Goal: Task Accomplishment & Management: Use online tool/utility

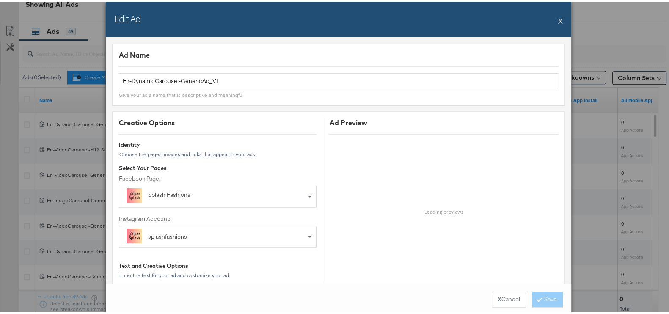
scroll to position [569, 0]
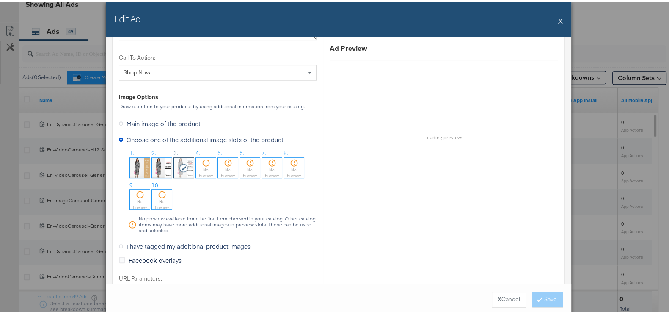
drag, startPoint x: 561, startPoint y: 15, endPoint x: 551, endPoint y: 17, distance: 10.5
click at [560, 15] on div "Edit Ad X" at bounding box center [338, 18] width 465 height 36
click at [551, 17] on div "Edit Ad X" at bounding box center [338, 18] width 465 height 36
click at [559, 20] on div "Edit Ad X" at bounding box center [338, 18] width 465 height 36
click at [553, 19] on div "Edit Ad X" at bounding box center [338, 18] width 465 height 36
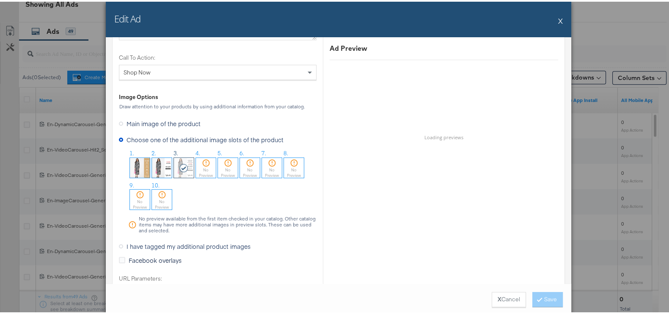
drag, startPoint x: 556, startPoint y: 19, endPoint x: 499, endPoint y: 30, distance: 58.6
click at [558, 19] on button "X" at bounding box center [560, 19] width 5 height 17
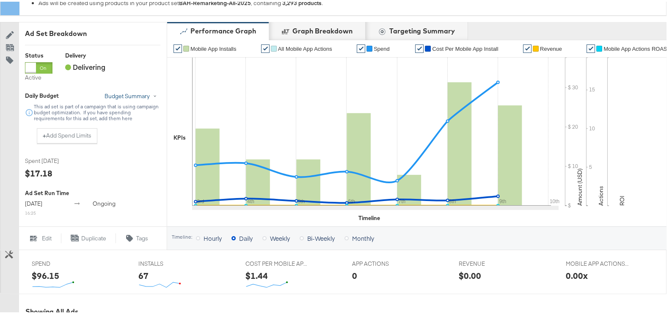
scroll to position [0, 0]
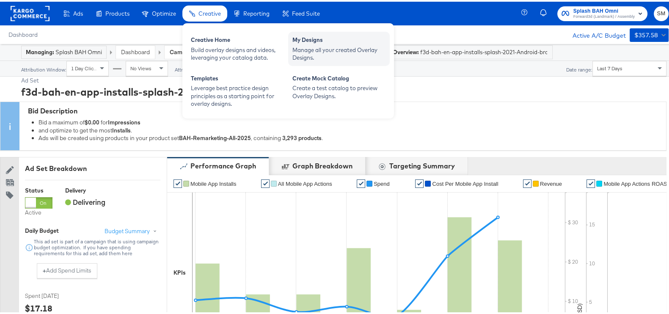
click at [329, 50] on div "Manage all your created Overlay Designs." at bounding box center [338, 52] width 93 height 16
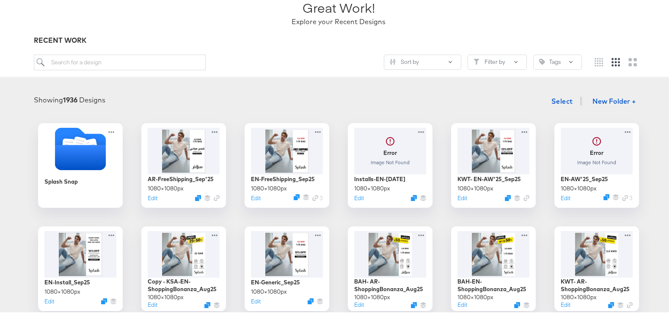
scroll to position [105, 0]
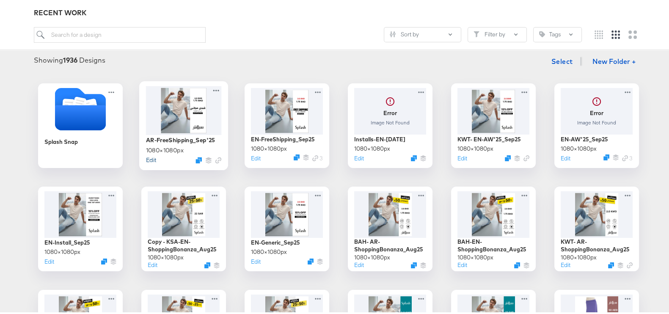
click at [148, 160] on button "Edit" at bounding box center [151, 158] width 10 height 8
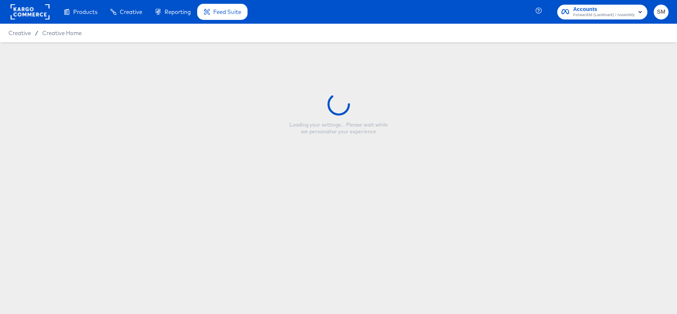
type input "AR-FreeShipping_Sep'25"
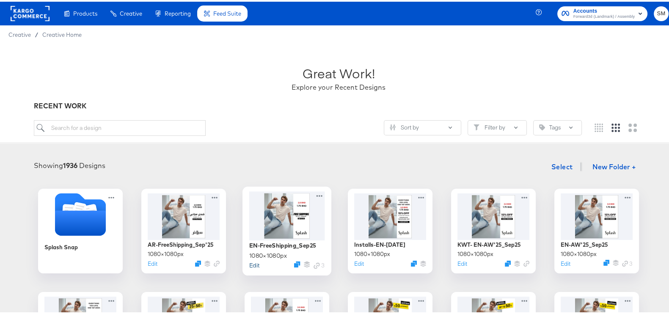
click at [255, 261] on button "Edit" at bounding box center [254, 263] width 10 height 8
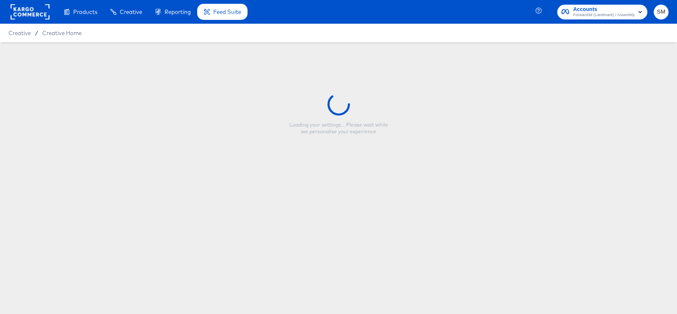
type input "EN-FreeShipping_Sep25"
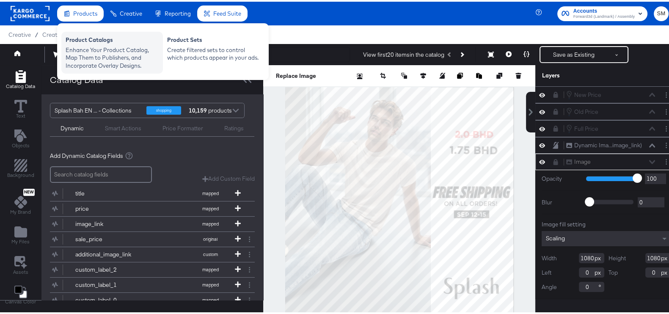
click at [112, 39] on div "Product Catalogs" at bounding box center [112, 39] width 93 height 10
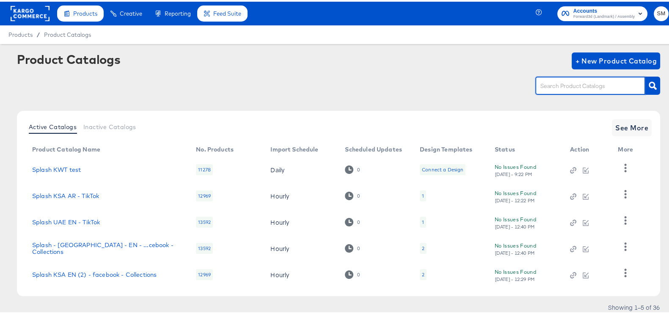
click at [565, 89] on input "text" at bounding box center [583, 85] width 90 height 10
type input "ksa"
click at [646, 79] on button "button" at bounding box center [652, 84] width 15 height 18
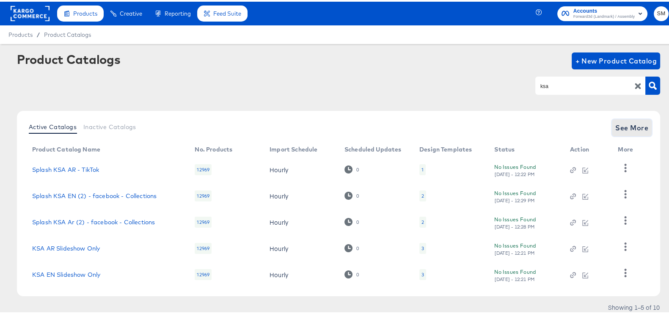
click at [619, 128] on span "See More" at bounding box center [631, 126] width 33 height 12
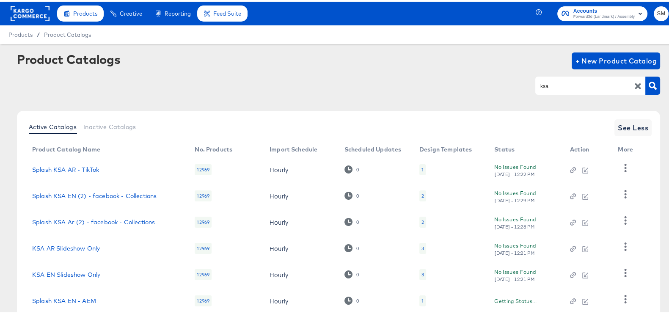
scroll to position [159, 0]
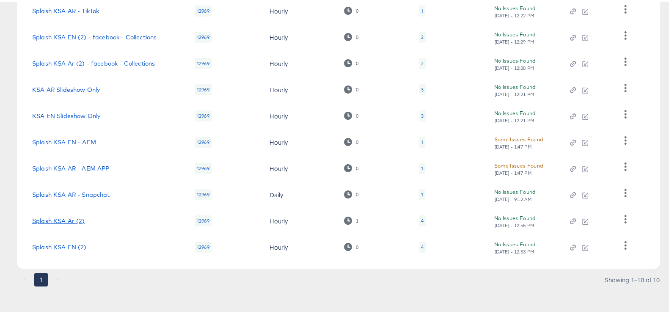
click at [82, 217] on link "Splash KSA Ar (2)" at bounding box center [58, 219] width 53 height 7
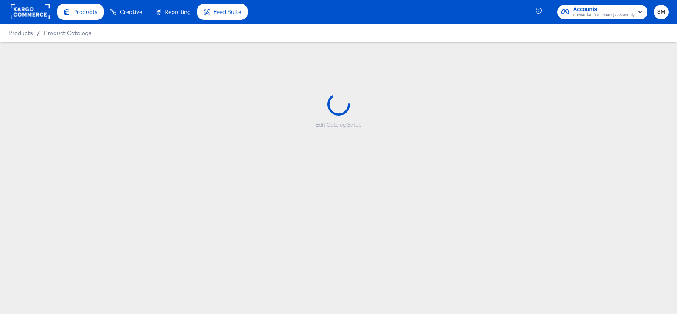
click at [72, 269] on div "Products Products Product Catalogs Enhance Your Product Catalog, Map Them to Pu…" at bounding box center [338, 157] width 677 height 314
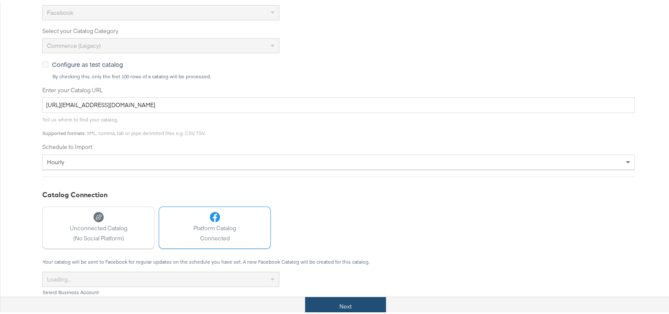
scroll to position [211, 0]
click at [346, 298] on button "Next" at bounding box center [345, 304] width 81 height 19
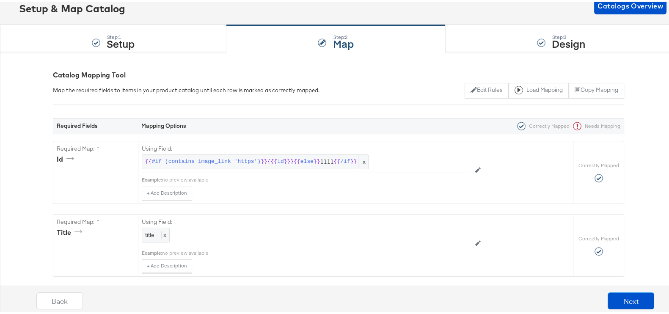
scroll to position [0, 0]
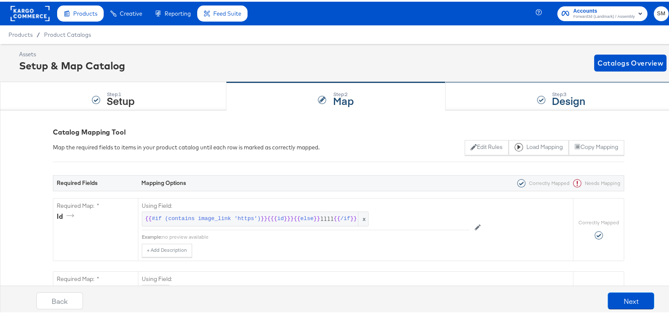
click at [520, 98] on div "Step: 3 Design" at bounding box center [560, 95] width 231 height 28
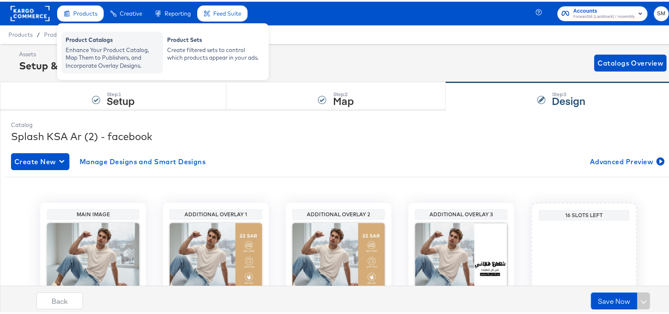
click at [152, 42] on div "Product Catalogs" at bounding box center [112, 39] width 93 height 10
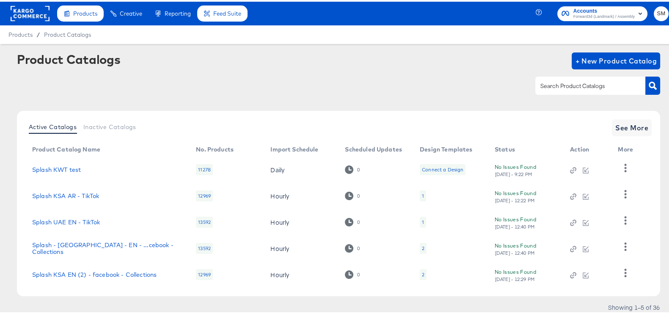
click at [615, 84] on input "text" at bounding box center [583, 85] width 90 height 10
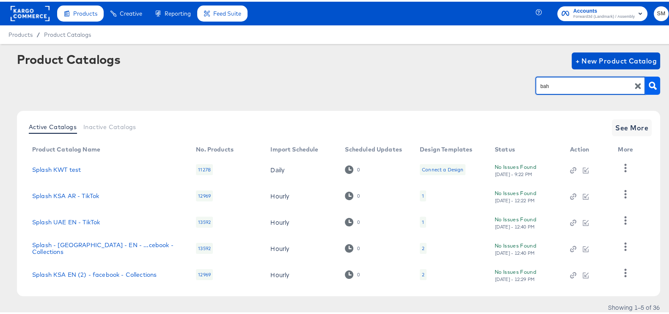
type input "bah"
click at [649, 92] on button "button" at bounding box center [652, 84] width 15 height 18
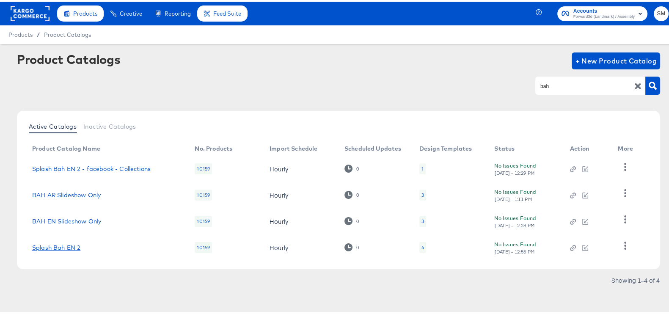
click at [75, 247] on link "Splash Bah EN 2" at bounding box center [56, 245] width 48 height 7
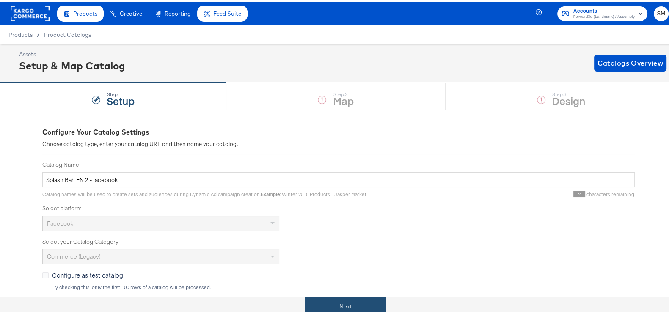
click at [349, 301] on button "Next" at bounding box center [345, 304] width 81 height 19
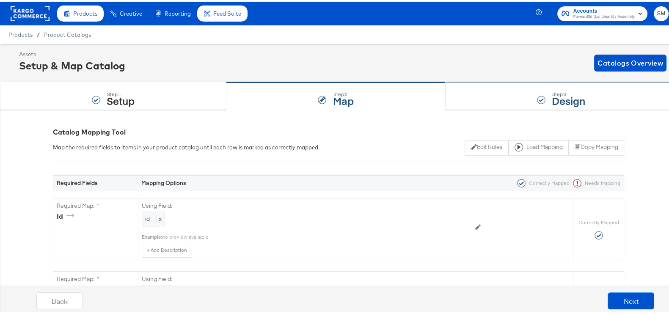
click at [537, 101] on div at bounding box center [541, 98] width 8 height 8
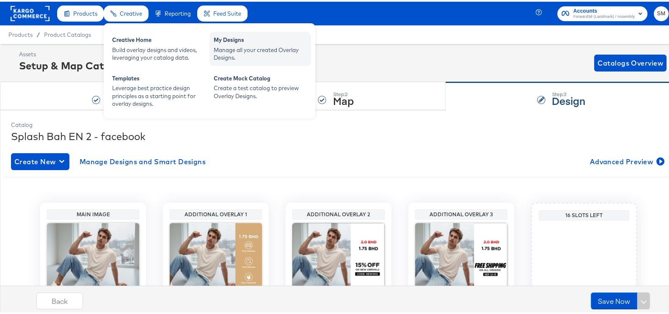
click at [233, 52] on div "Manage all your created Overlay Designs." at bounding box center [260, 52] width 93 height 16
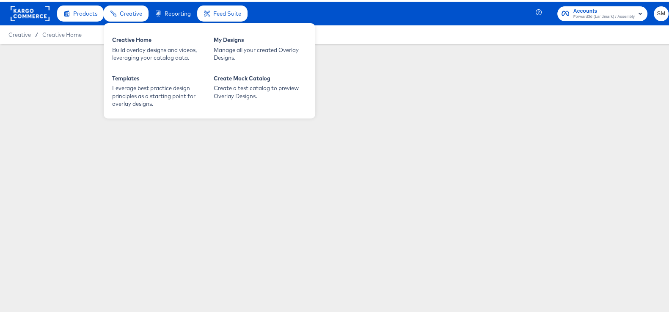
click at [122, 19] on div "Creative" at bounding box center [126, 12] width 45 height 16
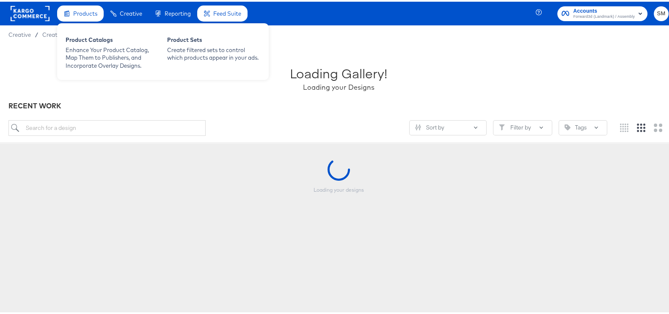
drag, startPoint x: 83, startPoint y: 8, endPoint x: 97, endPoint y: 26, distance: 22.9
click at [83, 9] on span "Products" at bounding box center [85, 11] width 24 height 7
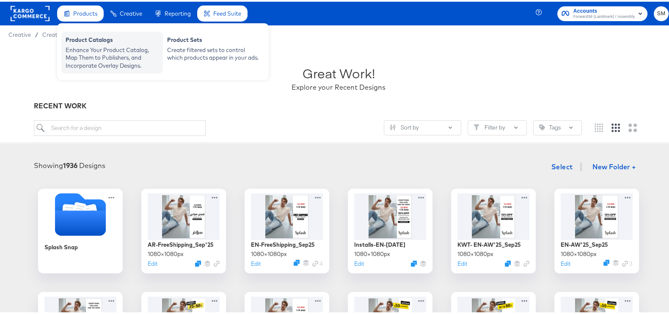
click at [126, 45] on div "Enhance Your Product Catalog, Map Them to Publishers, and Incorporate Overlay D…" at bounding box center [112, 56] width 93 height 24
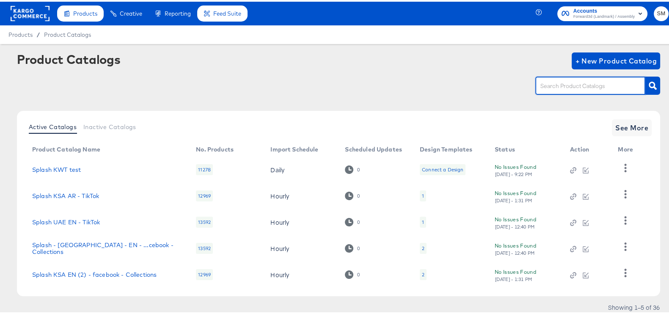
click at [607, 81] on input "text" at bounding box center [583, 85] width 90 height 10
type input "ksa"
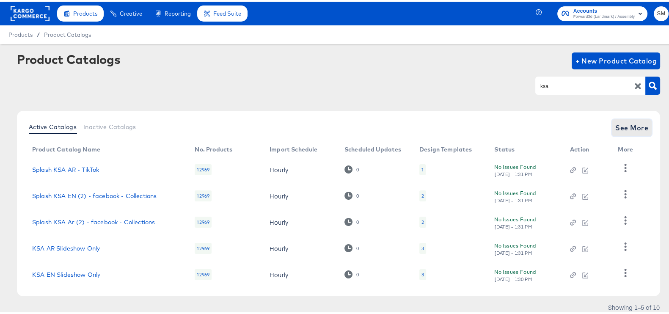
click at [615, 121] on span "See More" at bounding box center [631, 126] width 33 height 12
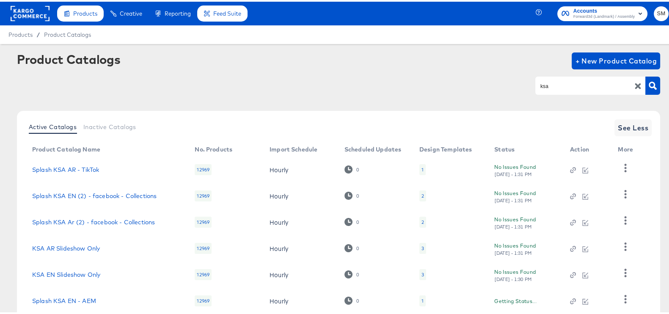
scroll to position [146, 0]
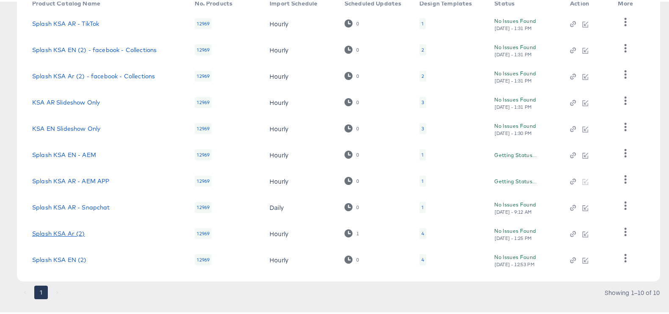
click at [67, 231] on link "Splash KSA Ar (2)" at bounding box center [58, 231] width 53 height 7
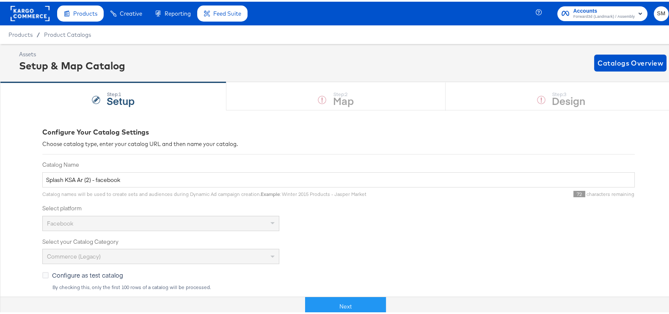
drag, startPoint x: 317, startPoint y: 296, endPoint x: 332, endPoint y: 288, distance: 17.4
click at [318, 297] on button "Next" at bounding box center [345, 304] width 81 height 19
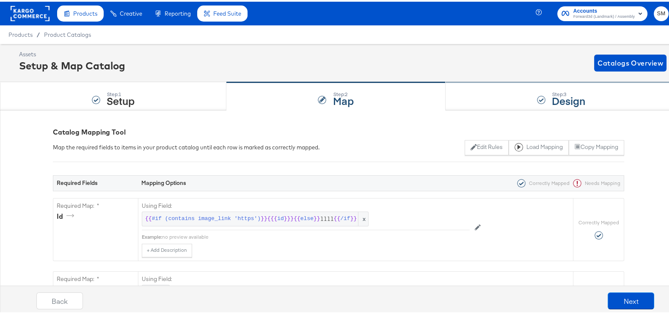
click at [516, 98] on div "Step: 3 Design" at bounding box center [560, 95] width 231 height 28
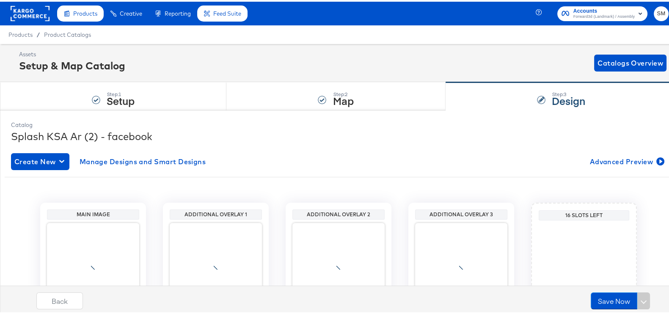
scroll to position [89, 0]
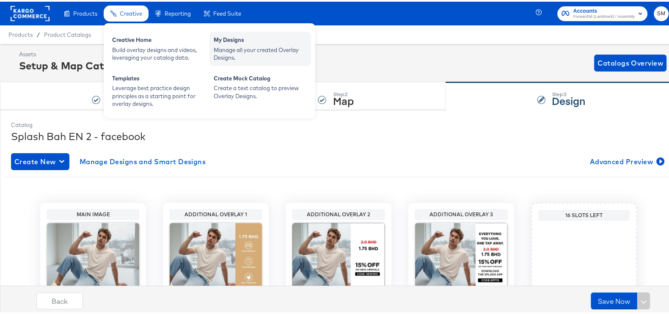
click at [235, 37] on div "My Designs" at bounding box center [260, 39] width 93 height 10
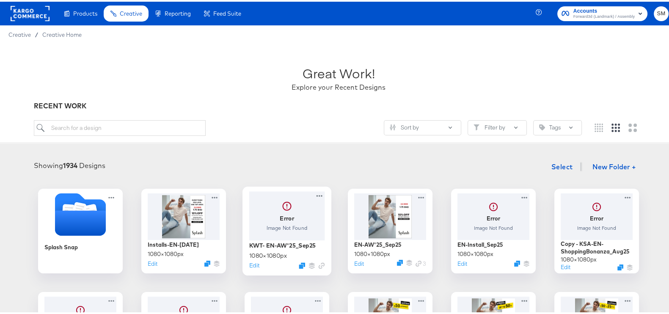
click at [291, 217] on div at bounding box center [287, 213] width 76 height 49
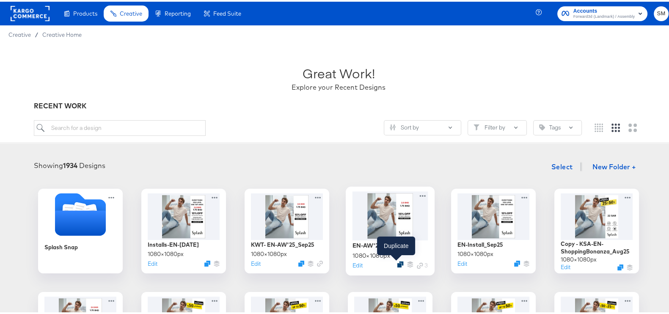
click at [397, 263] on icon "Duplicate" at bounding box center [400, 262] width 6 height 6
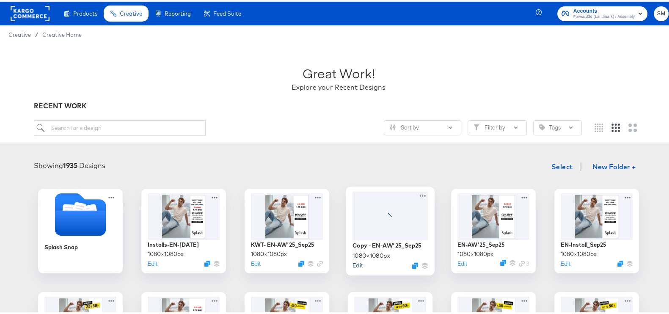
click at [353, 265] on button "Edit" at bounding box center [357, 263] width 10 height 8
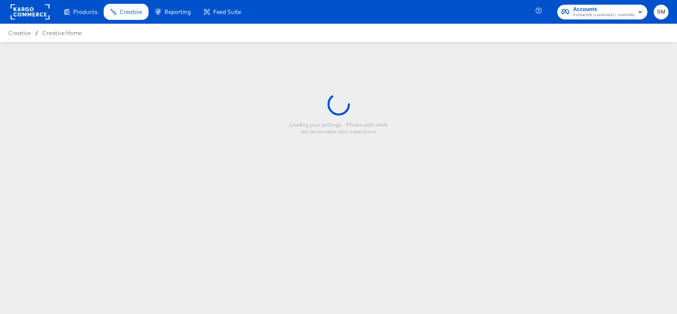
type input "Copy - EN-AW'25_Sep25"
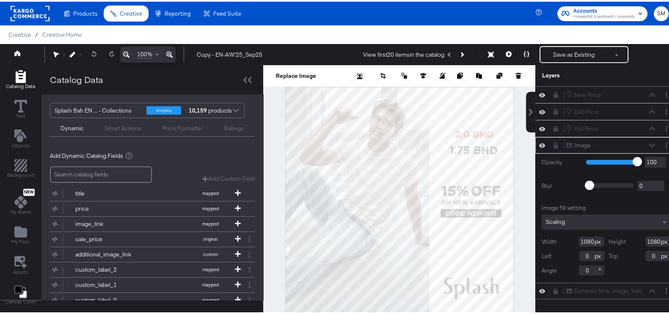
click at [546, 146] on div "Image Image" at bounding box center [605, 143] width 135 height 9
click at [553, 143] on icon at bounding box center [555, 144] width 5 height 6
click at [661, 146] on div at bounding box center [665, 143] width 9 height 9
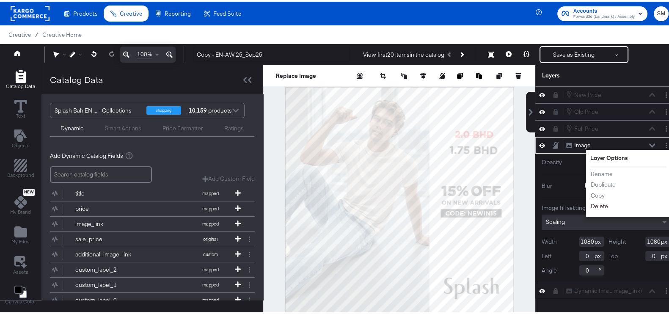
click at [592, 204] on button "Delete" at bounding box center [599, 204] width 18 height 9
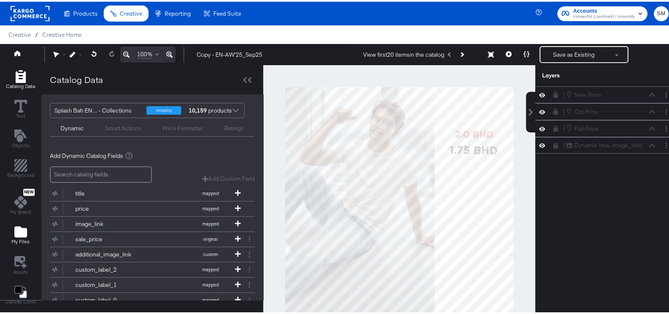
click at [31, 229] on button "My Files" at bounding box center [20, 234] width 28 height 24
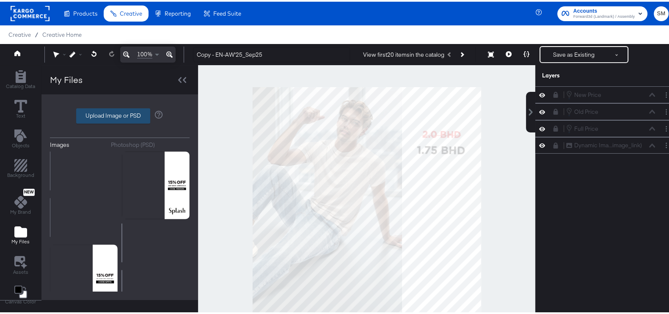
click at [133, 113] on label "Upload Image or PSD" at bounding box center [113, 114] width 73 height 14
click at [120, 114] on input "Upload Image or PSD" at bounding box center [120, 114] width 0 height 0
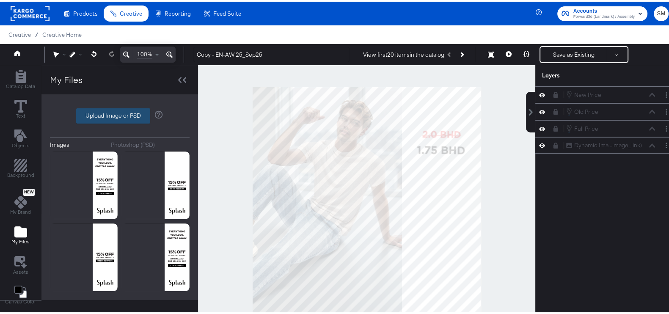
type input "C:\fakepath\DIT Temp_Free Shipping_11Sep-04.png"
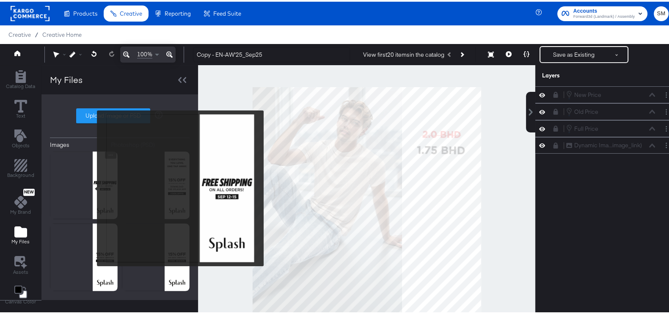
click at [91, 186] on img at bounding box center [84, 184] width 68 height 68
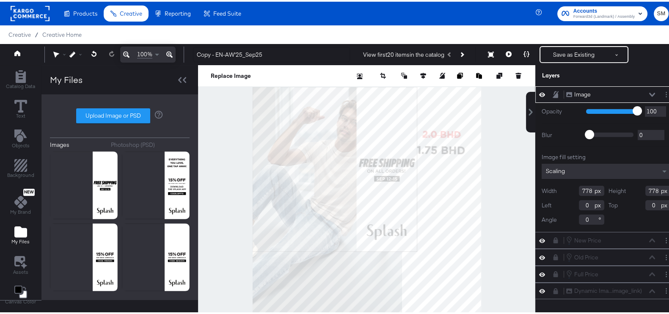
scroll to position [21, 0]
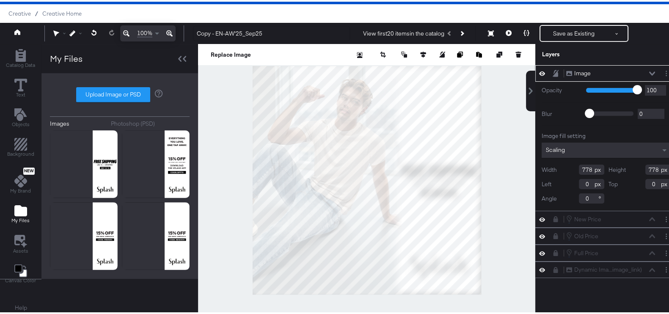
click at [469, 296] on div at bounding box center [366, 178] width 337 height 272
type input "1080"
click at [502, 218] on div at bounding box center [366, 178] width 337 height 272
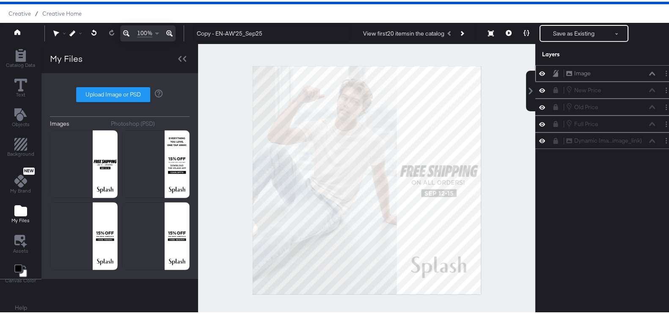
click at [552, 71] on icon at bounding box center [555, 71] width 6 height 7
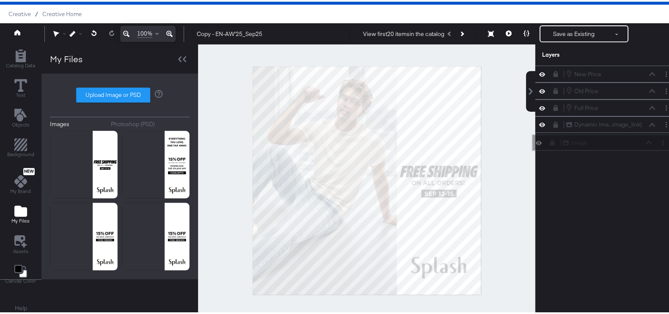
drag, startPoint x: 560, startPoint y: 71, endPoint x: 565, endPoint y: 144, distance: 73.3
click at [565, 144] on div "Image Image" at bounding box center [607, 141] width 90 height 9
click at [579, 122] on div "Dynamic Ima...image_link) Dynamic Image (image_link)" at bounding box center [610, 122] width 90 height 9
click at [552, 121] on icon at bounding box center [555, 123] width 6 height 6
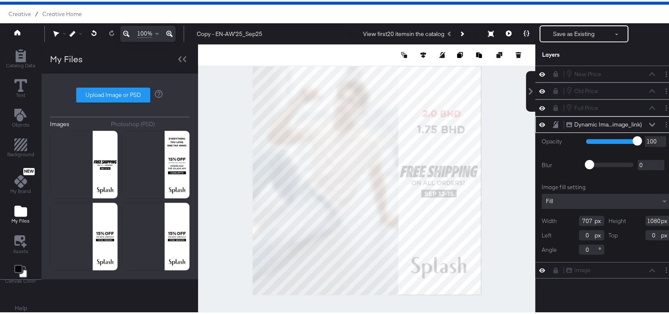
type input "689"
click at [504, 150] on div at bounding box center [366, 179] width 337 height 272
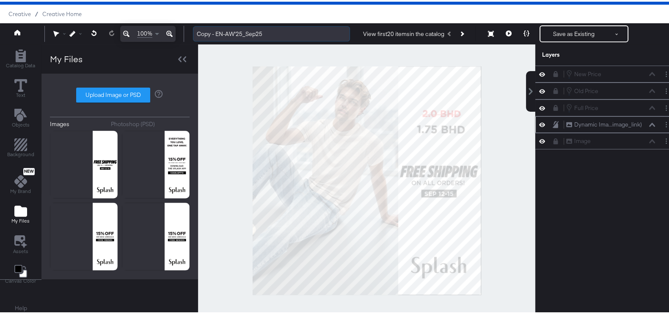
drag, startPoint x: 241, startPoint y: 30, endPoint x: 225, endPoint y: 26, distance: 16.0
click at [225, 26] on input "Copy - EN-AW'25_Sep25" at bounding box center [271, 33] width 157 height 16
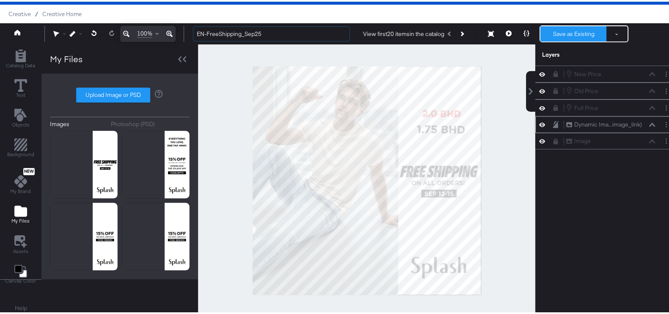
type input "EN-FreeShipping_Sep25"
click at [551, 27] on button "Save as Existing" at bounding box center [573, 32] width 66 height 15
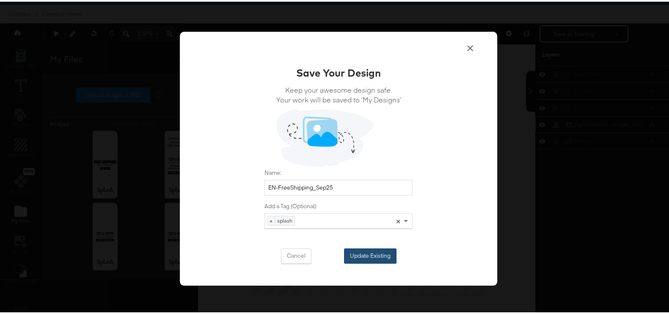
click at [378, 254] on button "Update Existing" at bounding box center [370, 254] width 52 height 15
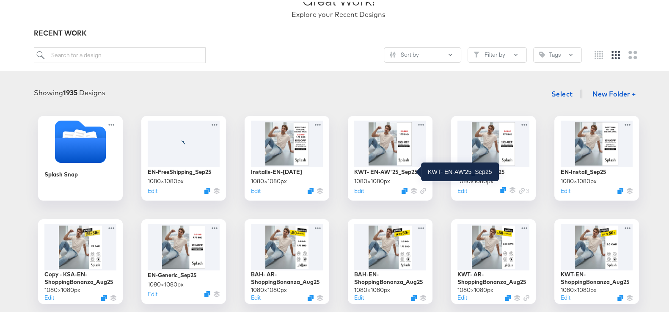
scroll to position [105, 0]
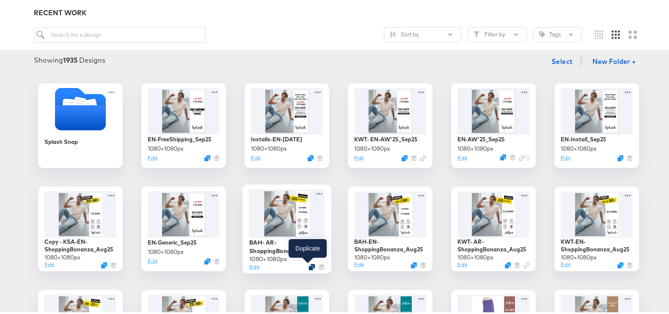
click at [308, 266] on icon "Duplicate" at bounding box center [311, 265] width 6 height 6
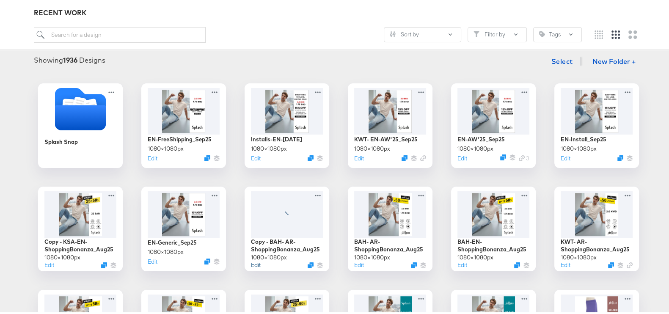
click at [252, 263] on button "Edit" at bounding box center [256, 263] width 10 height 8
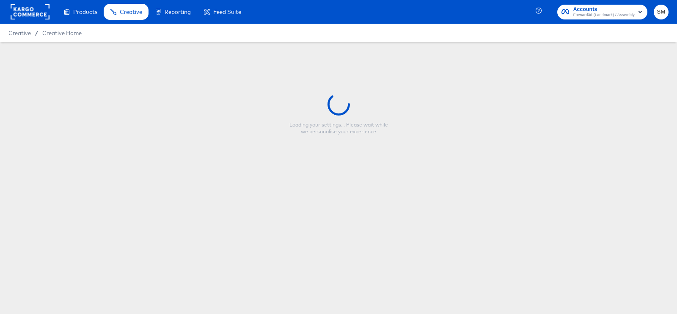
type input "Copy - BAH- AR-ShoppingBonanza_Aug25"
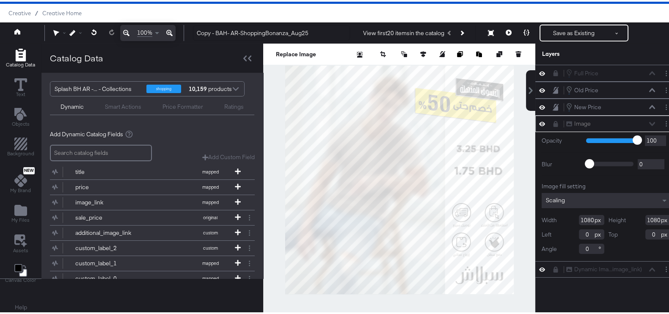
scroll to position [27, 0]
click at [552, 119] on icon at bounding box center [555, 122] width 6 height 6
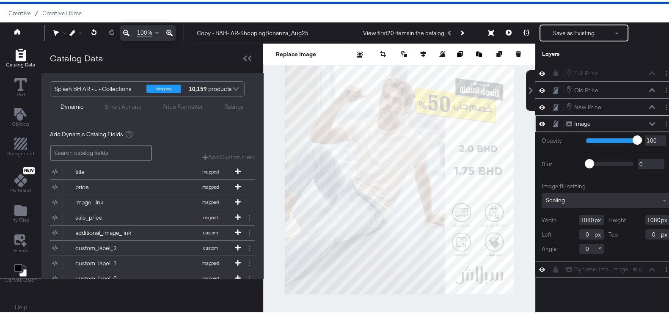
click at [552, 118] on icon at bounding box center [555, 121] width 6 height 7
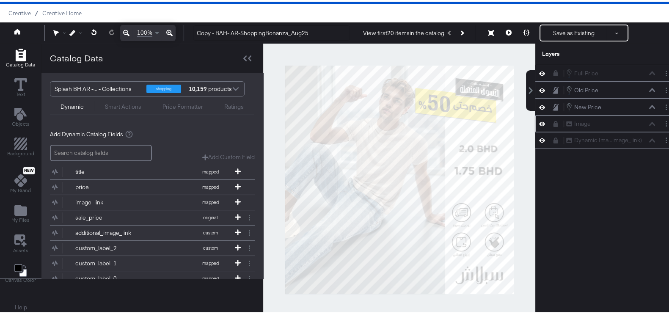
click at [553, 119] on icon at bounding box center [555, 122] width 5 height 6
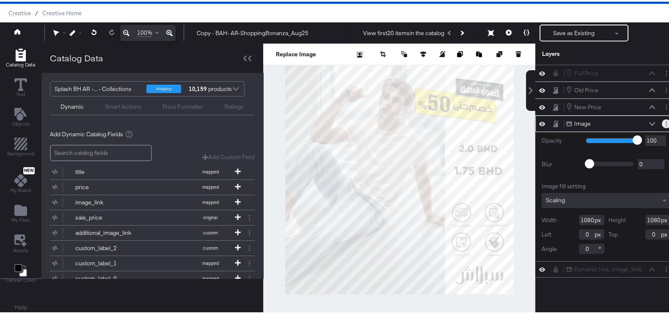
click at [661, 118] on button "Layer Options" at bounding box center [665, 122] width 9 height 9
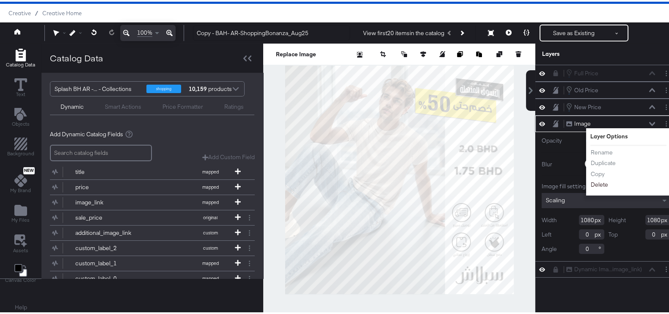
click at [597, 178] on button "Delete" at bounding box center [599, 182] width 18 height 9
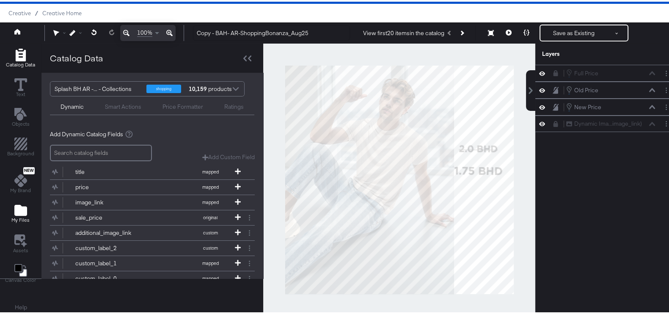
click at [26, 202] on icon "Add Files" at bounding box center [20, 208] width 13 height 13
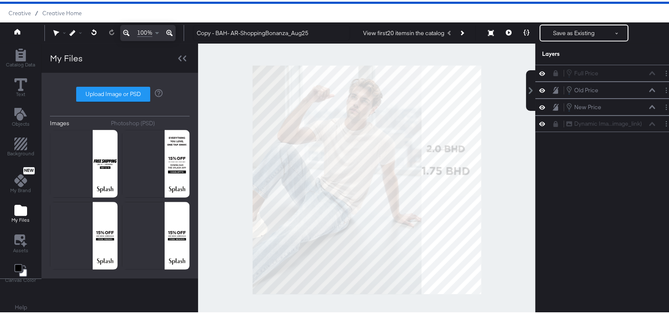
scroll to position [21, 0]
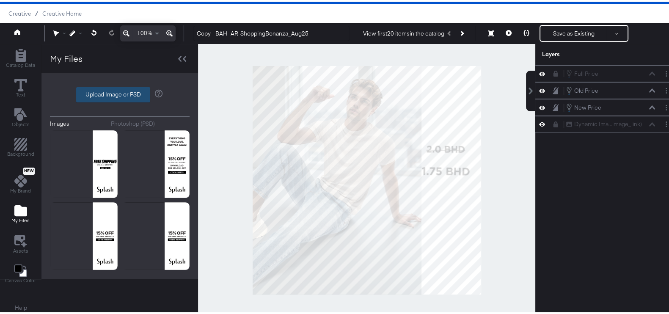
click at [98, 87] on label "Upload Image or PSD" at bounding box center [113, 93] width 73 height 14
click at [120, 93] on input "Upload Image or PSD" at bounding box center [120, 93] width 0 height 0
type input "C:\fakepath\DIT Temp_Free Shipping_11Sep-09.png"
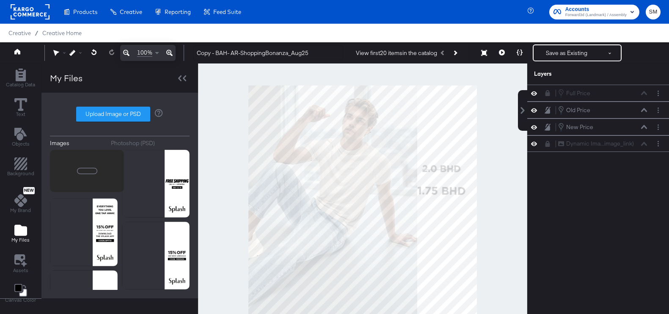
scroll to position [21, 0]
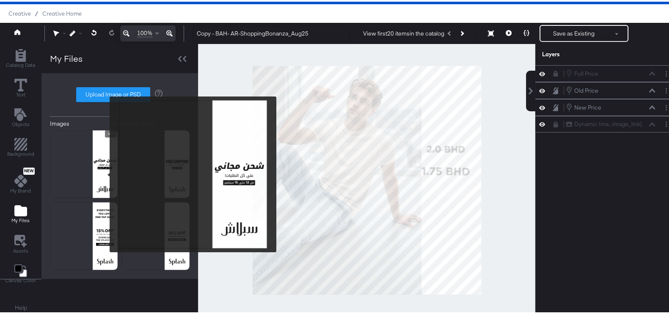
click at [104, 173] on img at bounding box center [84, 163] width 68 height 68
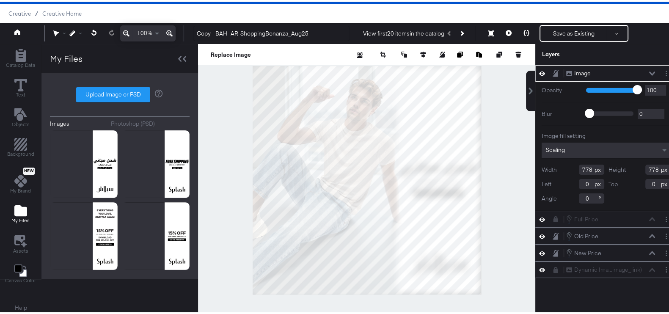
click at [474, 293] on div at bounding box center [366, 178] width 337 height 272
type input "1080"
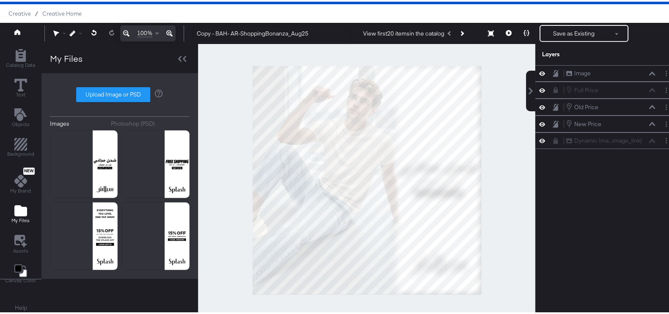
click at [507, 185] on div at bounding box center [366, 178] width 337 height 272
click at [552, 69] on icon at bounding box center [555, 71] width 6 height 7
drag, startPoint x: 547, startPoint y: 73, endPoint x: 563, endPoint y: 77, distance: 16.5
click at [553, 74] on icon at bounding box center [555, 72] width 5 height 6
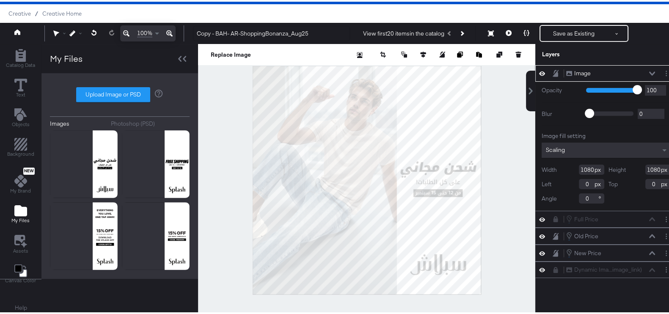
click at [552, 69] on icon at bounding box center [555, 71] width 6 height 7
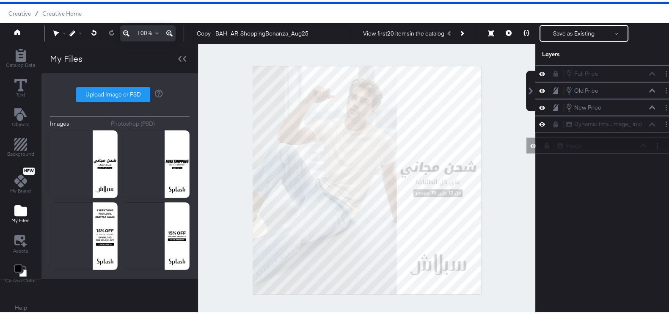
drag, startPoint x: 561, startPoint y: 72, endPoint x: 561, endPoint y: 158, distance: 86.3
click at [561, 158] on div "Image Image Full Price Full Price Old Price Old Price New Price New Price Dynam…" at bounding box center [600, 182] width 152 height 238
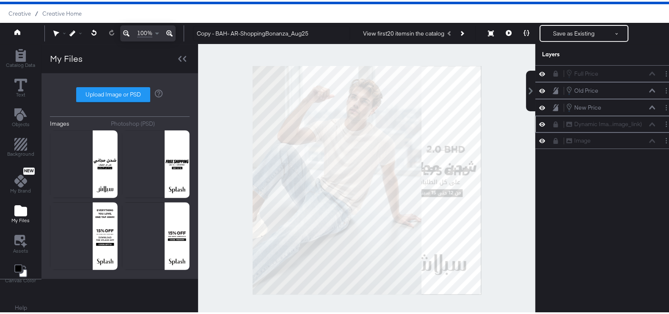
click at [553, 123] on icon at bounding box center [555, 123] width 5 height 6
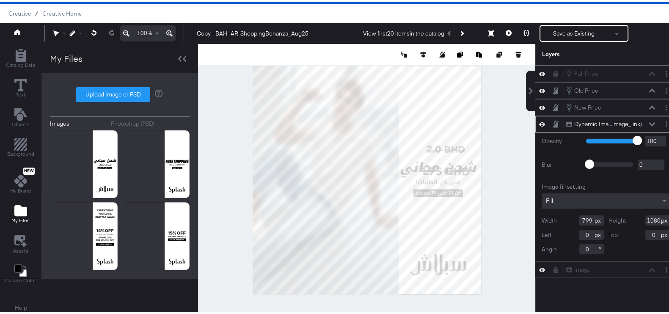
type input "691"
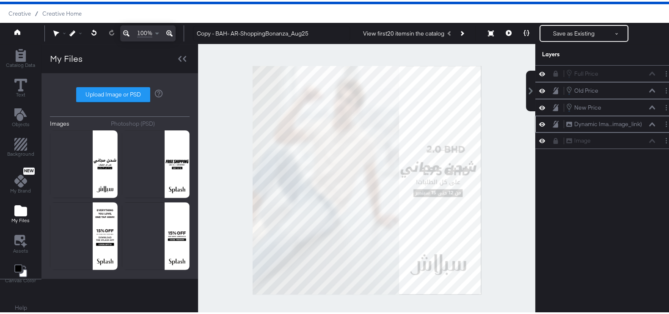
click at [513, 187] on div at bounding box center [366, 178] width 337 height 272
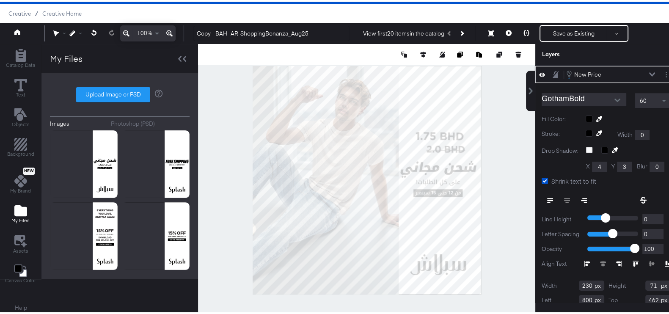
type input "771"
type input "296"
type input "322"
type input "264"
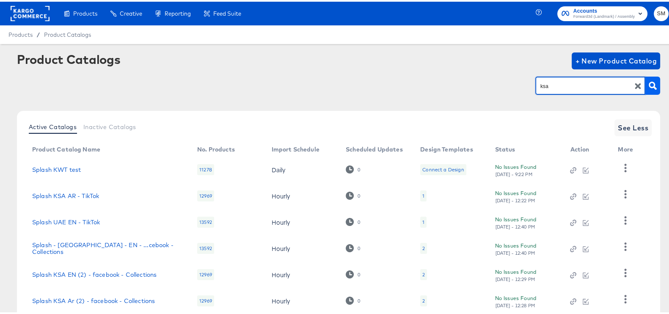
type input "ksa"
click at [648, 86] on icon "button" at bounding box center [652, 84] width 8 height 8
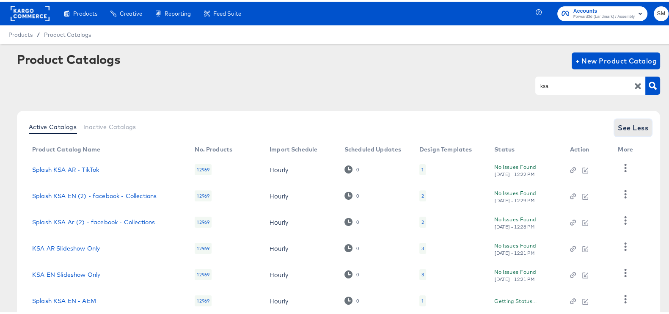
click at [617, 123] on span "See Less" at bounding box center [632, 126] width 30 height 12
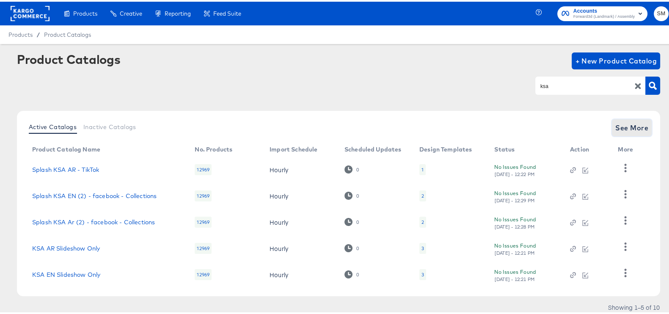
click at [617, 128] on span "See More" at bounding box center [631, 126] width 33 height 12
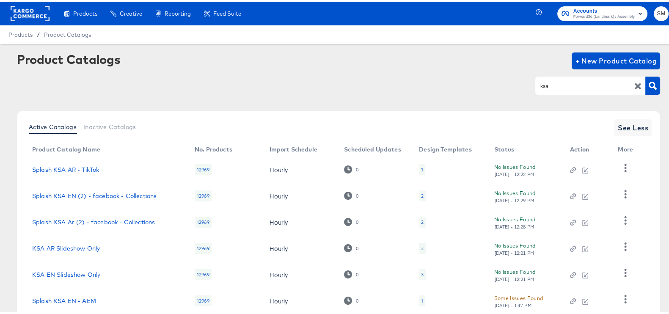
scroll to position [159, 0]
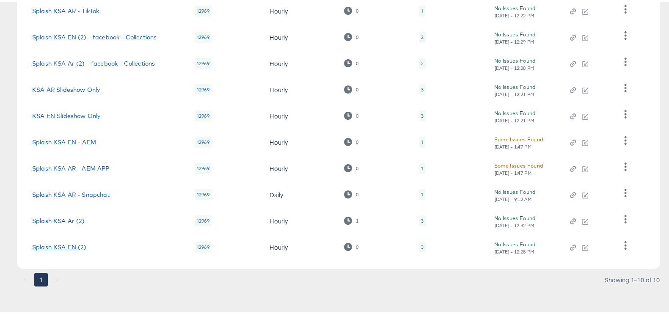
click at [53, 242] on link "Splash KSA EN (2)" at bounding box center [59, 245] width 55 height 7
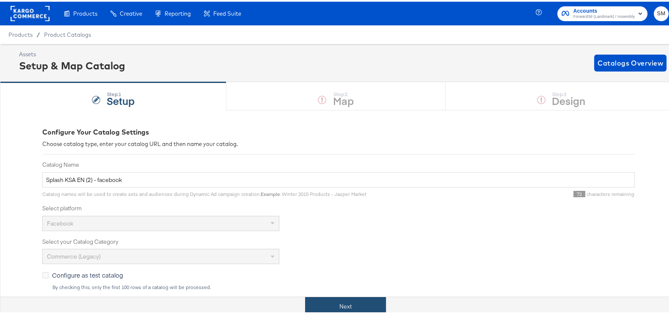
click at [350, 304] on button "Next" at bounding box center [345, 304] width 81 height 19
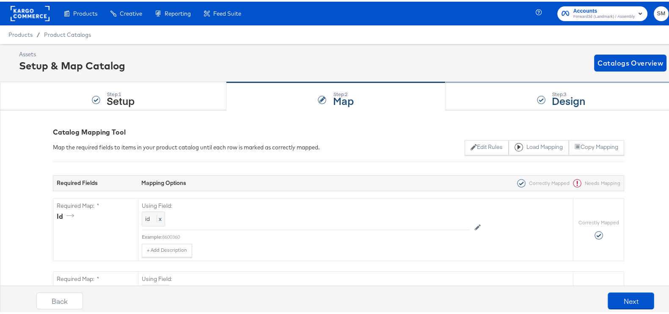
click at [527, 90] on div "Step: 3 Design" at bounding box center [560, 95] width 231 height 28
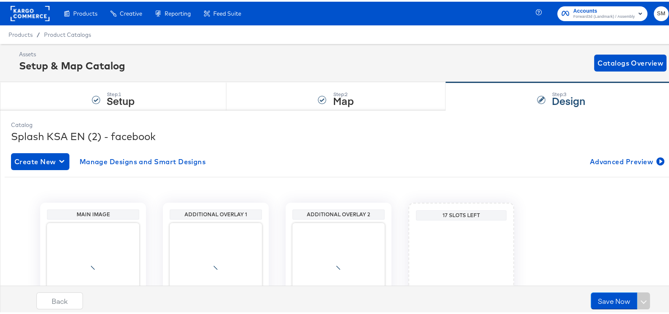
scroll to position [89, 0]
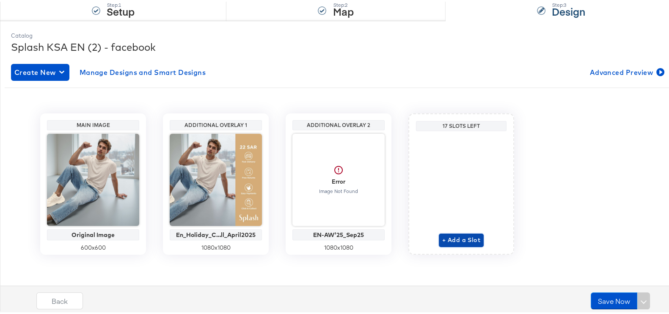
click at [462, 236] on span "+ Add a Slot" at bounding box center [461, 238] width 38 height 11
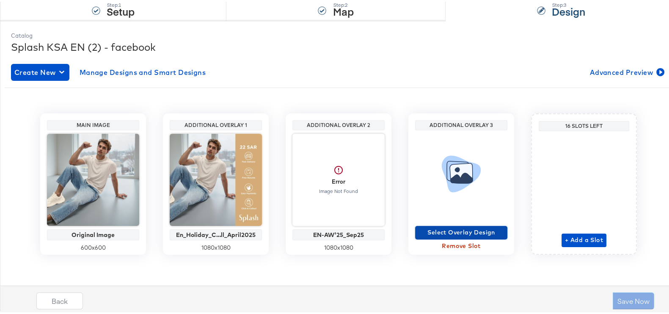
click at [453, 230] on span "Select Overlay Design" at bounding box center [460, 230] width 85 height 11
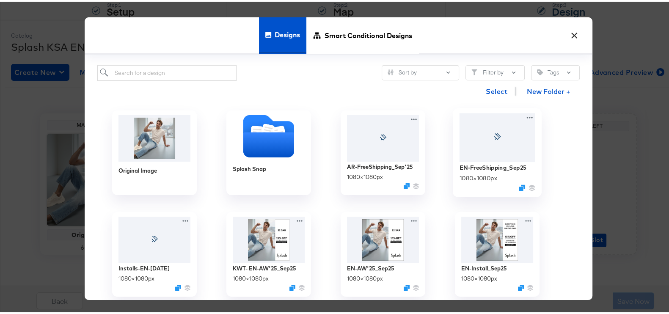
click at [486, 152] on div at bounding box center [497, 136] width 76 height 49
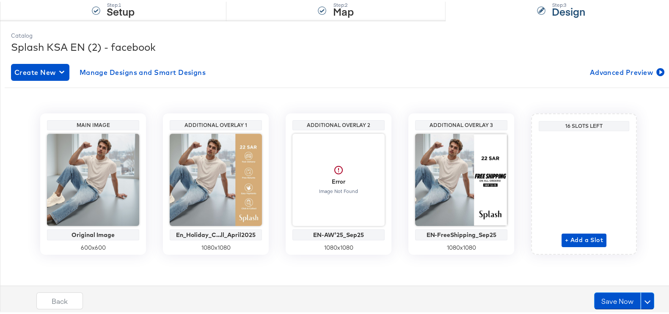
drag, startPoint x: 618, startPoint y: 136, endPoint x: 278, endPoint y: 69, distance: 346.7
click at [278, 69] on div "Create New Manage Designs and Smart Designs Advanced Preview" at bounding box center [338, 70] width 655 height 17
click at [602, 298] on button "Save Now" at bounding box center [617, 299] width 47 height 17
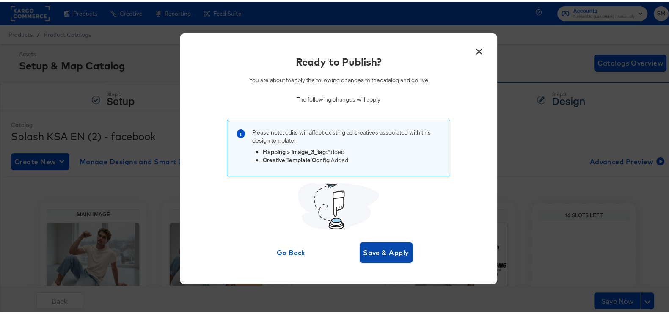
click at [386, 243] on button "Save & Apply" at bounding box center [385, 251] width 53 height 20
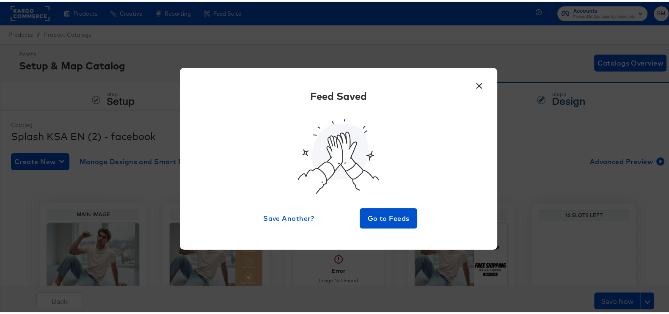
click at [477, 79] on button "×" at bounding box center [478, 81] width 15 height 15
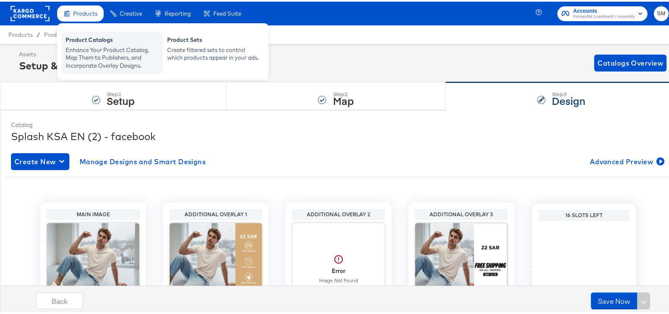
click at [97, 44] on div "Enhance Your Product Catalog, Map Them to Publishers, and Incorporate Overlay D…" at bounding box center [112, 56] width 93 height 24
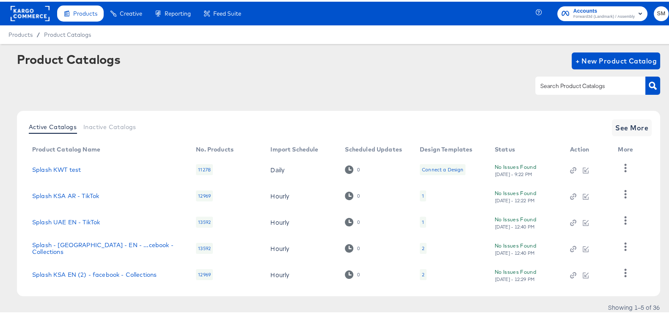
click at [597, 80] on input "text" at bounding box center [583, 85] width 90 height 10
type input "ksa"
click at [652, 83] on article "Product Catalogs + New Product Catalog ksa Active Catalogs Inactive Catalogs Se…" at bounding box center [338, 191] width 677 height 299
click at [648, 88] on icon "button" at bounding box center [652, 84] width 8 height 8
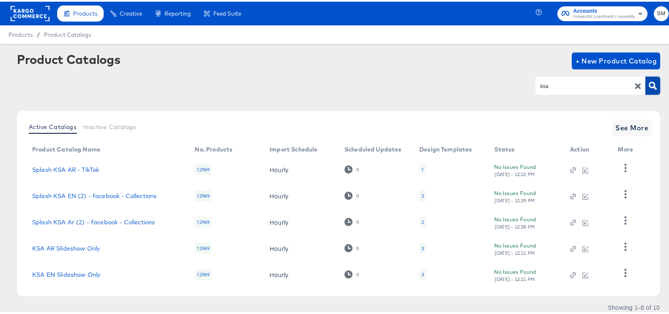
scroll to position [27, 0]
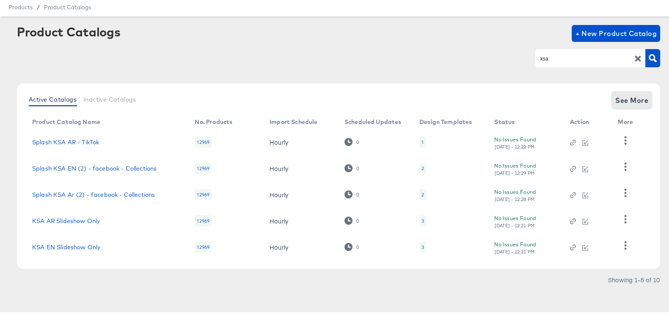
click at [631, 98] on span "See More" at bounding box center [631, 99] width 33 height 12
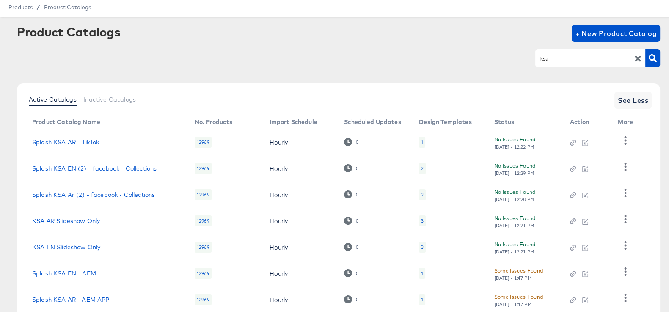
scroll to position [159, 0]
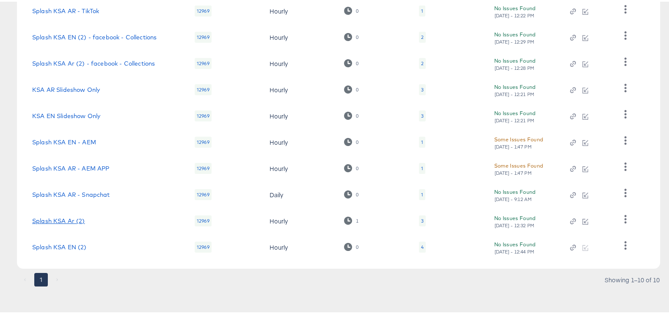
click at [74, 216] on link "Splash KSA Ar (2)" at bounding box center [58, 219] width 53 height 7
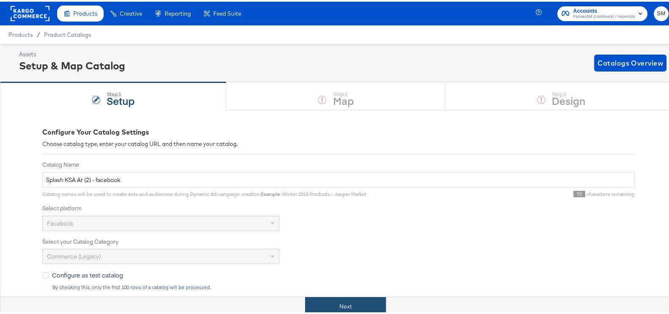
click at [336, 297] on button "Next" at bounding box center [345, 304] width 81 height 19
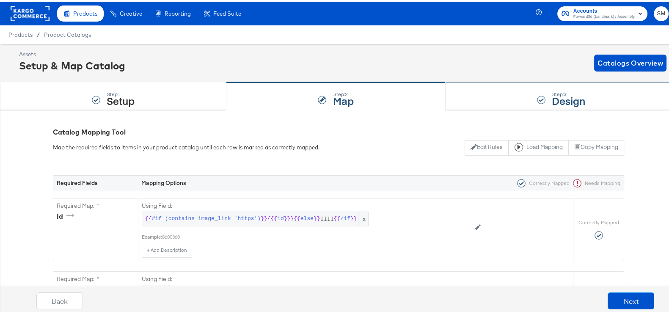
click at [558, 93] on strong "Design" at bounding box center [567, 99] width 33 height 14
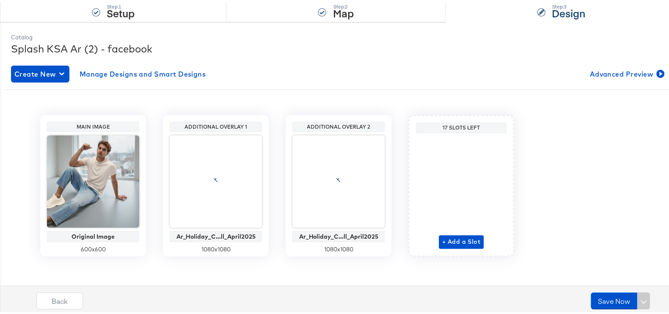
scroll to position [89, 0]
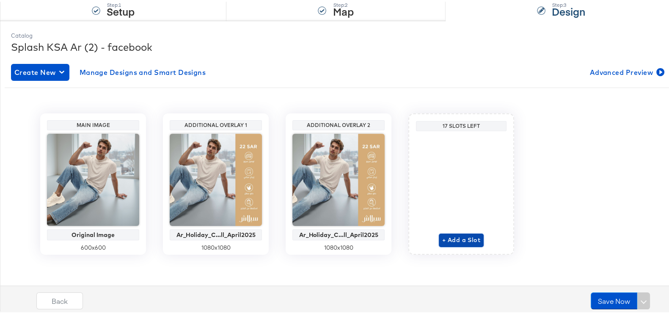
click at [461, 233] on span "+ Add a Slot" at bounding box center [461, 238] width 38 height 11
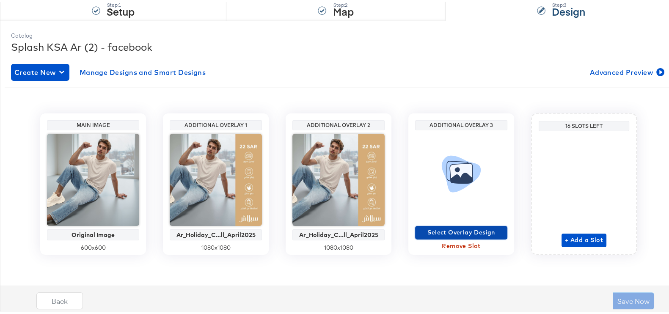
click at [459, 227] on span "Select Overlay Design" at bounding box center [460, 230] width 85 height 11
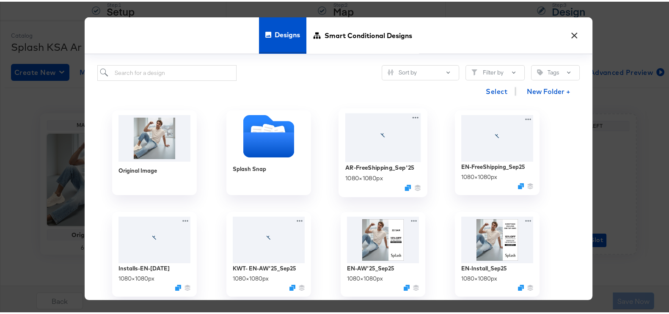
click at [368, 140] on div at bounding box center [383, 136] width 76 height 49
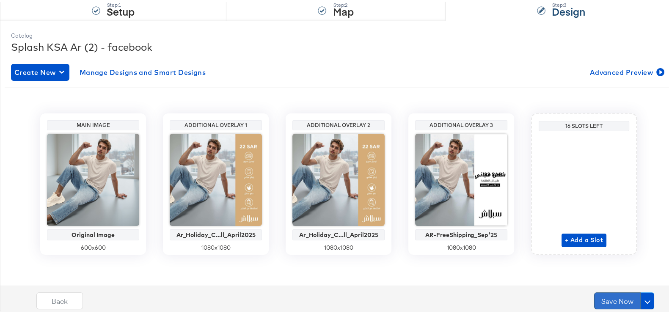
click at [605, 293] on button "Save Now" at bounding box center [617, 299] width 47 height 17
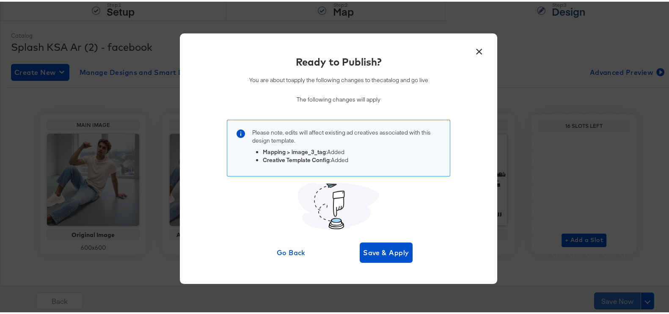
scroll to position [0, 0]
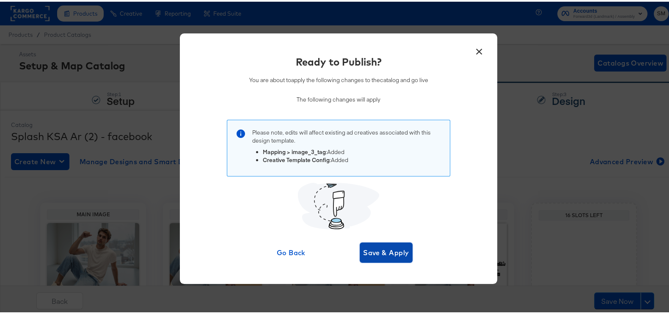
click at [364, 250] on span "Save & Apply" at bounding box center [386, 251] width 46 height 12
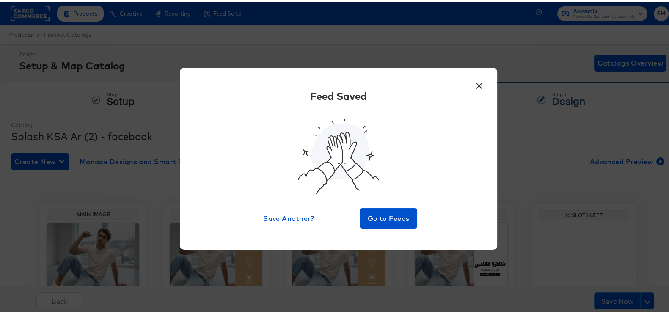
click at [472, 92] on div "Feed Saved Save Another? Go to Feeds" at bounding box center [338, 157] width 292 height 140
click at [478, 80] on button "×" at bounding box center [478, 81] width 15 height 15
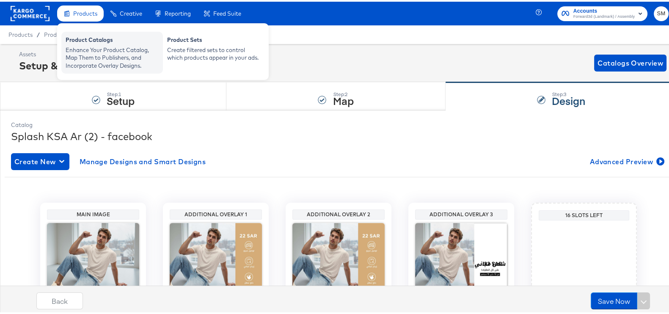
click at [101, 45] on div "Enhance Your Product Catalog, Map Them to Publishers, and Incorporate Overlay D…" at bounding box center [112, 56] width 93 height 24
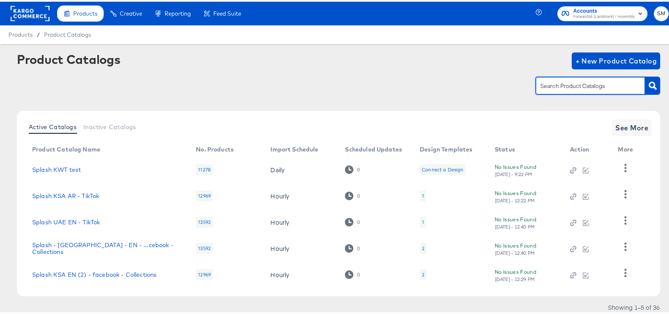
click at [586, 85] on input "text" at bounding box center [583, 85] width 90 height 10
type input "kwt"
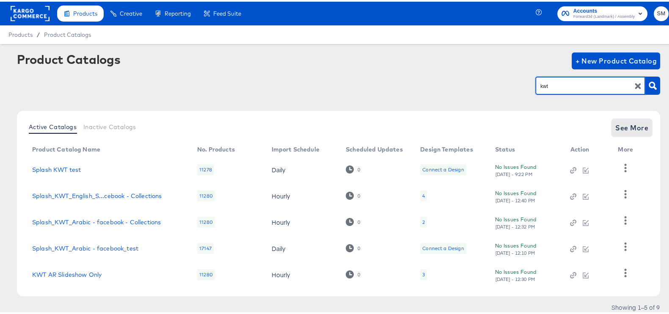
click at [616, 127] on span "See More" at bounding box center [631, 126] width 33 height 12
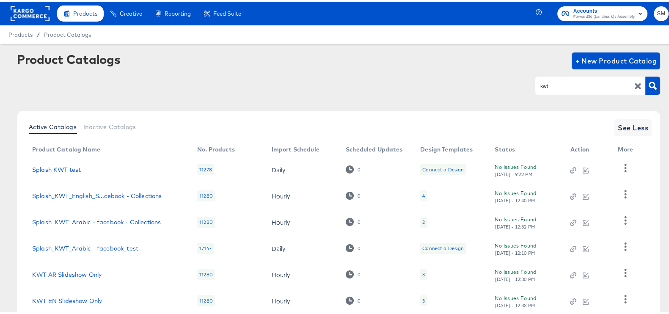
scroll to position [133, 0]
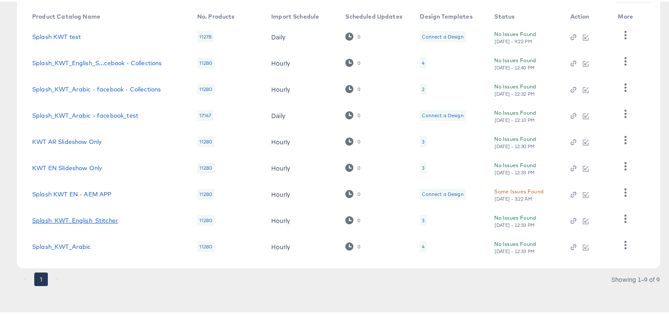
click at [94, 217] on link "Splash_KWT_English_Stitcher" at bounding box center [75, 218] width 86 height 7
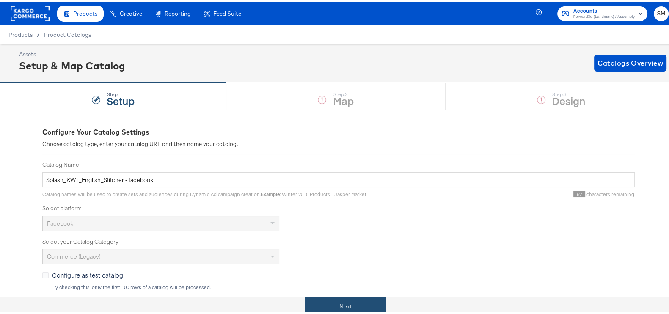
click at [362, 307] on button "Next" at bounding box center [345, 304] width 81 height 19
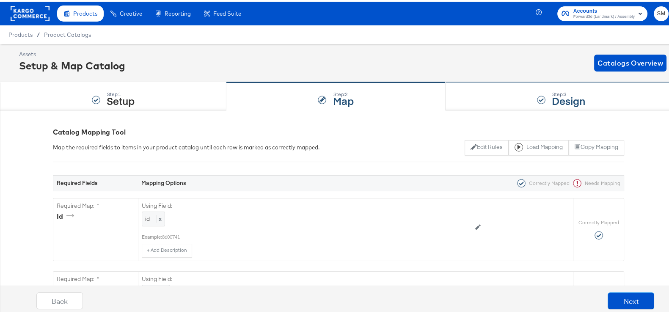
click at [573, 102] on strong "Design" at bounding box center [567, 99] width 33 height 14
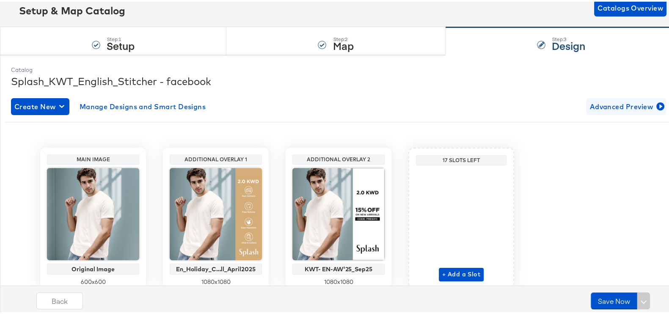
scroll to position [89, 0]
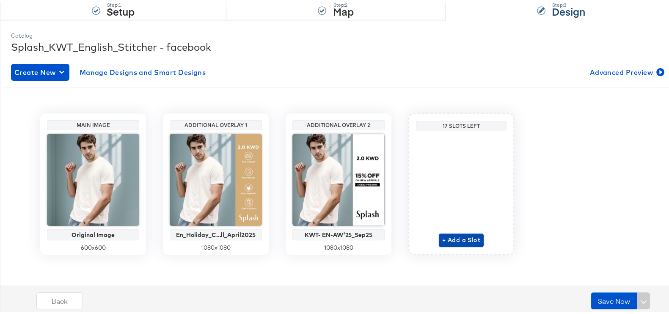
click at [465, 235] on span "+ Add a Slot" at bounding box center [461, 238] width 38 height 11
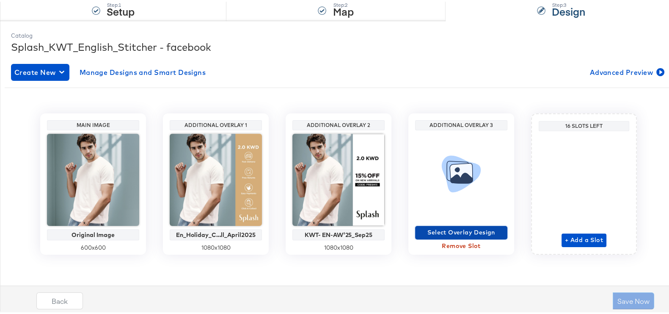
click at [474, 230] on span "Select Overlay Design" at bounding box center [460, 230] width 85 height 11
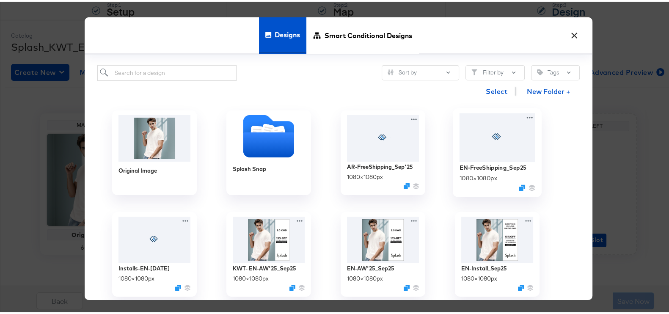
click at [480, 150] on div at bounding box center [497, 136] width 76 height 49
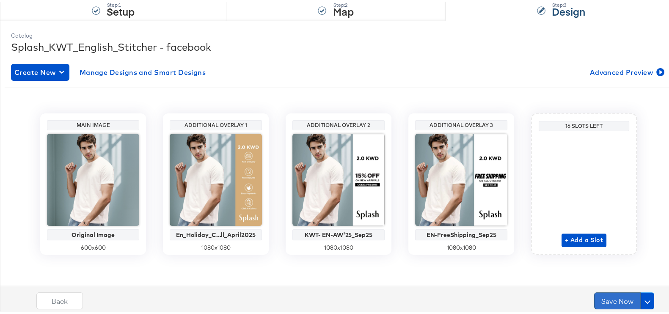
click at [615, 298] on button "Save Now" at bounding box center [617, 299] width 47 height 17
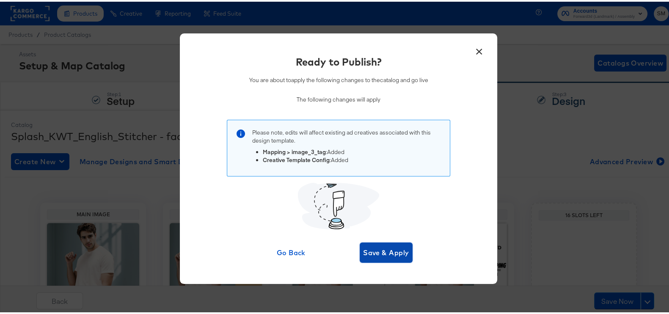
click at [375, 254] on span "Save & Apply" at bounding box center [386, 251] width 46 height 12
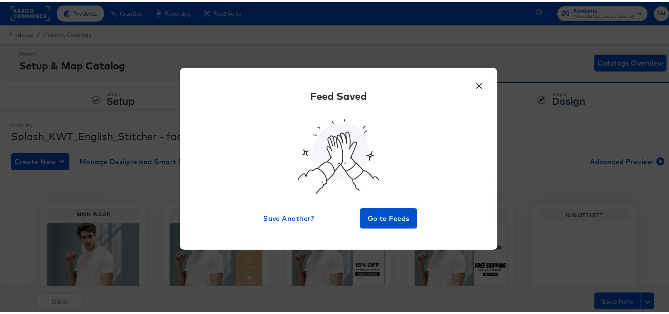
click at [474, 87] on button "×" at bounding box center [478, 81] width 15 height 15
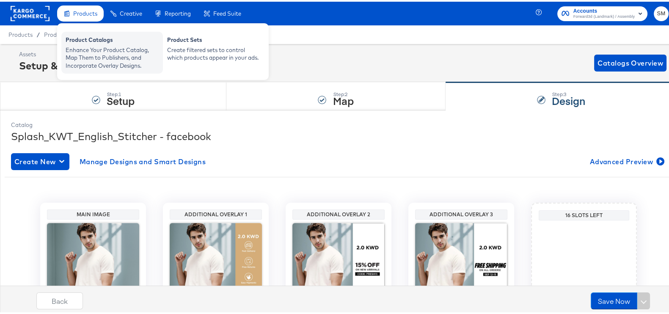
click at [79, 42] on div "Product Catalogs" at bounding box center [112, 39] width 93 height 10
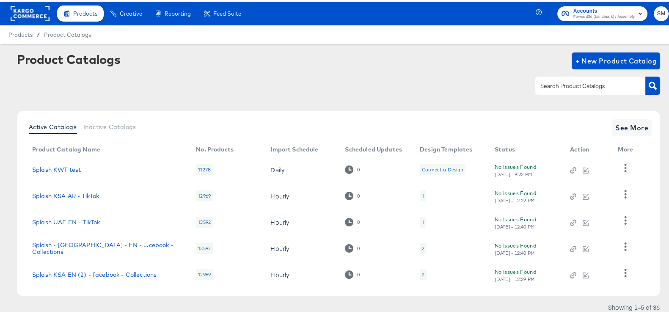
click at [594, 76] on div at bounding box center [590, 84] width 110 height 18
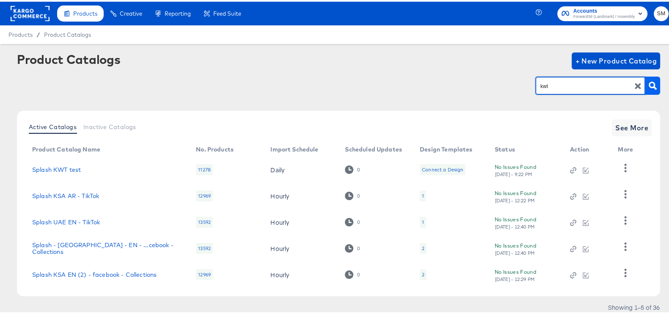
type input "kwt"
click at [645, 90] on button "button" at bounding box center [652, 84] width 15 height 18
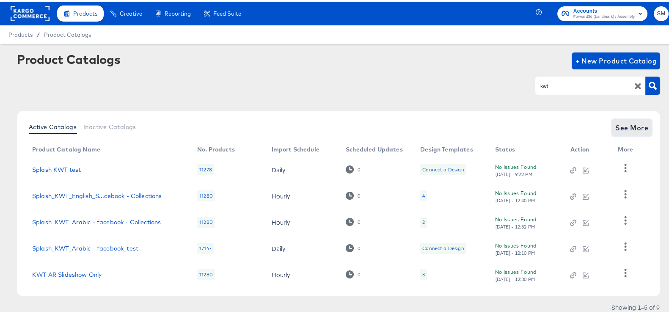
click at [628, 121] on span "See More" at bounding box center [631, 126] width 33 height 12
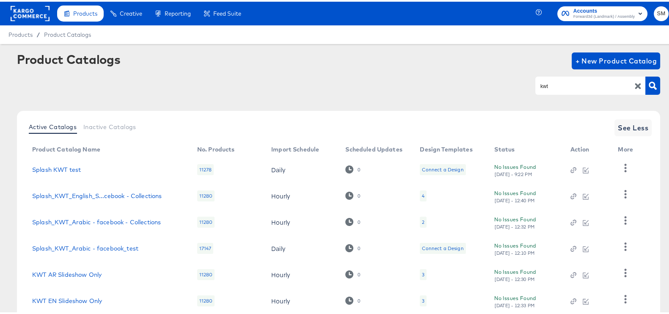
scroll to position [133, 0]
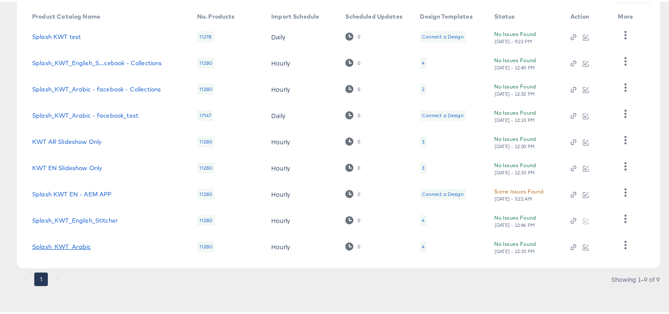
click at [68, 243] on link "Splash_KWT_Arabic" at bounding box center [61, 244] width 59 height 7
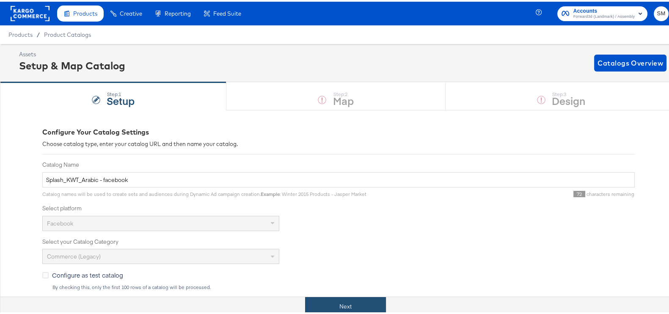
click at [329, 295] on div "Next" at bounding box center [344, 304] width 689 height 19
click at [370, 301] on button "Next" at bounding box center [345, 304] width 81 height 19
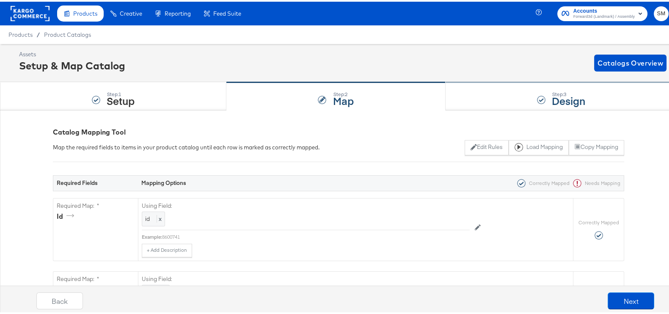
click at [523, 106] on div "Step: 3 Design" at bounding box center [560, 95] width 231 height 28
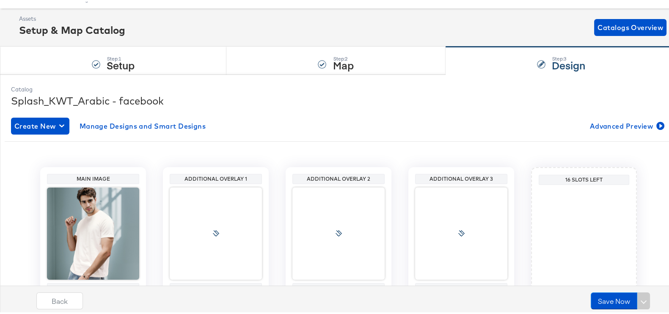
scroll to position [89, 0]
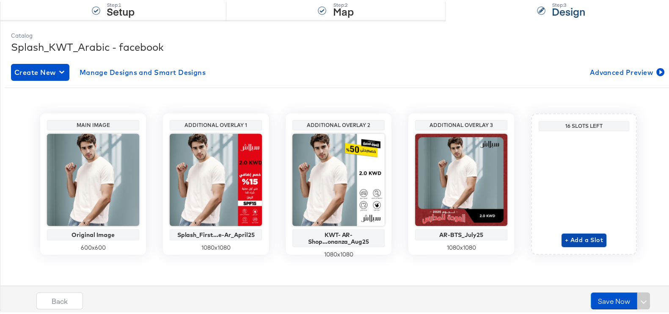
click at [577, 236] on span "+ Add a Slot" at bounding box center [584, 238] width 38 height 11
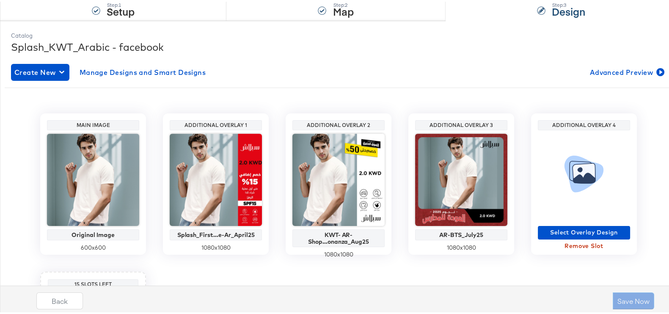
click at [581, 243] on span "Remove Slot" at bounding box center [583, 244] width 85 height 11
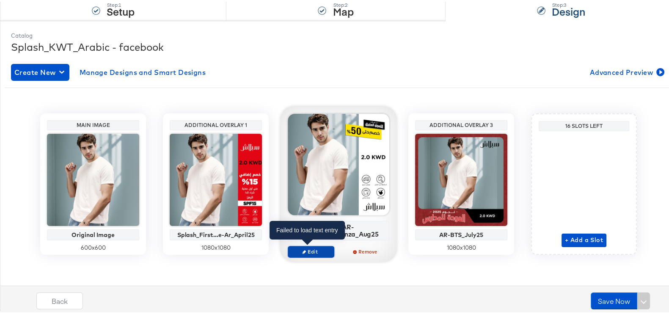
click at [318, 251] on span "Edit" at bounding box center [310, 250] width 39 height 6
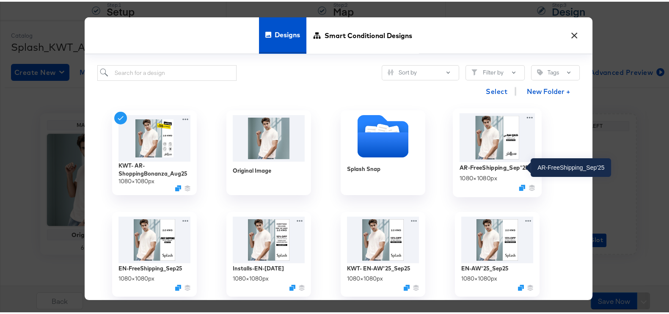
click at [478, 166] on div "AR-FreeShipping_Sep'25" at bounding box center [493, 166] width 69 height 8
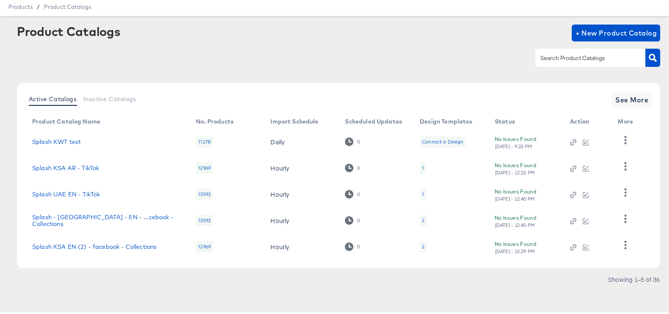
scroll to position [27, 0]
click at [584, 54] on input "text" at bounding box center [583, 57] width 90 height 10
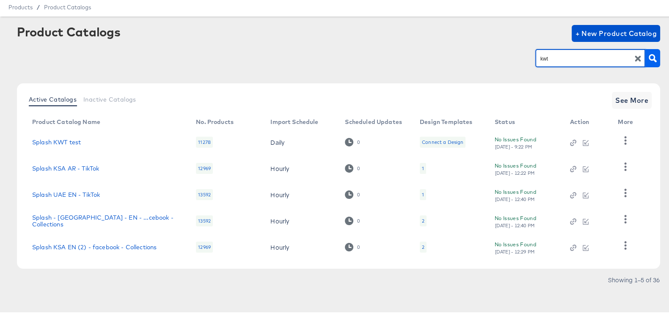
type input "kwt"
click at [648, 56] on icon "button" at bounding box center [652, 56] width 8 height 8
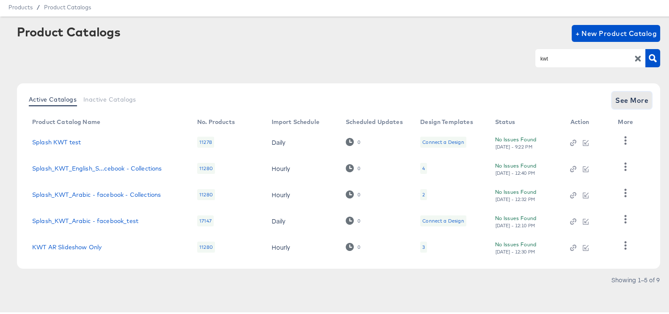
click at [621, 100] on span "See More" at bounding box center [631, 99] width 33 height 12
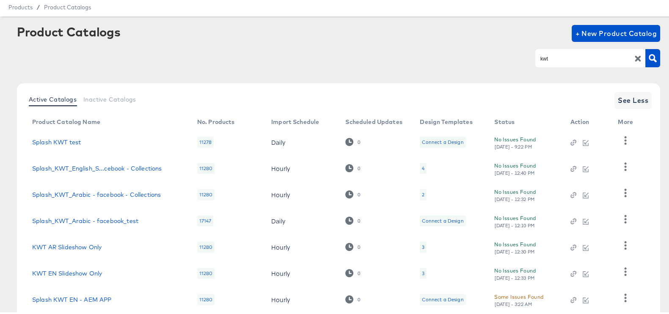
scroll to position [133, 0]
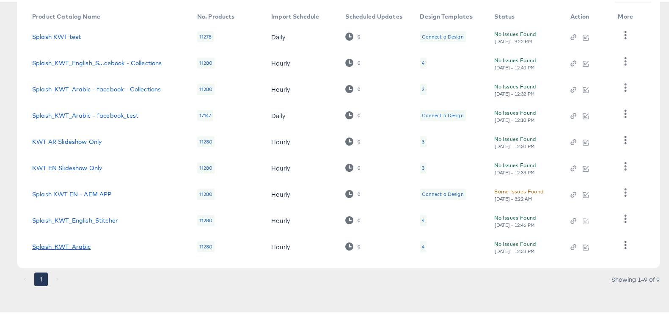
click at [71, 242] on link "Splash_KWT_Arabic" at bounding box center [61, 244] width 59 height 7
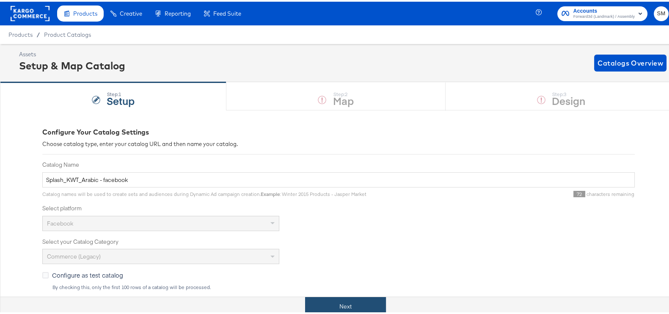
click at [342, 297] on button "Next" at bounding box center [345, 304] width 81 height 19
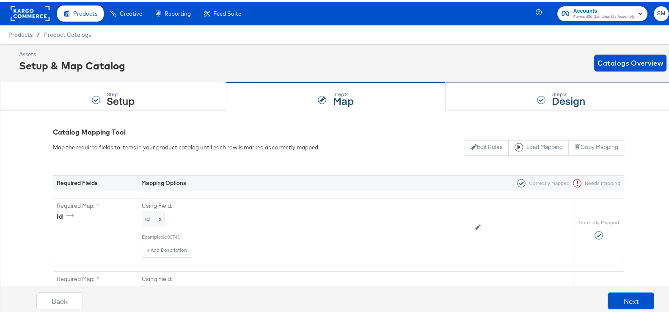
click at [562, 93] on strong "Design" at bounding box center [567, 99] width 33 height 14
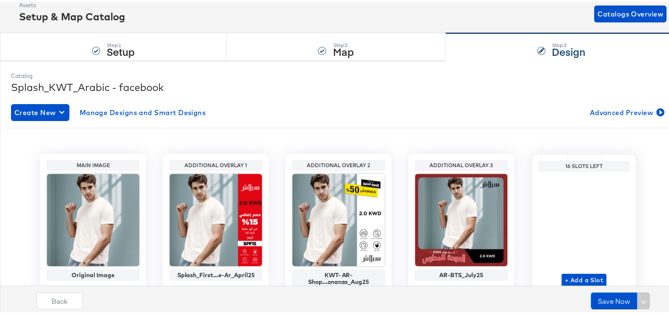
scroll to position [89, 0]
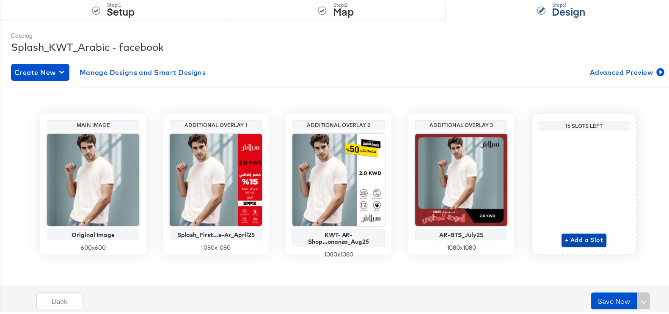
click at [568, 234] on span "+ Add a Slot" at bounding box center [584, 238] width 38 height 11
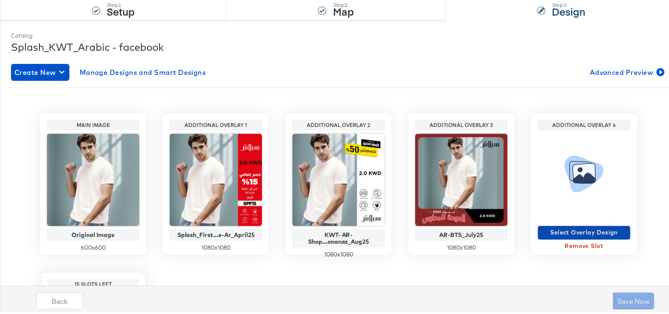
click at [596, 228] on span "Select Overlay Design" at bounding box center [583, 230] width 85 height 11
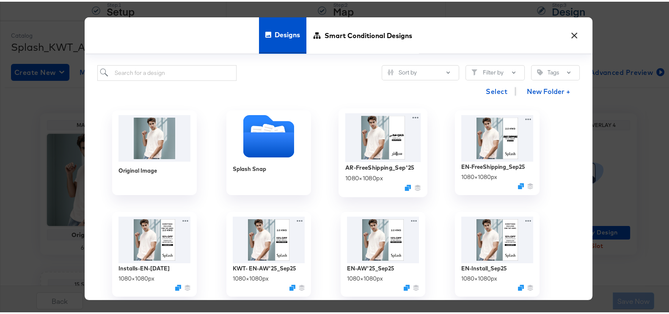
click at [377, 132] on img at bounding box center [383, 136] width 76 height 49
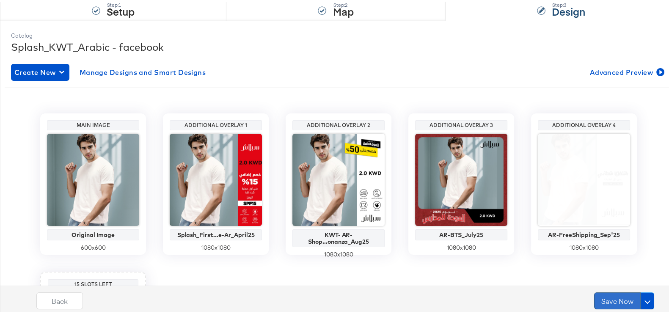
click at [617, 299] on button "Save Now" at bounding box center [617, 299] width 47 height 17
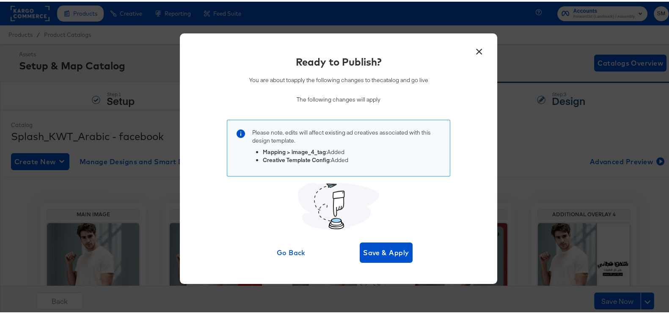
click at [477, 48] on button "×" at bounding box center [478, 47] width 15 height 15
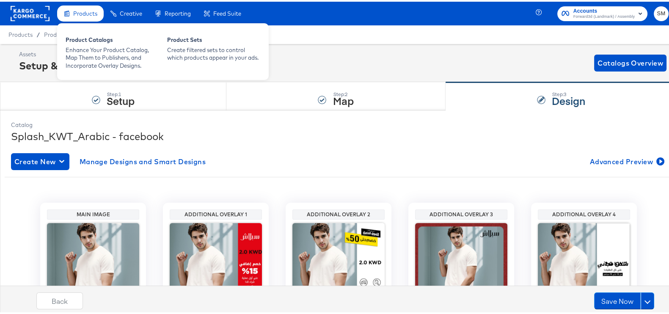
click at [87, 16] on div "Products" at bounding box center [80, 12] width 47 height 16
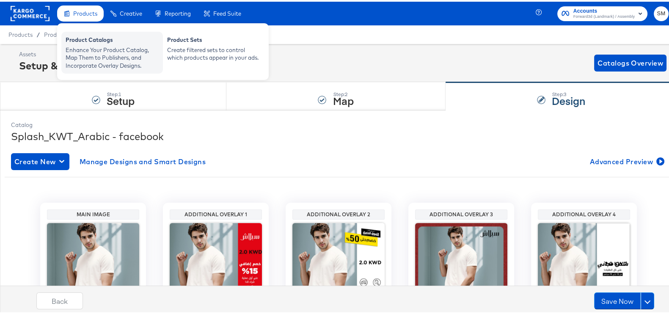
click at [87, 41] on div "Product Catalogs" at bounding box center [112, 39] width 93 height 10
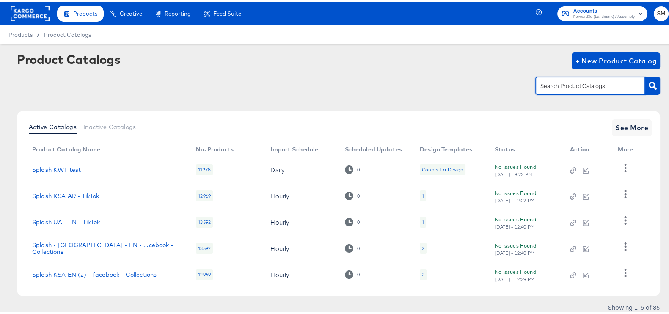
click at [570, 88] on input "text" at bounding box center [583, 85] width 90 height 10
type input "bah"
click at [652, 81] on article "Product Catalogs + New Product Catalog bah Active Catalogs Inactive Catalogs Se…" at bounding box center [338, 191] width 677 height 299
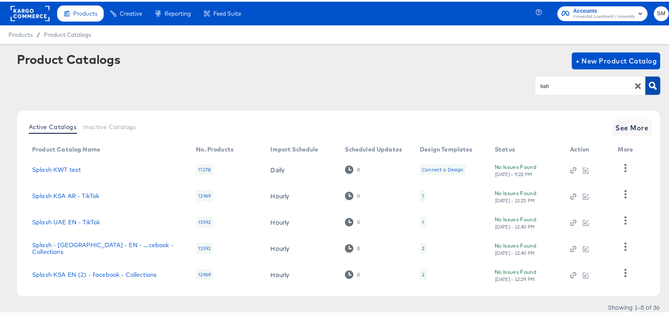
click at [650, 81] on button "button" at bounding box center [652, 84] width 15 height 18
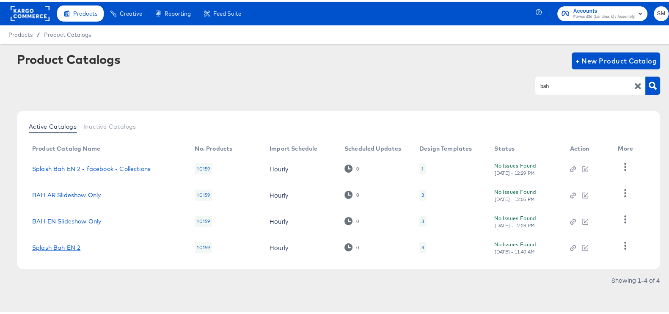
click at [70, 244] on link "Splash Bah EN 2" at bounding box center [56, 245] width 48 height 7
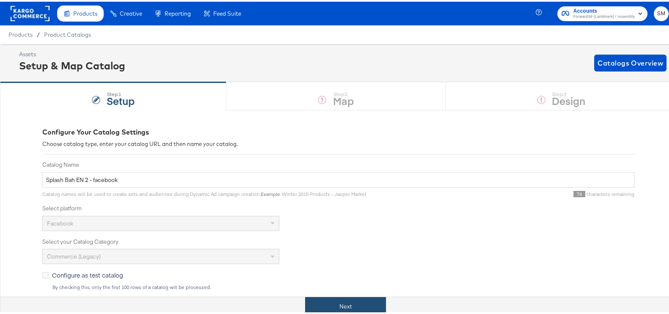
click at [331, 303] on button "Next" at bounding box center [345, 304] width 81 height 19
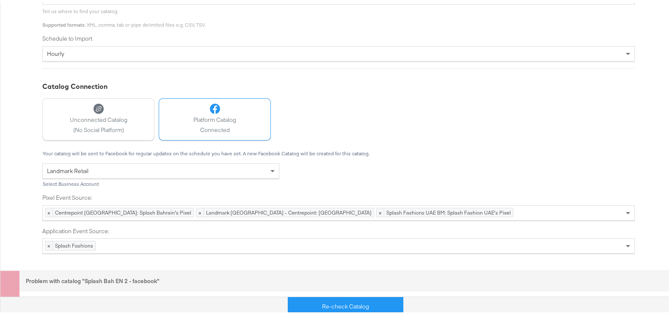
scroll to position [355, 0]
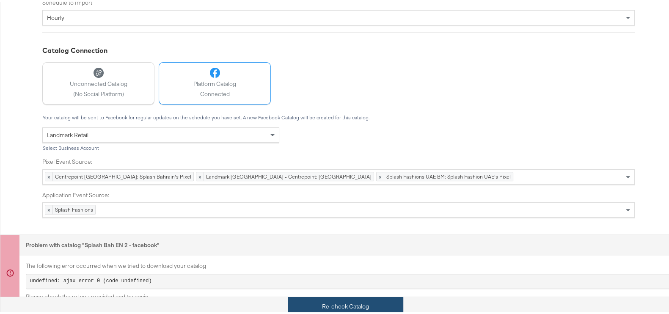
click at [312, 298] on button "Re-check Catalog" at bounding box center [345, 304] width 115 height 19
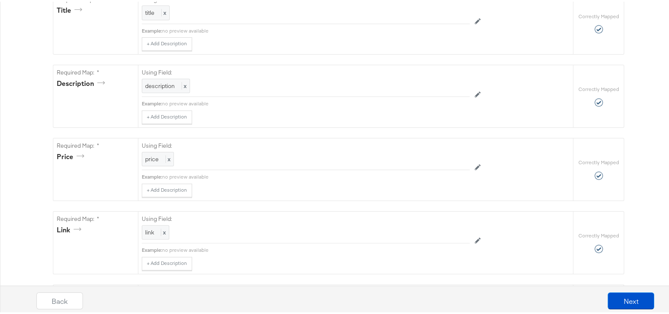
scroll to position [0, 0]
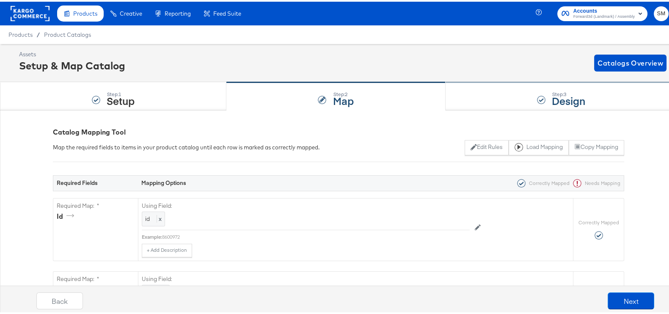
click at [507, 96] on div "Step: 3 Design" at bounding box center [560, 95] width 231 height 28
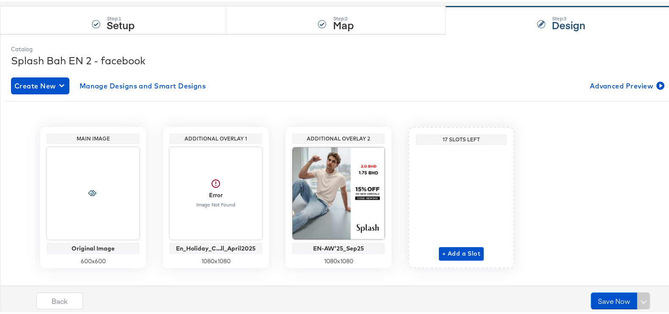
scroll to position [89, 0]
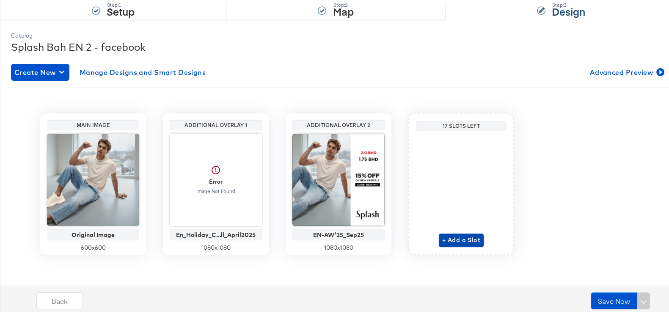
click at [446, 238] on span "+ Add a Slot" at bounding box center [461, 238] width 38 height 11
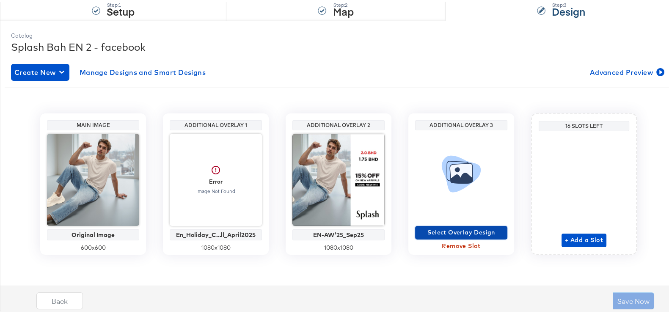
click at [446, 228] on span "Select Overlay Design" at bounding box center [460, 230] width 85 height 11
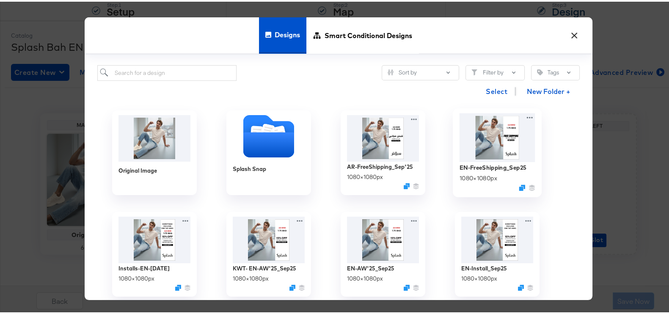
click at [477, 144] on img at bounding box center [497, 136] width 76 height 49
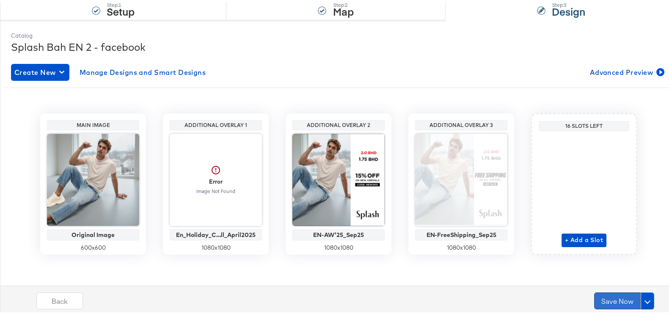
click at [615, 301] on button "Save Now" at bounding box center [617, 299] width 47 height 17
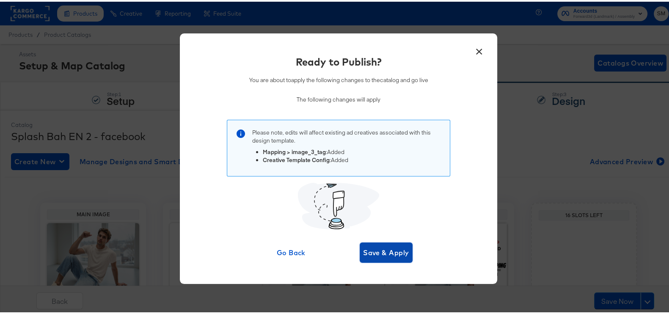
click at [372, 241] on button "Save & Apply" at bounding box center [385, 251] width 53 height 20
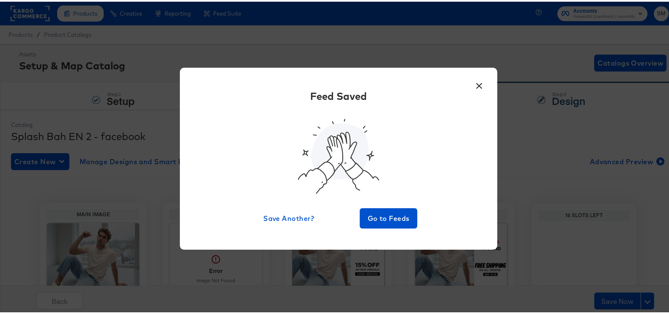
click at [477, 78] on button "×" at bounding box center [478, 81] width 15 height 15
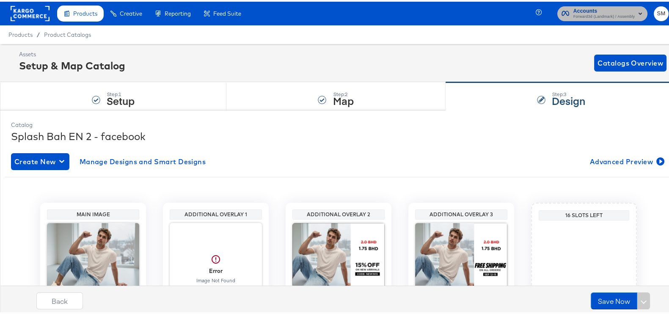
click at [598, 8] on span "Accounts" at bounding box center [603, 9] width 61 height 9
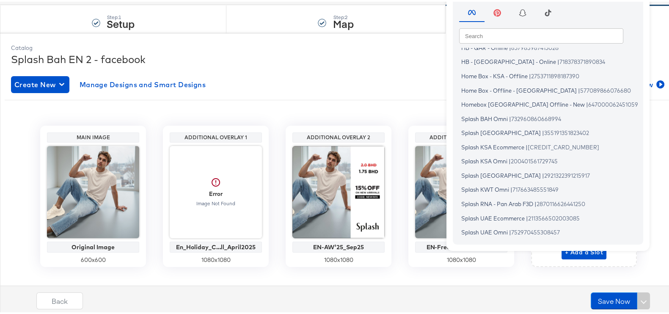
scroll to position [89, 0]
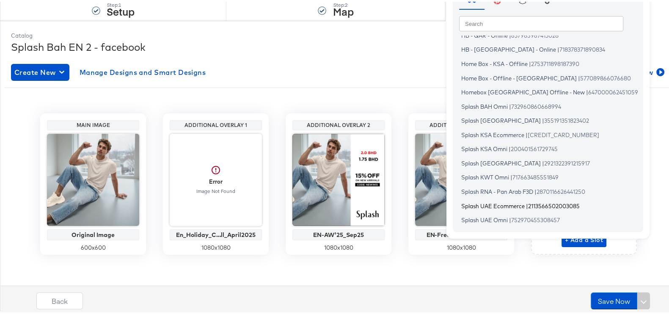
click at [495, 205] on span "Splash UAE Ecommerce" at bounding box center [492, 203] width 63 height 7
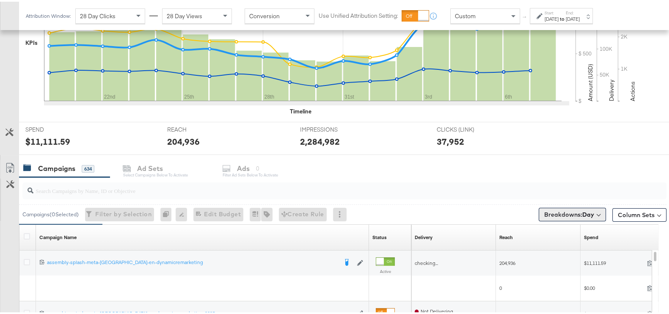
scroll to position [302, 0]
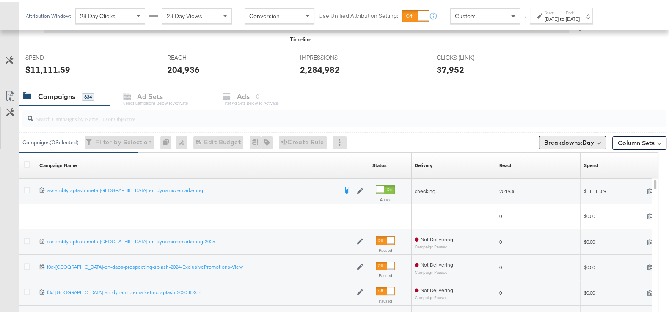
click at [573, 138] on span "Breakdowns: Day" at bounding box center [569, 141] width 50 height 8
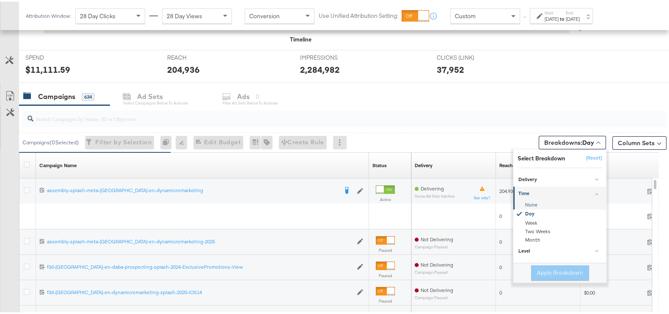
click at [532, 200] on div "None" at bounding box center [560, 203] width 92 height 8
click at [550, 263] on button "Apply Breakdown" at bounding box center [560, 270] width 58 height 15
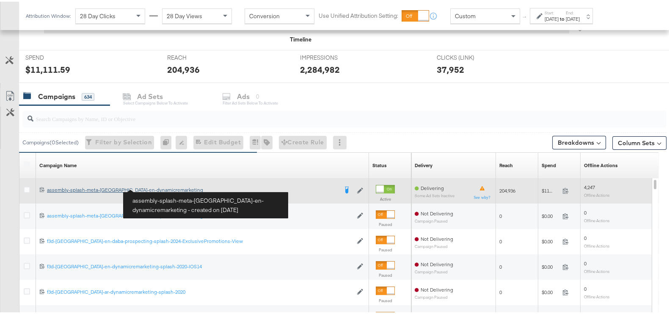
click at [154, 186] on div "assembly-splash-meta-[GEOGRAPHIC_DATA]-en-dynamicremarketing assembly-splash-me…" at bounding box center [192, 188] width 291 height 7
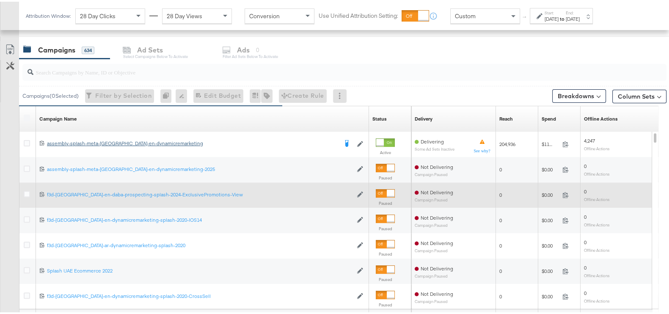
scroll to position [370, 0]
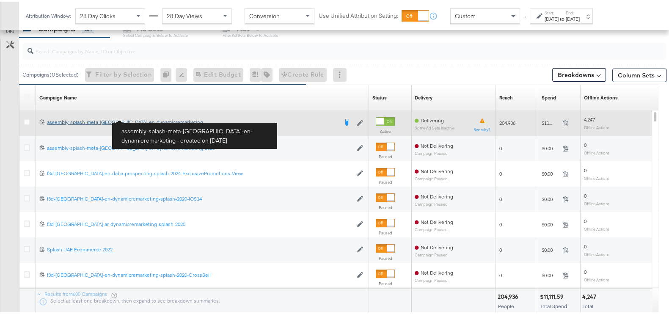
click at [144, 117] on div "assembly-splash-meta-[GEOGRAPHIC_DATA]-en-dynamicremarketing assembly-splash-me…" at bounding box center [192, 120] width 291 height 7
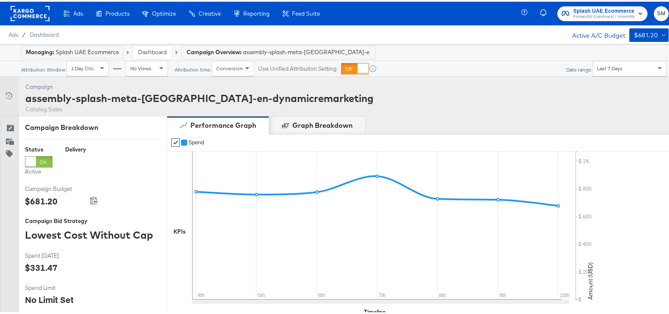
scroll to position [350, 0]
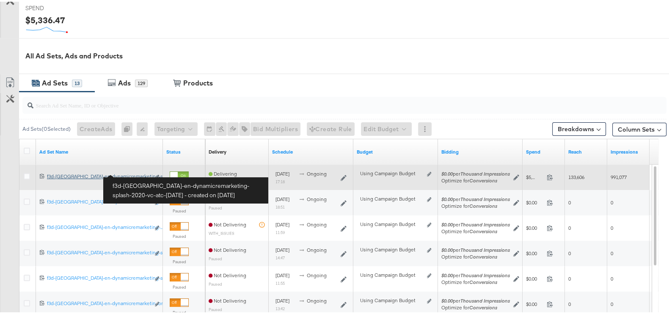
click at [135, 172] on div "f3d-[GEOGRAPHIC_DATA]-en-dynamicremarketing-splash-2020-vc-atc-[DATE] f3d-[GEOG…" at bounding box center [98, 174] width 103 height 7
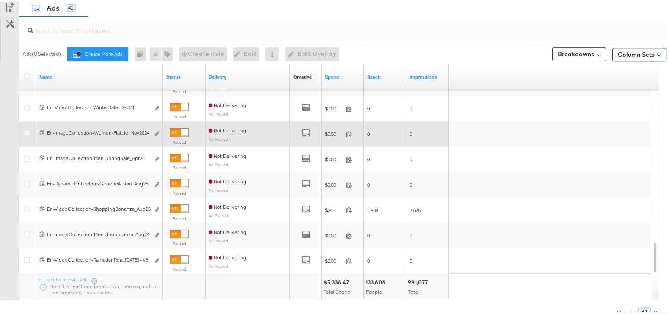
scroll to position [518, 0]
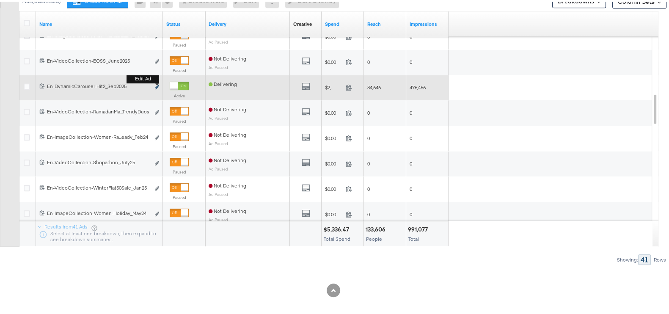
click at [156, 83] on icon "link" at bounding box center [157, 85] width 4 height 5
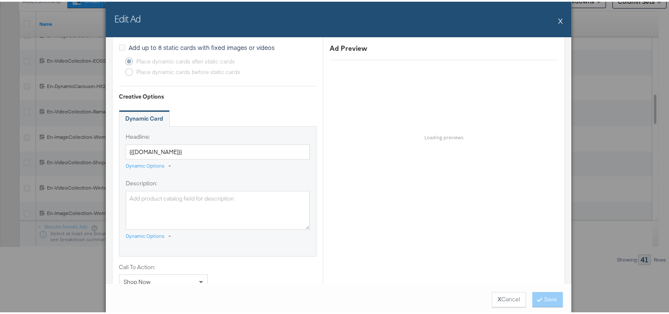
scroll to position [687, 0]
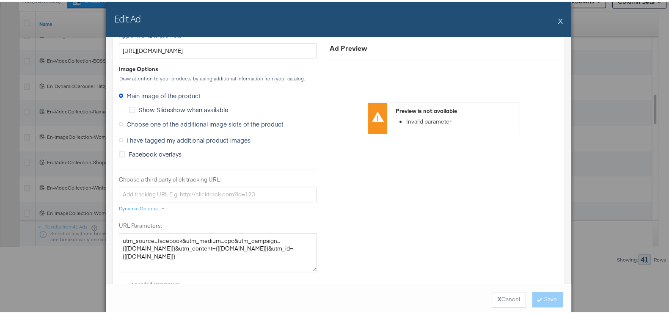
click at [148, 120] on span "Choose one of the additional image slots of the product" at bounding box center [204, 122] width 157 height 8
click at [0, 0] on input "Choose one of the additional image slots of the product" at bounding box center [0, 0] width 0 height 0
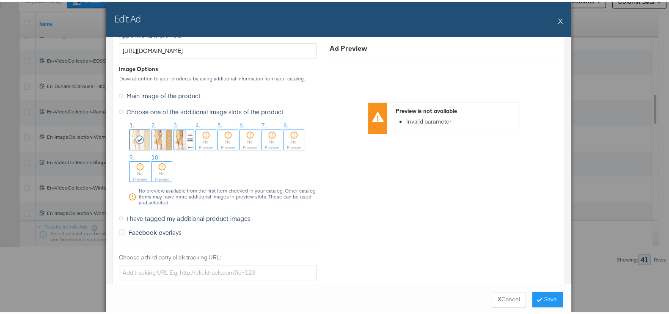
click at [180, 130] on img at bounding box center [184, 138] width 20 height 20
click at [202, 132] on icon at bounding box center [206, 133] width 8 height 8
drag, startPoint x: 557, startPoint y: 15, endPoint x: 542, endPoint y: 16, distance: 15.7
click at [558, 16] on button "X" at bounding box center [560, 19] width 5 height 17
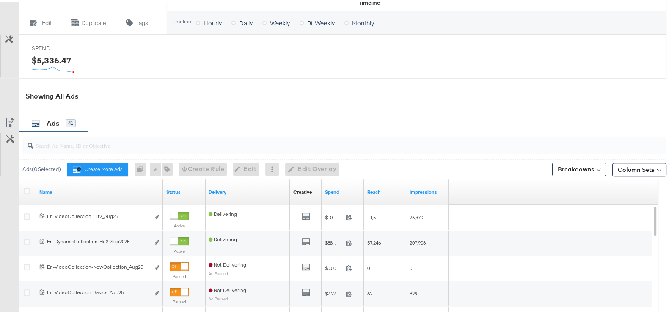
scroll to position [412, 0]
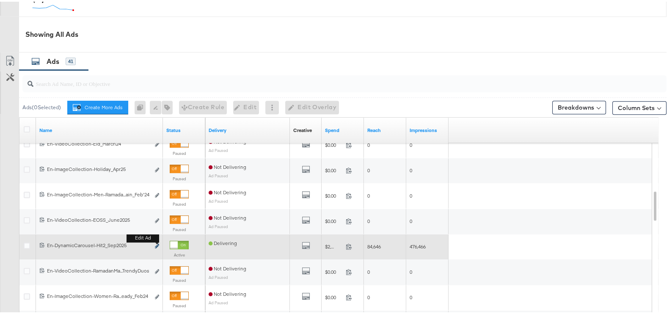
click at [157, 244] on icon "link" at bounding box center [157, 244] width 4 height 5
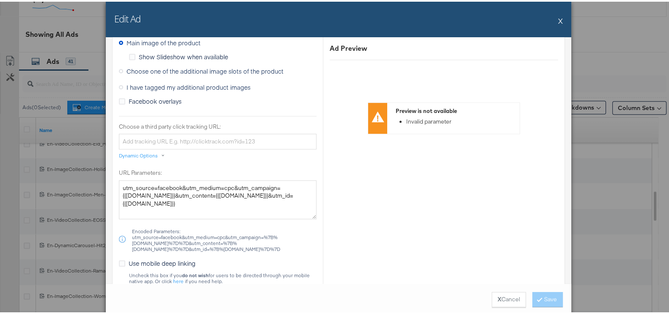
scroll to position [687, 0]
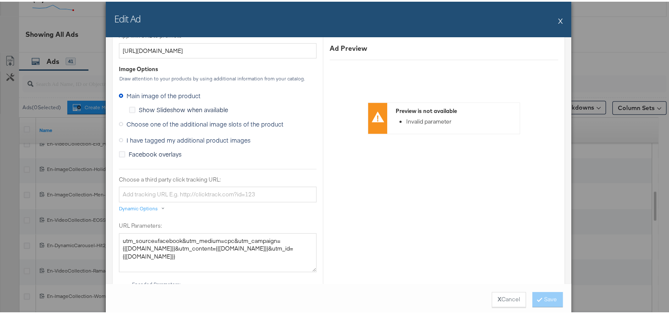
click at [163, 121] on span "Choose one of the additional image slots of the product" at bounding box center [204, 122] width 157 height 8
click at [0, 0] on input "Choose one of the additional image slots of the product" at bounding box center [0, 0] width 0 height 0
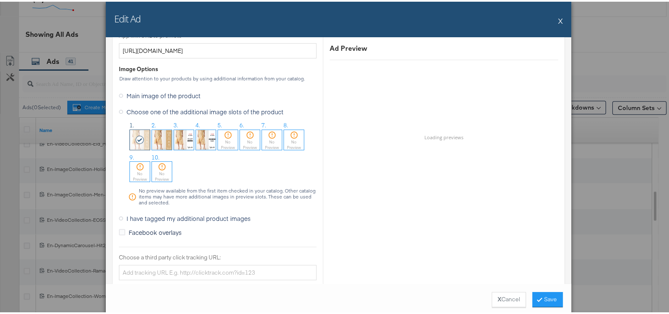
click at [203, 132] on img at bounding box center [206, 138] width 20 height 20
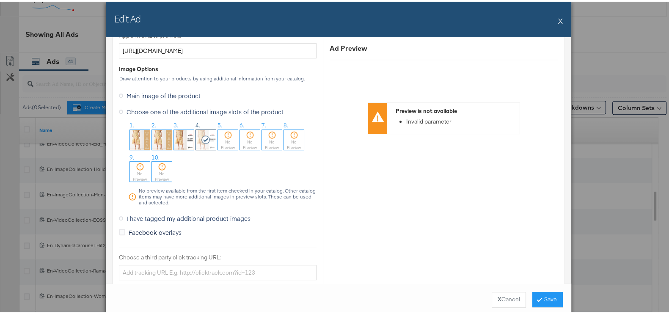
click at [536, 288] on div "X Cancel Save" at bounding box center [338, 298] width 465 height 32
click at [539, 297] on button "Save" at bounding box center [547, 297] width 30 height 15
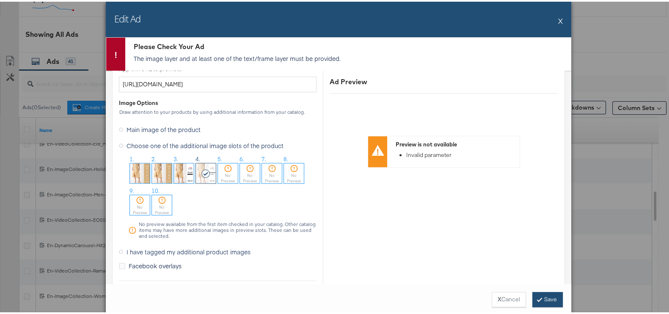
click at [538, 296] on icon at bounding box center [539, 297] width 3 height 5
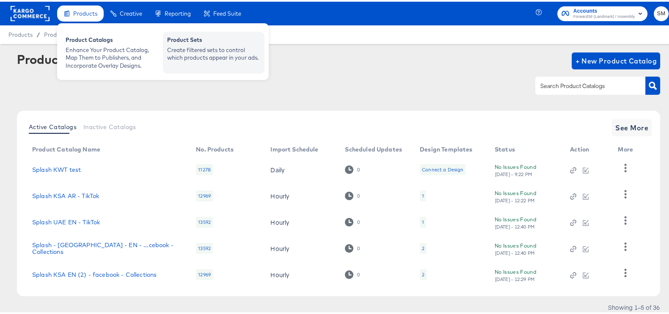
click at [197, 39] on div "Product Sets" at bounding box center [213, 39] width 93 height 10
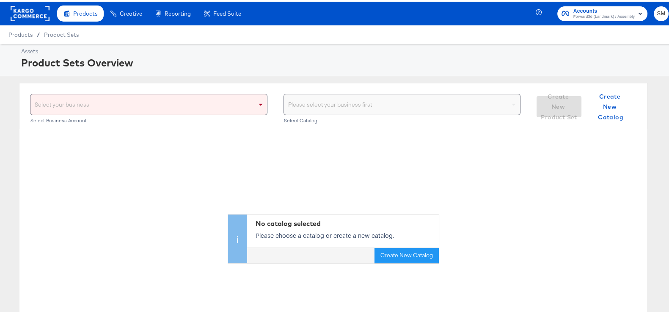
click at [233, 109] on div "Select your business" at bounding box center [148, 103] width 236 height 20
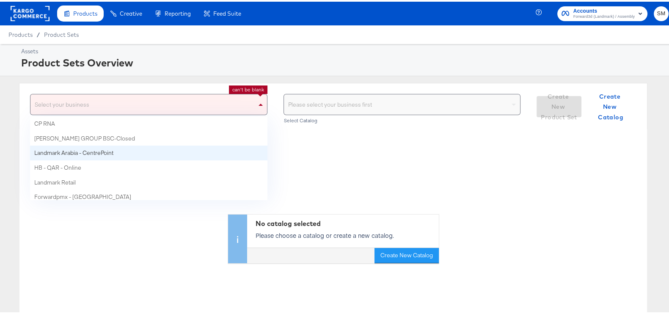
scroll to position [4, 0]
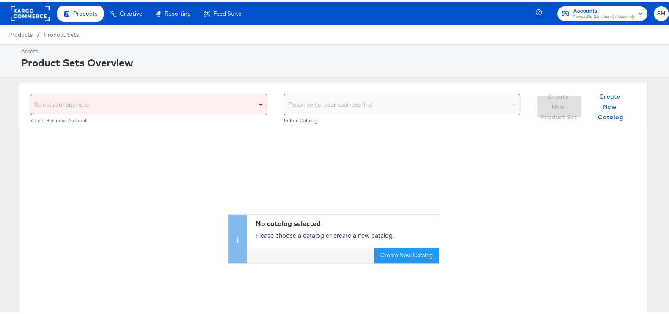
click at [320, 110] on div "Please select your business first" at bounding box center [402, 103] width 236 height 20
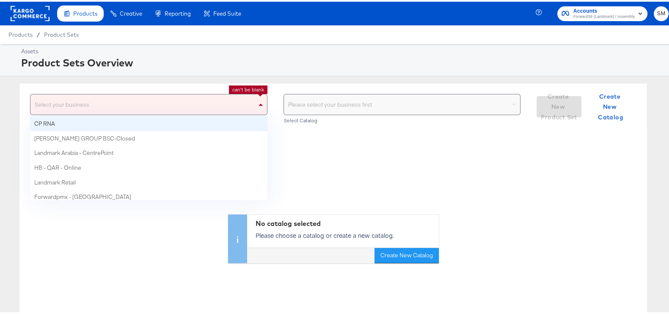
click at [181, 107] on div "Select your business" at bounding box center [148, 103] width 236 height 20
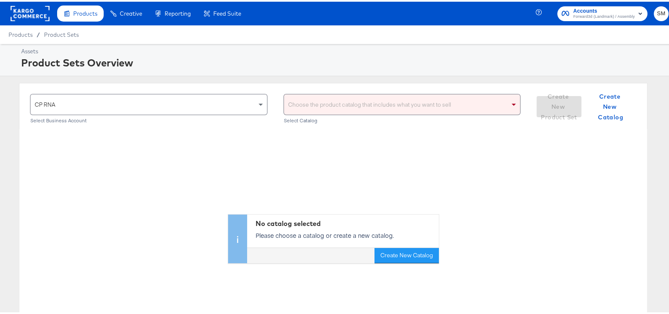
click at [340, 98] on div "Choose the product catalog that includes what you want to sell" at bounding box center [402, 103] width 236 height 20
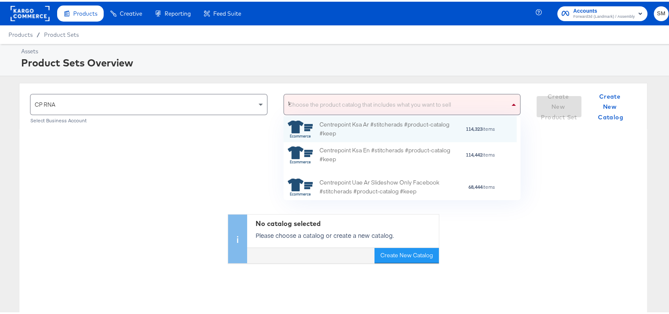
scroll to position [75, 225]
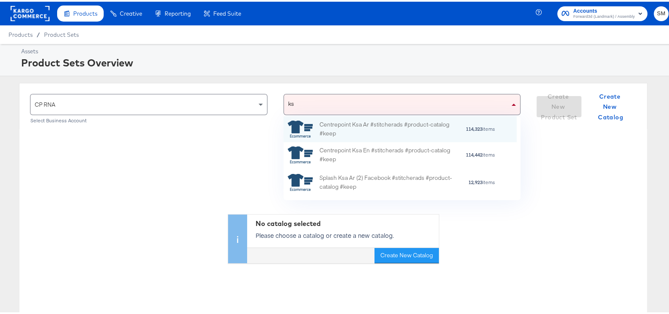
type input "ksa"
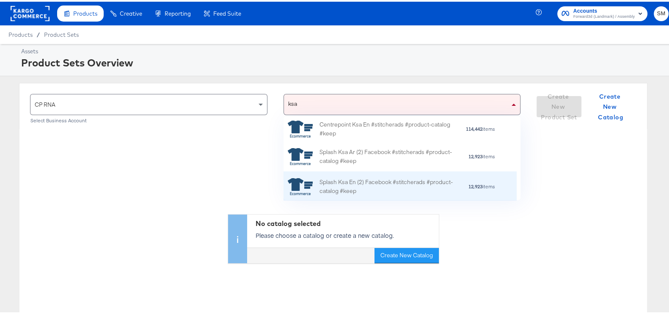
click at [392, 187] on div "Splash Ksa En (2) Facebook #stitcherads #product-catalog #keep" at bounding box center [393, 185] width 148 height 18
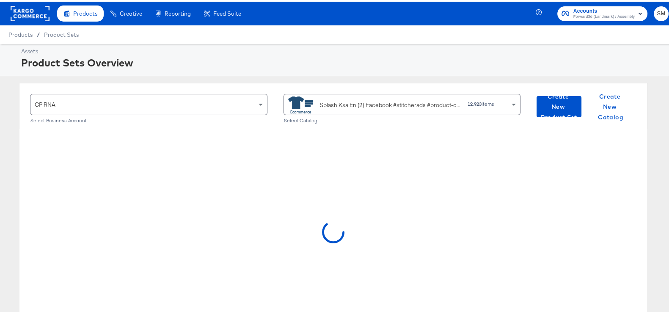
click at [354, 100] on div "Splash Ksa En (2) Facebook #stitcherads #product-catalog #keep" at bounding box center [390, 103] width 141 height 9
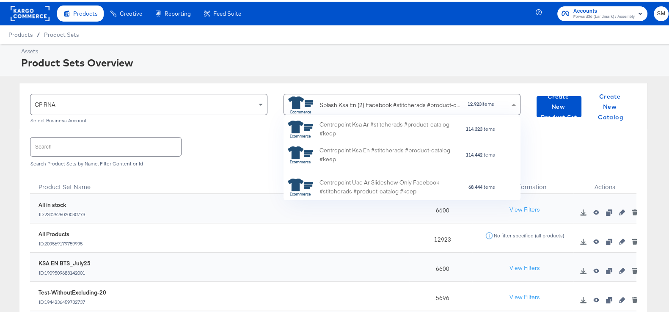
scroll to position [75, 225]
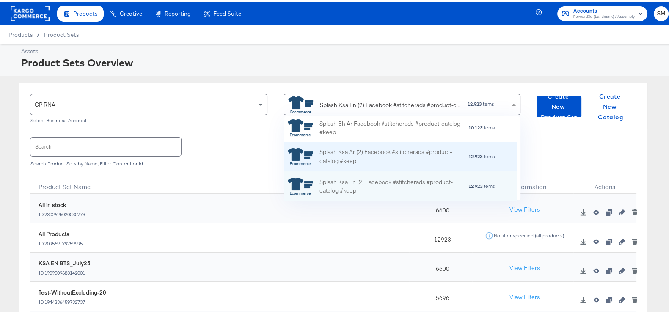
click at [373, 159] on div "Splash Ksa Ar (2) Facebook #stitcherads #product-catalog #keep" at bounding box center [393, 155] width 148 height 18
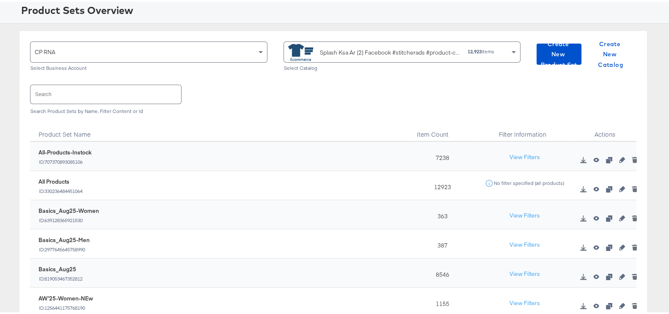
click at [11, 211] on div "CP RNA Select Business Account Splash Ksa Ar (2) Facebook #stitcherads #product…" at bounding box center [333, 182] width 666 height 307
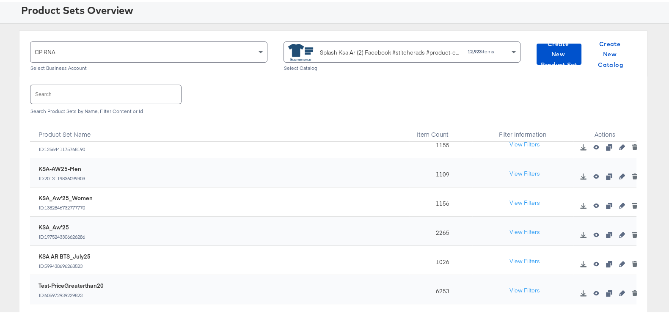
scroll to position [105, 0]
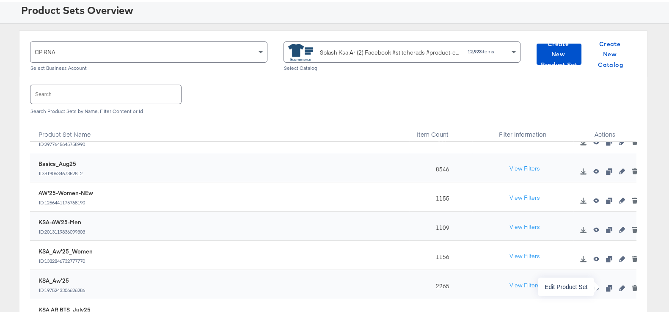
click at [619, 287] on icon "button" at bounding box center [622, 286] width 6 height 6
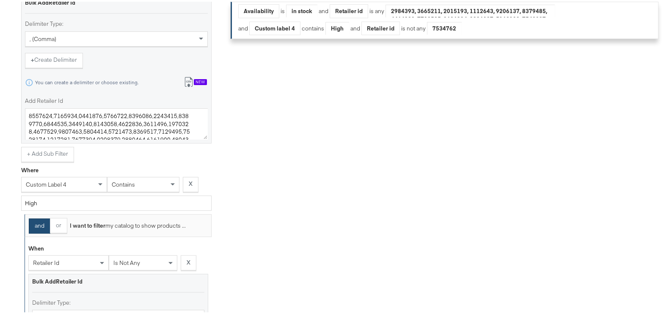
scroll to position [370, 0]
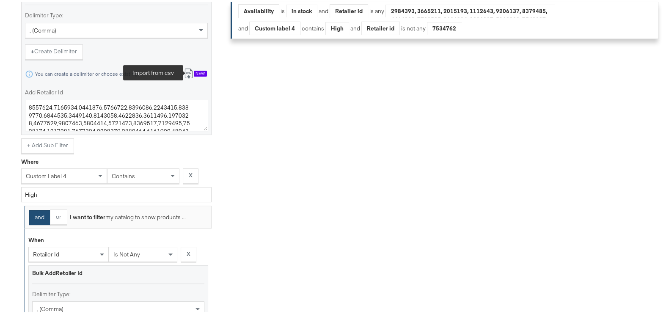
click at [189, 73] on icon at bounding box center [189, 72] width 10 height 10
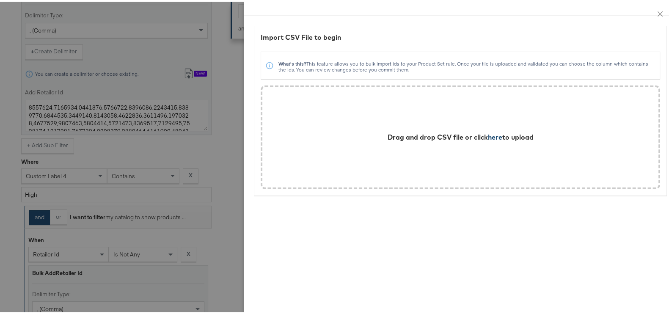
click at [488, 134] on span "here" at bounding box center [495, 135] width 14 height 8
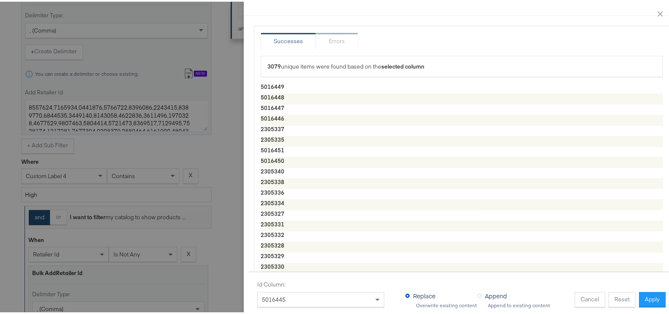
click at [477, 288] on label "Append" at bounding box center [493, 293] width 33 height 11
click at [0, 0] on input "Append" at bounding box center [0, 0] width 0 height 0
click at [649, 290] on button "Apply" at bounding box center [652, 297] width 27 height 15
type textarea "5016449,5016450,5016448,5016447,5016446,2305337,2305335,5016451,2305340,2305338…"
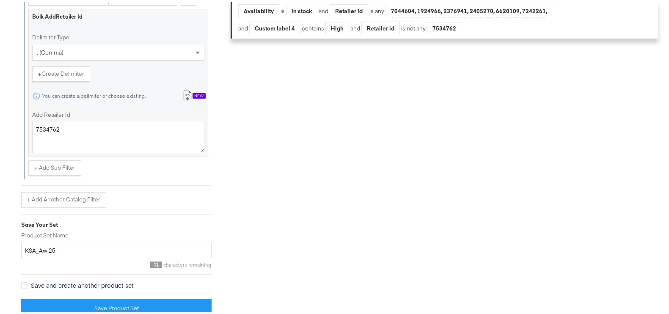
scroll to position [630, 0]
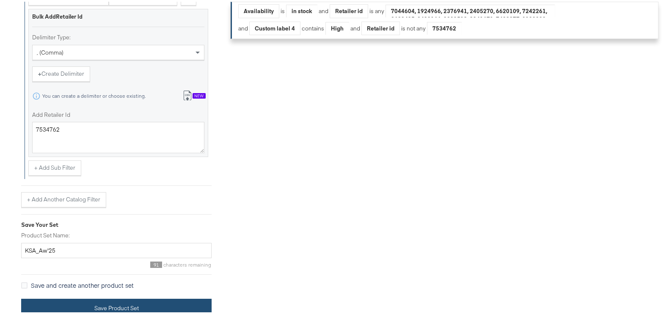
click at [120, 305] on button "Save Product Set" at bounding box center [116, 306] width 190 height 19
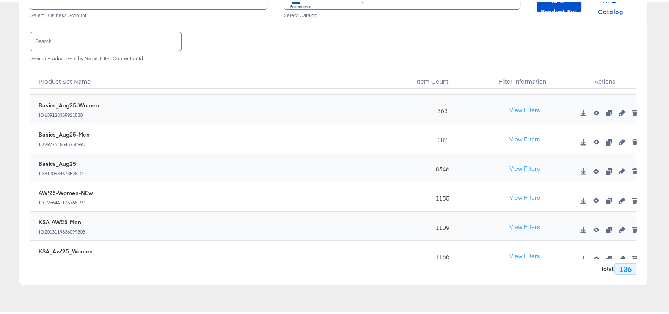
scroll to position [105, 0]
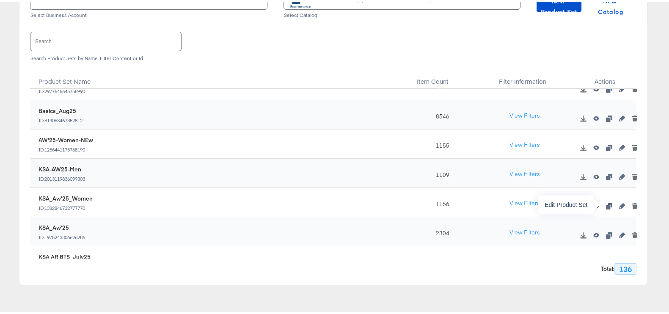
click at [619, 205] on icon "button" at bounding box center [622, 204] width 6 height 6
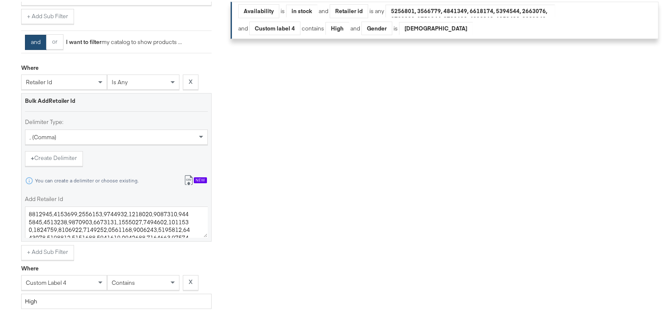
scroll to position [264, 0]
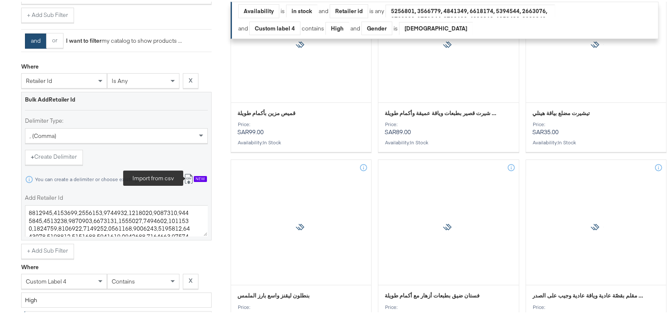
click at [189, 178] on icon at bounding box center [189, 177] width 10 height 10
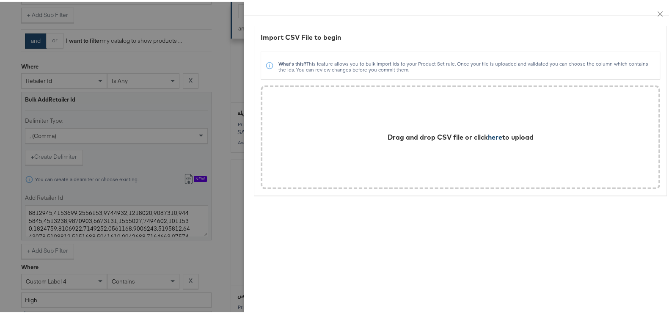
click at [488, 138] on span "here" at bounding box center [495, 135] width 14 height 8
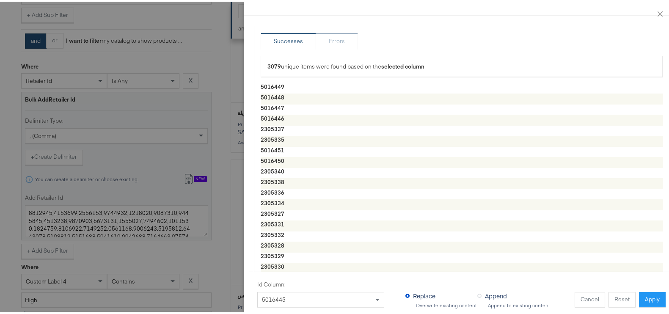
click at [488, 290] on span "Append" at bounding box center [496, 294] width 22 height 8
click at [0, 0] on input "Append" at bounding box center [0, 0] width 0 height 0
click at [646, 290] on button "Apply" at bounding box center [652, 297] width 27 height 15
type textarea "3414861,3414859,3414860,2097208,1025161,2097213,1025163,2097206,2097207,4026365…"
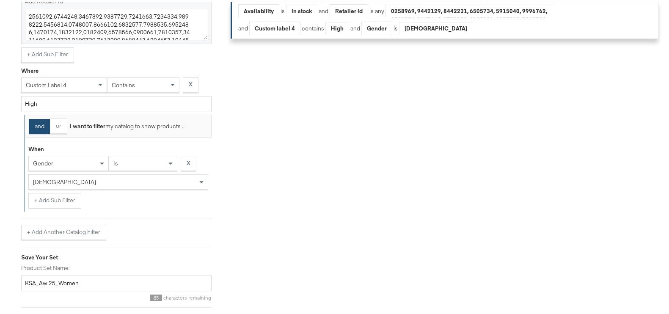
scroll to position [497, 0]
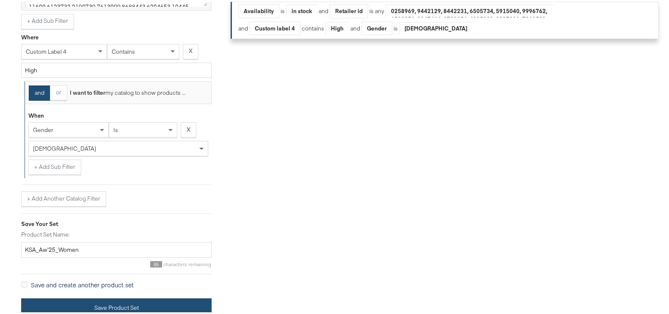
click at [123, 303] on button "Save Product Set" at bounding box center [116, 305] width 190 height 19
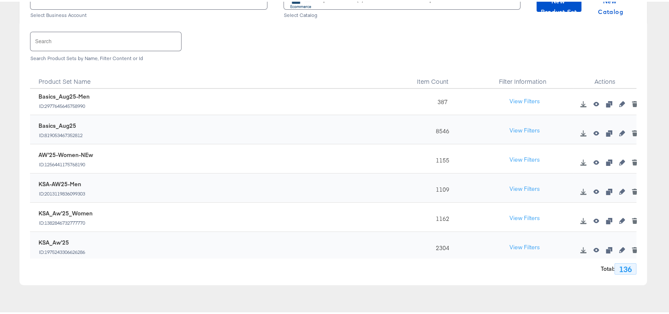
scroll to position [105, 0]
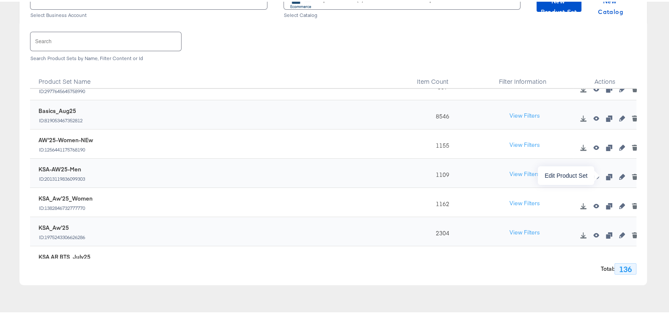
click at [619, 172] on icon "button" at bounding box center [622, 175] width 6 height 6
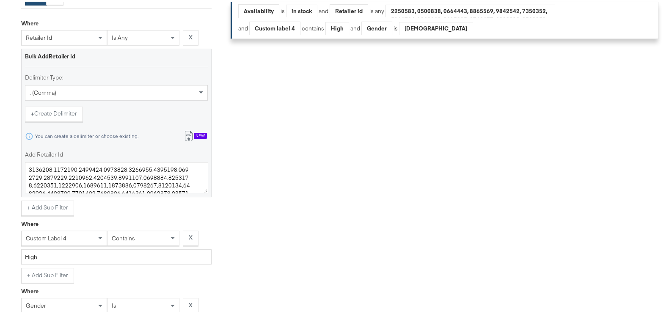
scroll to position [317, 0]
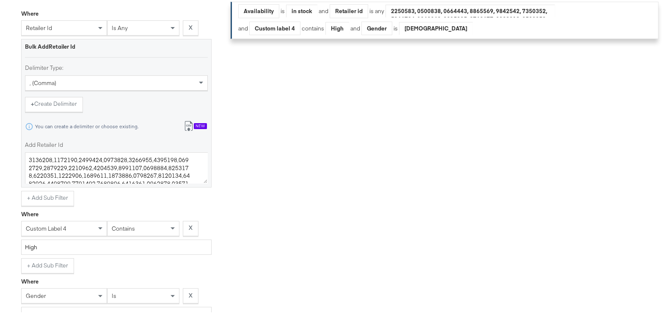
click at [190, 119] on icon at bounding box center [188, 124] width 8 height 10
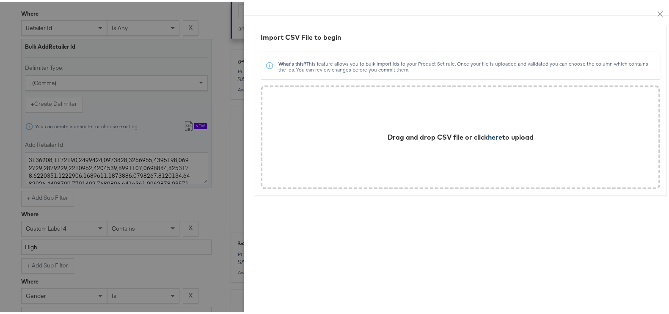
click at [488, 136] on span "here" at bounding box center [495, 135] width 14 height 8
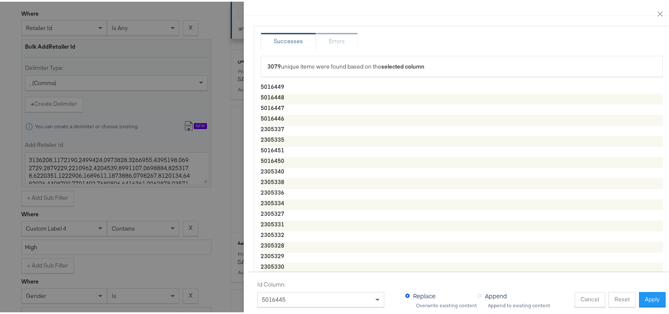
click at [490, 290] on span "Append" at bounding box center [496, 294] width 22 height 8
click at [0, 0] on input "Append" at bounding box center [0, 0] width 0 height 0
click at [645, 291] on button "Apply" at bounding box center [652, 297] width 27 height 15
type textarea "5016449,5016450,5016448,5016447,5016446,2305337,2305335,5016451,2305340,2305338…"
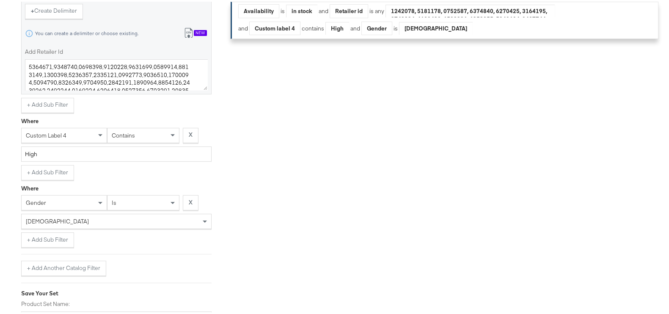
scroll to position [476, 0]
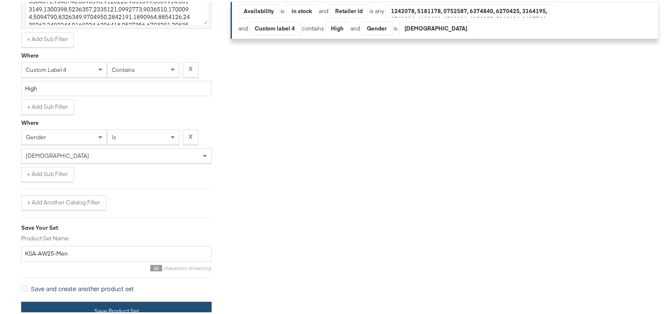
click at [138, 302] on button "Save Product Set" at bounding box center [116, 309] width 190 height 19
click at [134, 304] on button "Save Product Set" at bounding box center [116, 309] width 190 height 19
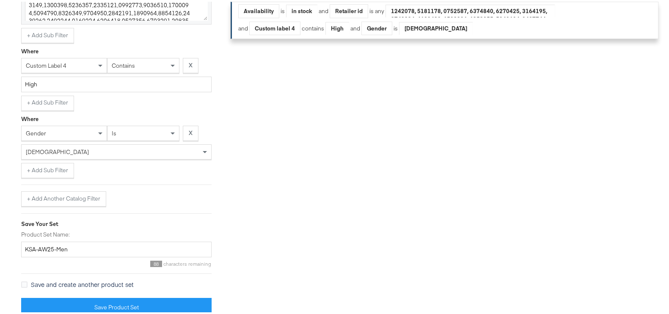
scroll to position [483, 0]
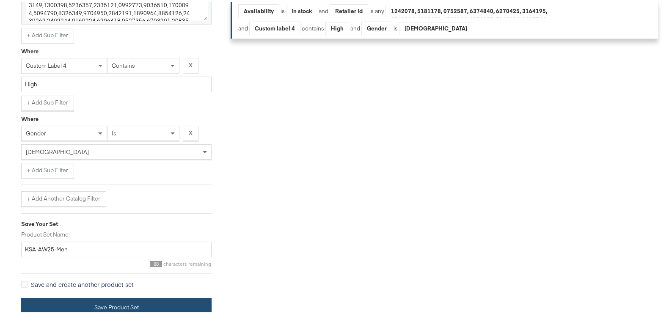
click at [164, 299] on button "Save Product Set" at bounding box center [116, 305] width 190 height 19
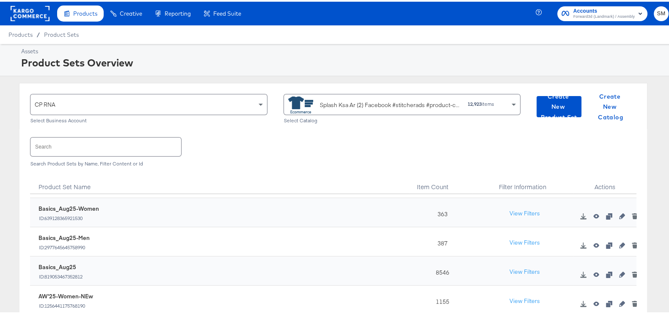
scroll to position [52, 0]
click at [619, 219] on icon "button" at bounding box center [622, 217] width 6 height 6
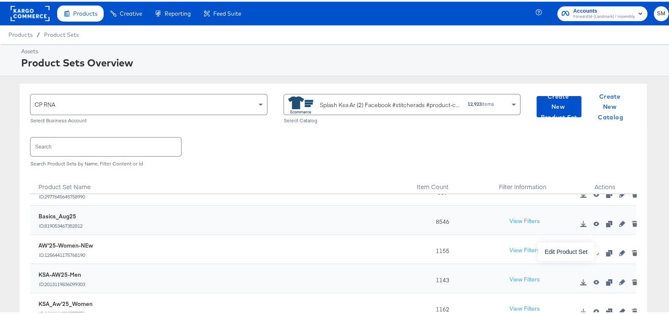
click at [619, 252] on icon "button" at bounding box center [622, 251] width 6 height 6
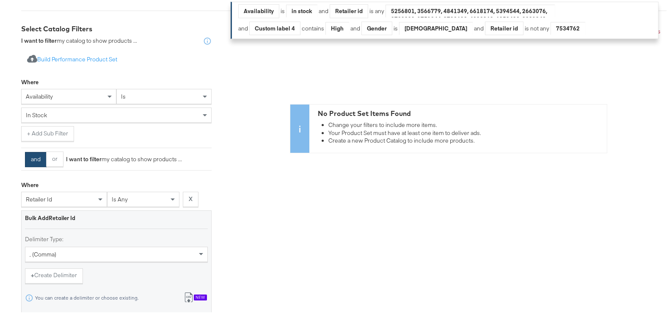
scroll to position [370, 0]
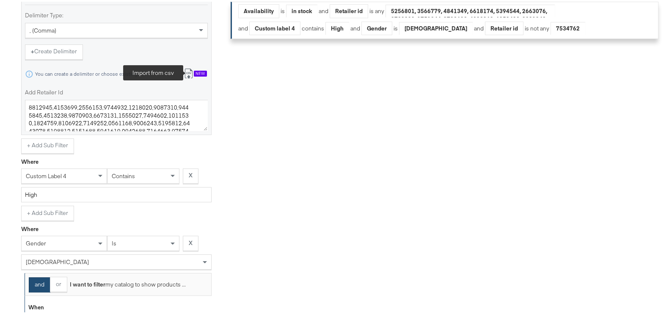
click at [190, 73] on icon at bounding box center [189, 72] width 10 height 10
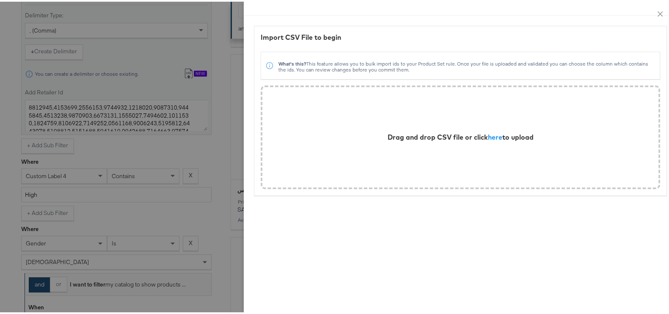
click at [491, 143] on div "Drag and drop CSV file or click here to upload" at bounding box center [460, 135] width 379 height 83
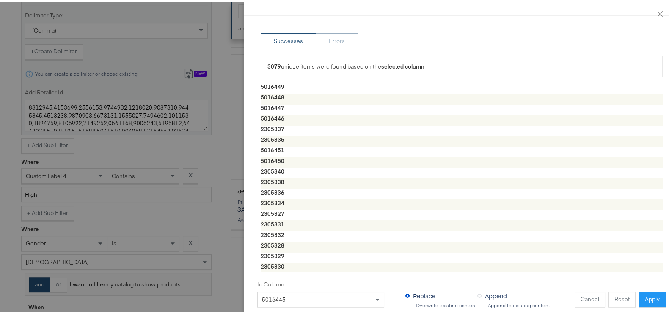
click at [485, 290] on span "Append" at bounding box center [496, 294] width 22 height 8
click at [0, 0] on input "Append" at bounding box center [0, 0] width 0 height 0
click at [649, 290] on button "Apply" at bounding box center [652, 297] width 27 height 15
type textarea "3414861,3414859,3414860,2097208,1025161,2097213,1025163,2097206,2097207,4026365…"
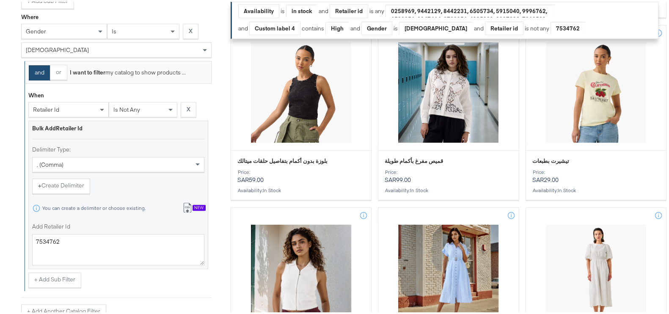
scroll to position [697, 0]
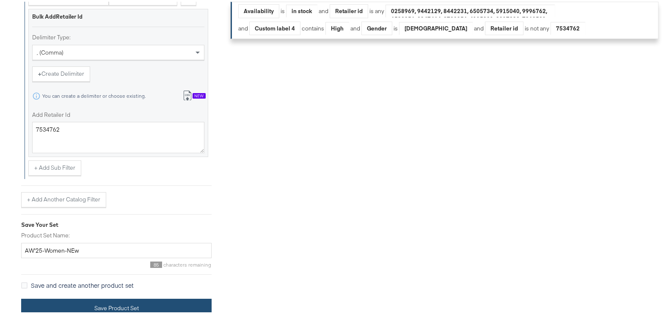
click at [128, 300] on button "Save Product Set" at bounding box center [116, 306] width 190 height 19
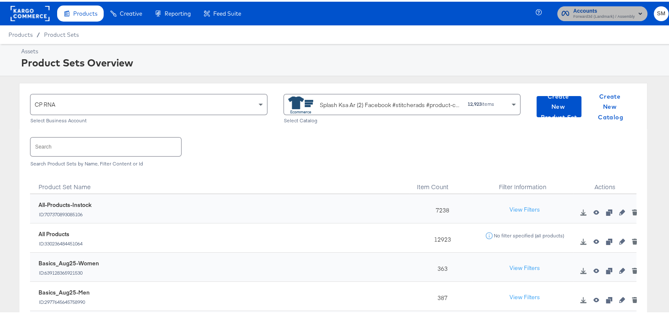
click at [611, 9] on span "Accounts" at bounding box center [603, 9] width 61 height 9
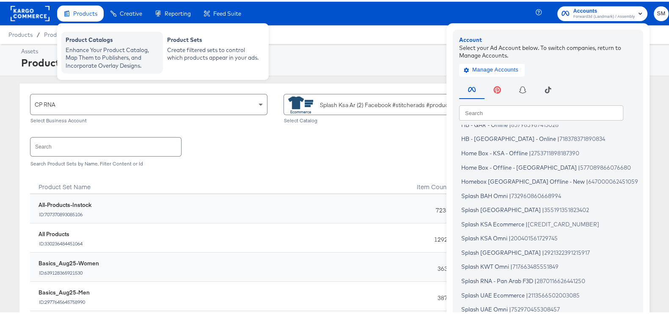
click at [94, 43] on div "Product Catalogs" at bounding box center [112, 39] width 93 height 10
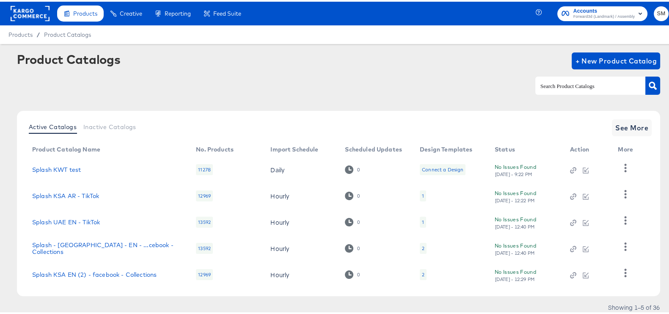
click at [583, 77] on div at bounding box center [590, 84] width 110 height 18
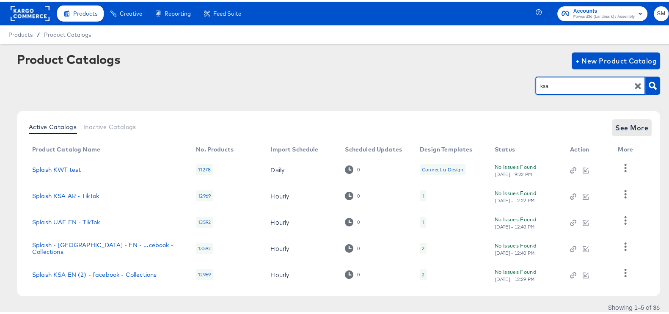
type input "ksa"
click at [621, 124] on span "See More" at bounding box center [631, 126] width 33 height 12
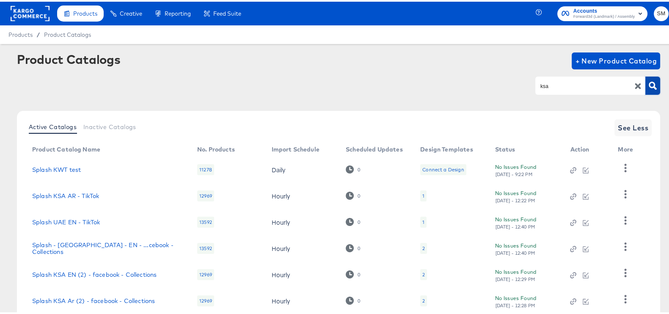
click at [647, 77] on button "button" at bounding box center [652, 84] width 15 height 18
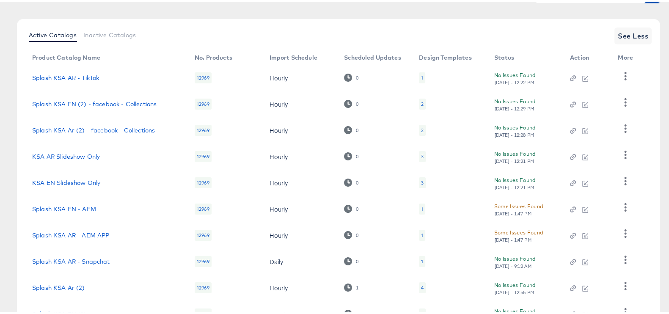
scroll to position [159, 0]
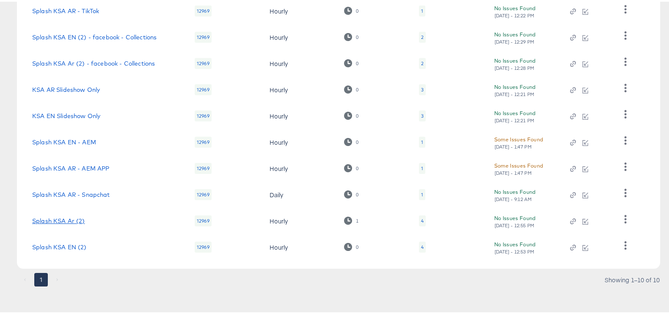
click at [58, 217] on link "Splash KSA Ar (2)" at bounding box center [58, 219] width 53 height 7
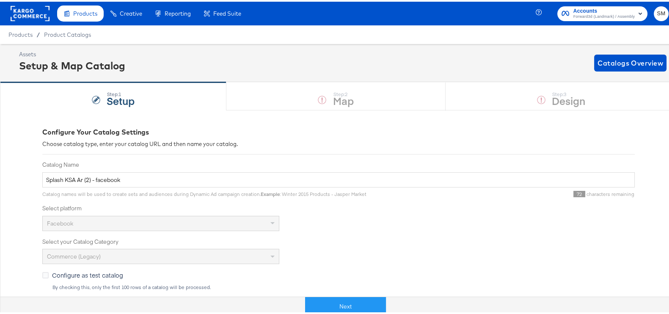
click at [330, 293] on div "Next" at bounding box center [345, 300] width 677 height 25
click at [331, 299] on button "Next" at bounding box center [345, 304] width 81 height 19
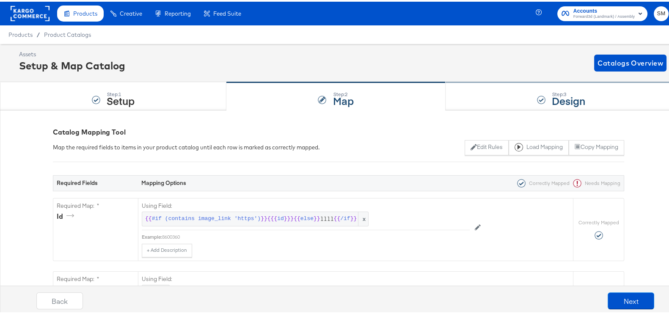
click at [539, 98] on div "Step: 3 Design" at bounding box center [560, 95] width 231 height 28
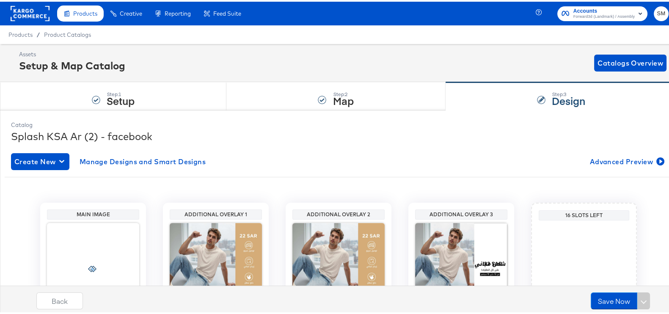
scroll to position [89, 0]
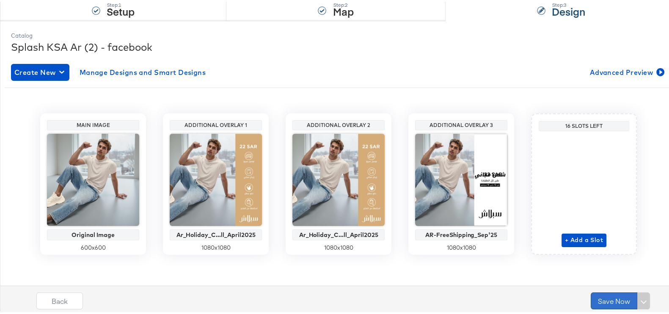
click at [595, 302] on button "Save Now" at bounding box center [613, 299] width 47 height 17
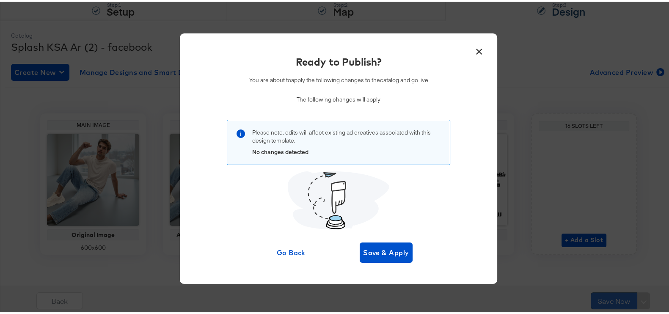
scroll to position [0, 0]
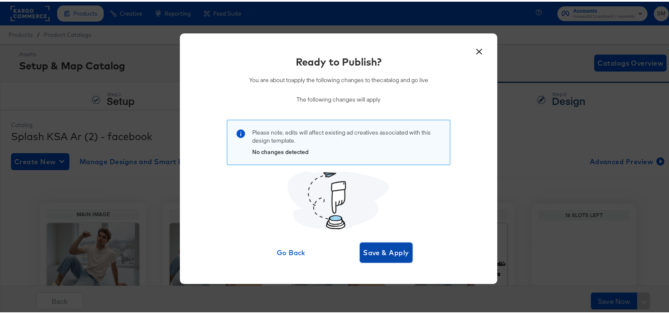
click at [388, 257] on button "Save & Apply" at bounding box center [385, 251] width 53 height 20
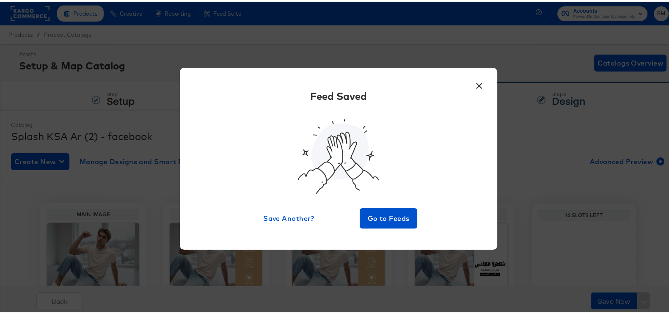
click at [479, 81] on button "×" at bounding box center [478, 81] width 15 height 15
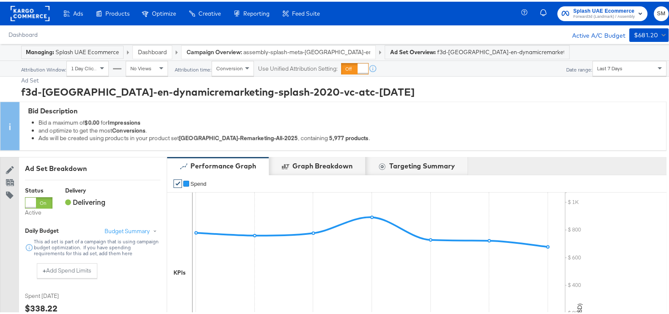
scroll to position [370, 0]
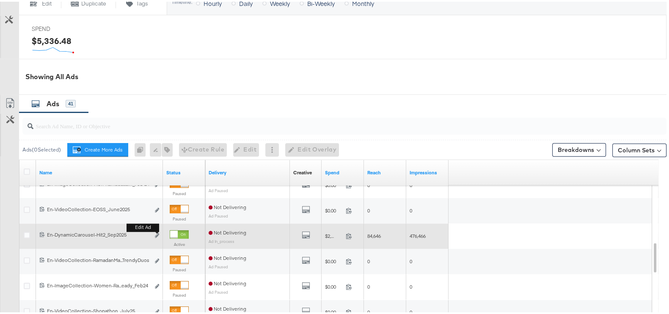
click at [155, 229] on b "Edit ad" at bounding box center [142, 225] width 33 height 9
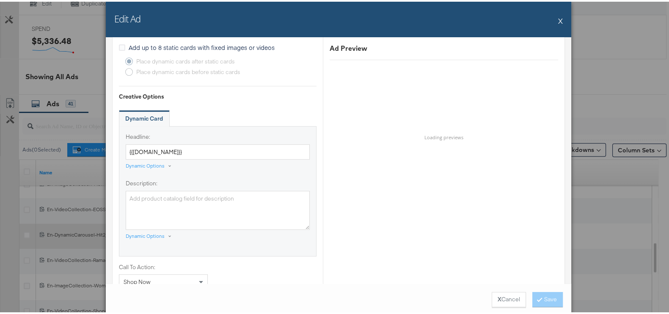
scroll to position [581, 0]
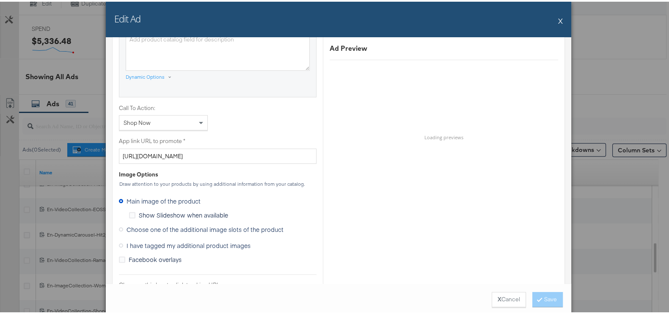
click at [162, 225] on span "Choose one of the additional image slots of the product" at bounding box center [204, 227] width 157 height 8
click at [0, 0] on input "Choose one of the additional image slots of the product" at bounding box center [0, 0] width 0 height 0
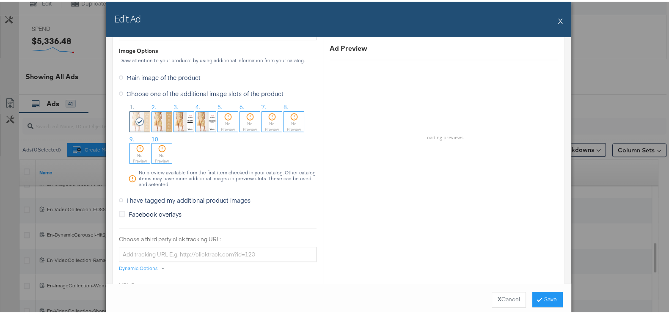
scroll to position [740, 0]
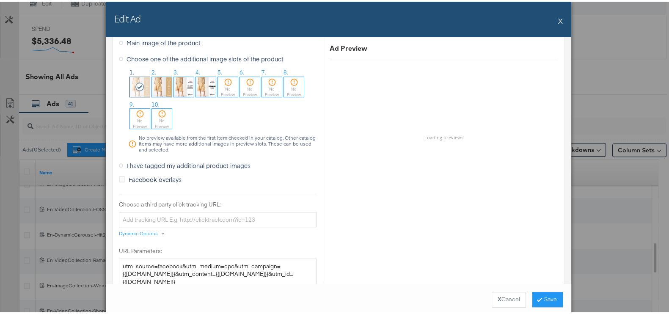
click at [203, 79] on img at bounding box center [206, 85] width 20 height 20
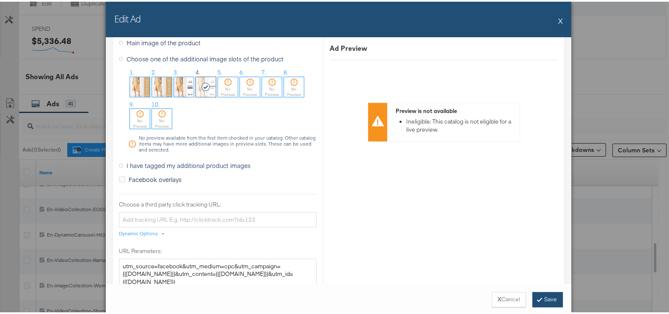
click at [541, 297] on button "Save" at bounding box center [547, 297] width 30 height 15
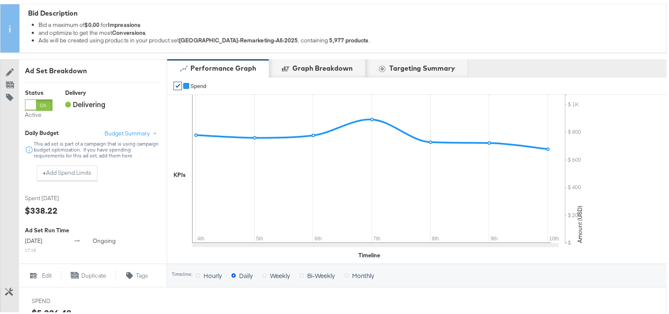
scroll to position [0, 0]
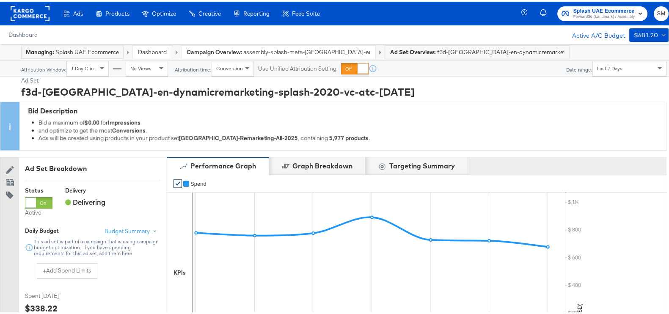
click at [585, 11] on span "Splash UAE Ecommerce" at bounding box center [603, 9] width 61 height 9
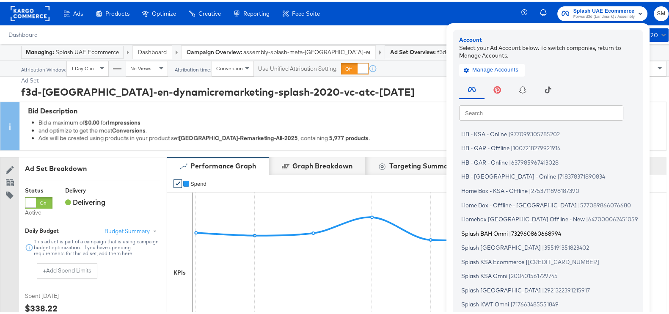
scroll to position [51, 0]
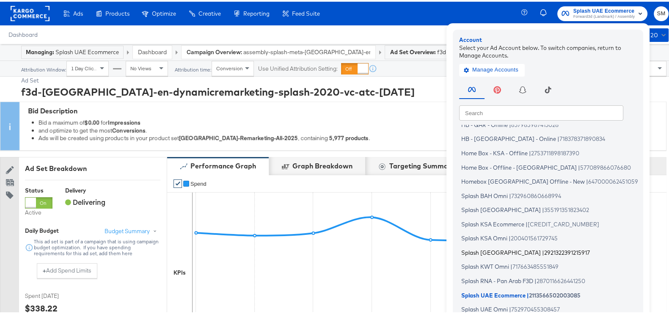
click at [544, 249] on span "2921322391215917" at bounding box center [567, 250] width 46 height 7
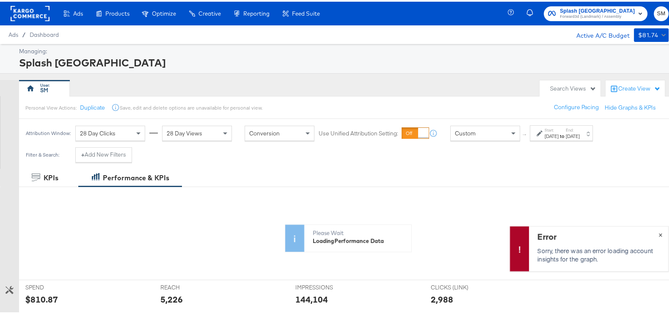
click at [654, 232] on div "Error Sorry, there was an error loading account insights for the graph. ×" at bounding box center [588, 246] width 159 height 45
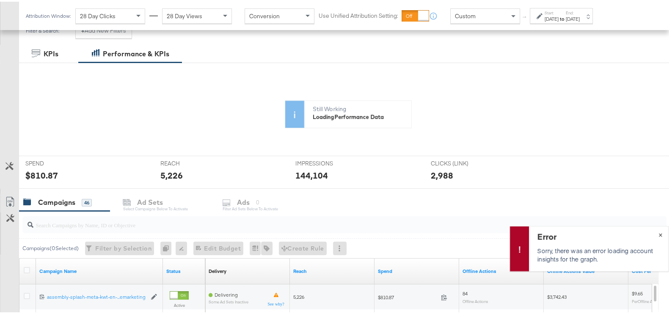
scroll to position [317, 0]
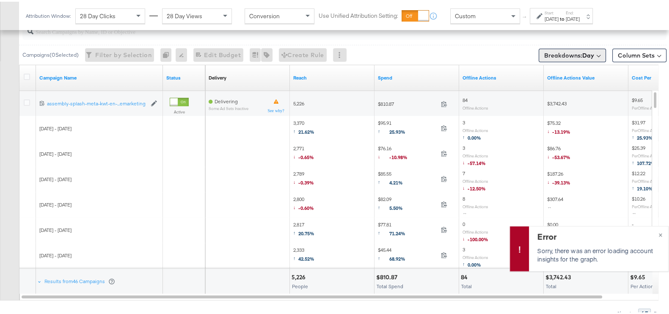
click at [572, 52] on span "Breakdowns: Day" at bounding box center [569, 53] width 50 height 8
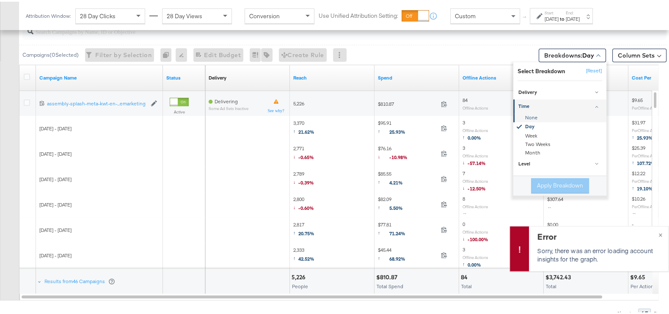
click at [543, 114] on div "None" at bounding box center [560, 116] width 92 height 8
click at [557, 183] on button "Apply Breakdown" at bounding box center [560, 183] width 58 height 15
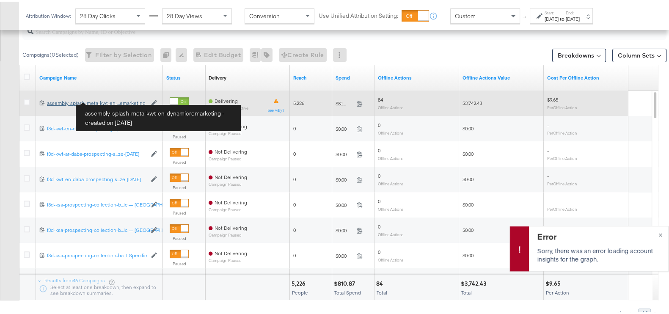
click at [107, 99] on div "assembly-splash-meta-kwt-en-dynamicremarketing assembly-splash-meta-kwt-en-...e…" at bounding box center [96, 101] width 99 height 7
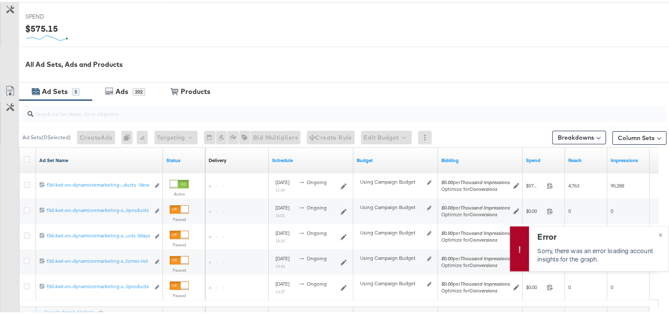
scroll to position [370, 0]
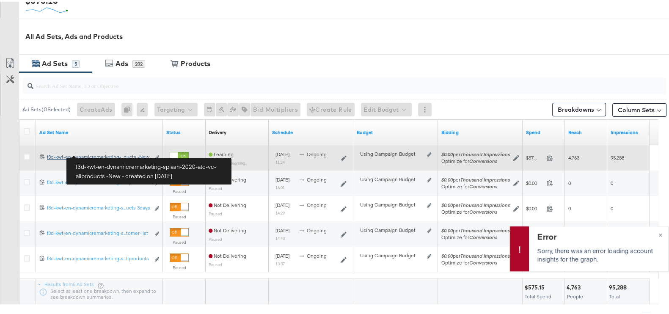
click at [129, 152] on div "f3d-kwt-en-dynamicremarketing-splash-2020-atc-vc-allproducts -New f3d-kwt-en-dy…" at bounding box center [98, 155] width 103 height 7
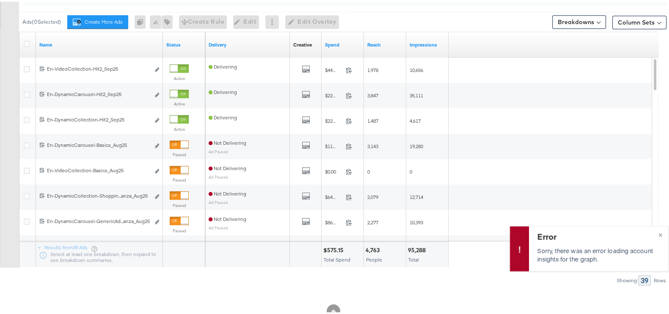
scroll to position [518, 0]
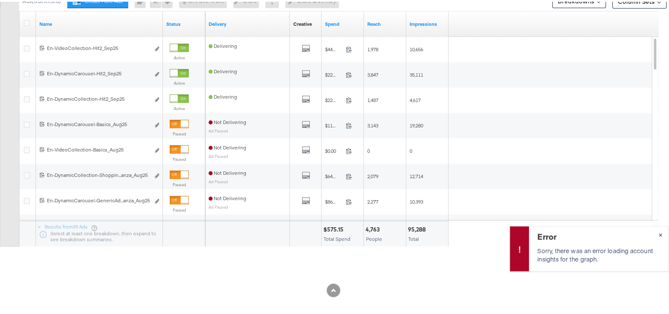
click at [653, 229] on button "×" at bounding box center [660, 232] width 16 height 15
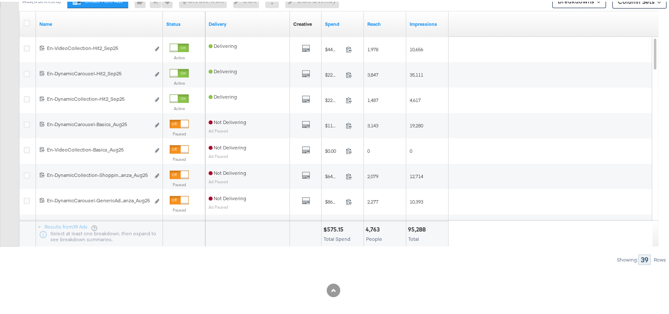
scroll to position [465, 0]
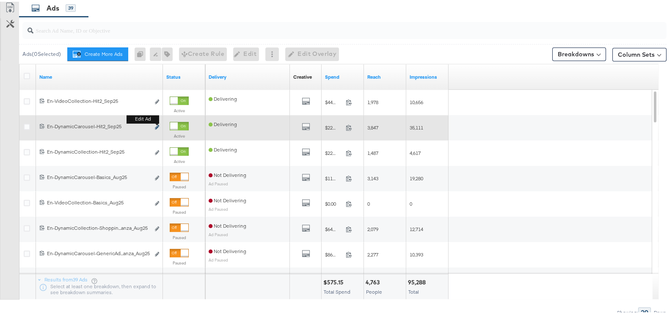
click at [159, 125] on icon "link" at bounding box center [157, 125] width 4 height 5
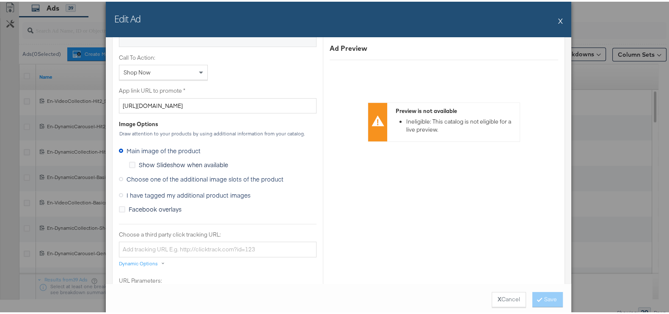
scroll to position [630, 0]
click at [173, 176] on span "Choose one of the additional image slots of the product" at bounding box center [204, 179] width 157 height 8
click at [0, 0] on input "Choose one of the additional image slots of the product" at bounding box center [0, 0] width 0 height 0
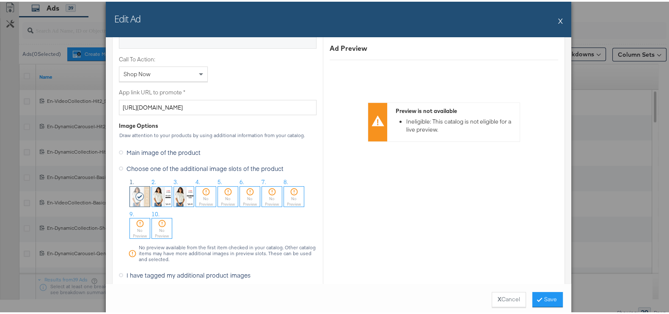
click at [184, 186] on img at bounding box center [184, 195] width 20 height 20
click at [552, 291] on button "Save" at bounding box center [547, 297] width 30 height 15
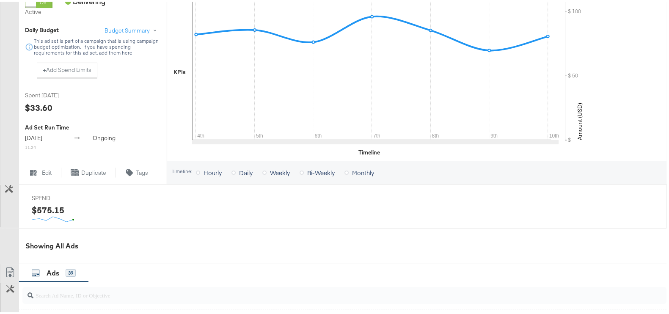
scroll to position [0, 0]
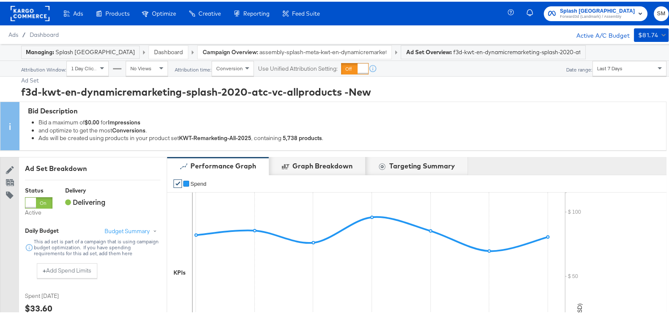
click at [605, 6] on span "Splash Kuwait" at bounding box center [596, 9] width 75 height 9
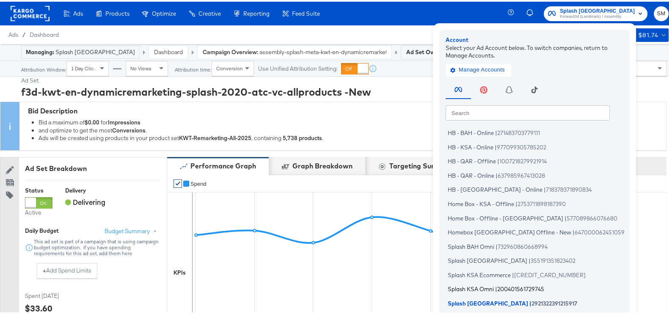
scroll to position [51, 0]
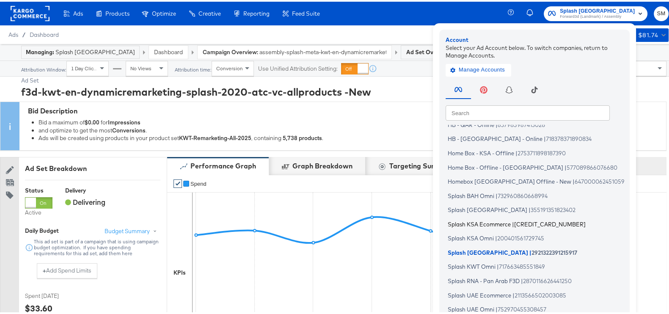
click at [498, 222] on span "Splash KSA Ecommerce" at bounding box center [478, 222] width 63 height 7
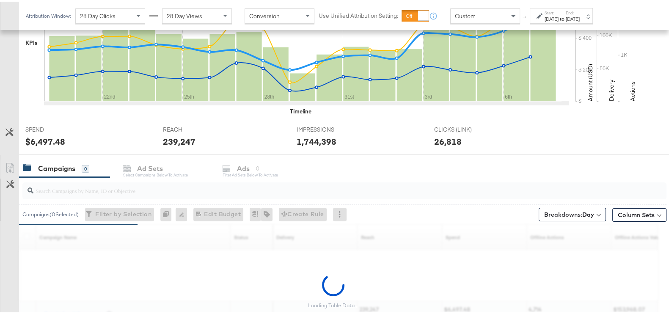
scroll to position [302, 0]
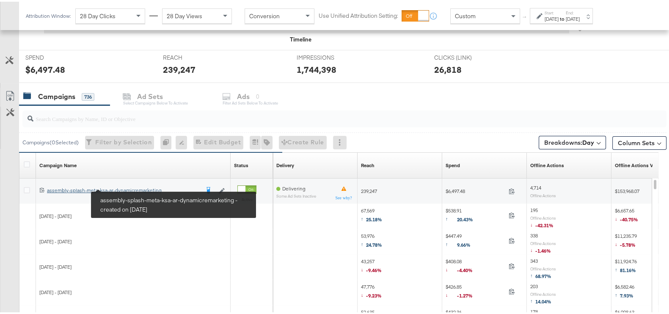
click at [144, 186] on div "assembly-splash-meta-ksa-ar-dynamicremarketing assembly-splash-meta-ksa-ar-dyna…" at bounding box center [123, 188] width 152 height 7
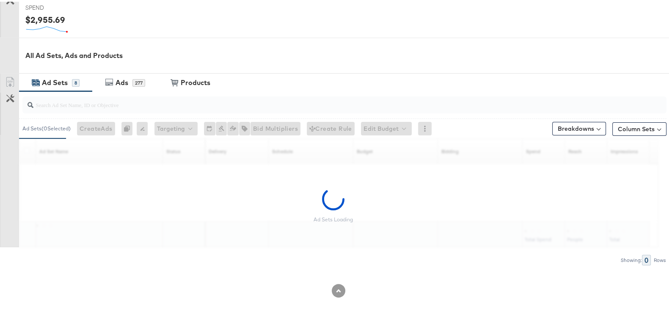
scroll to position [351, 0]
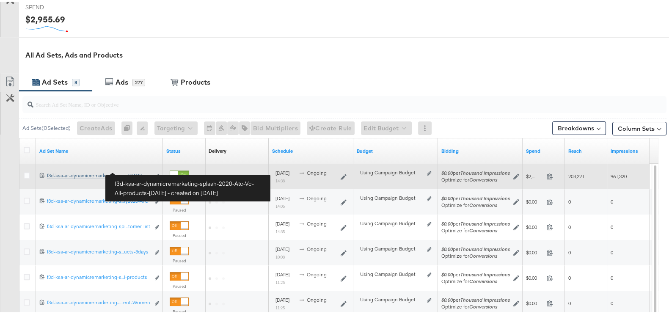
click at [137, 170] on div "f3d-ksa-ar-dynamicremarketing-splash-2020-Atc-Vc-All-products-[DATE] f3d-ksa-ar…" at bounding box center [98, 173] width 103 height 7
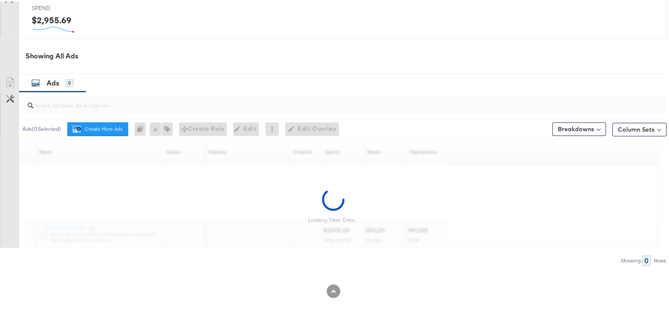
scroll to position [391, 0]
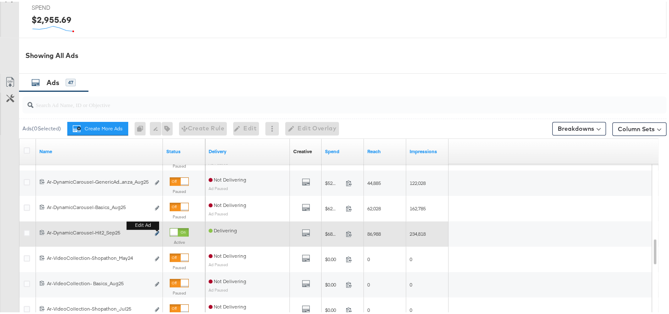
click at [156, 232] on icon "link" at bounding box center [157, 231] width 4 height 5
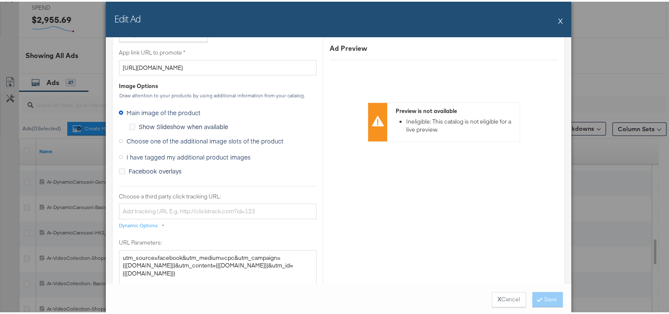
scroll to position [687, 0]
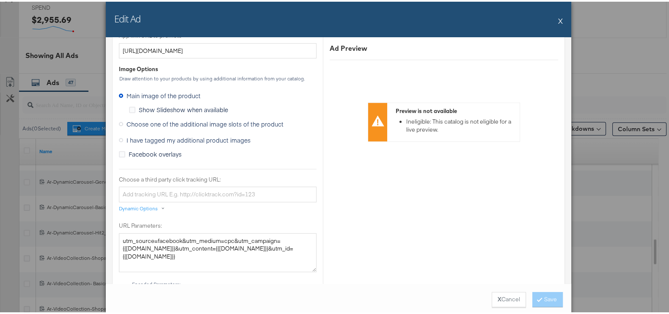
click at [175, 120] on span "Choose one of the additional image slots of the product" at bounding box center [204, 122] width 157 height 8
click at [0, 0] on input "Choose one of the additional image slots of the product" at bounding box center [0, 0] width 0 height 0
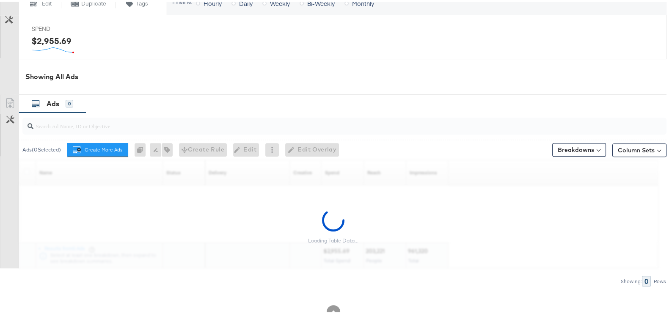
scroll to position [391, 0]
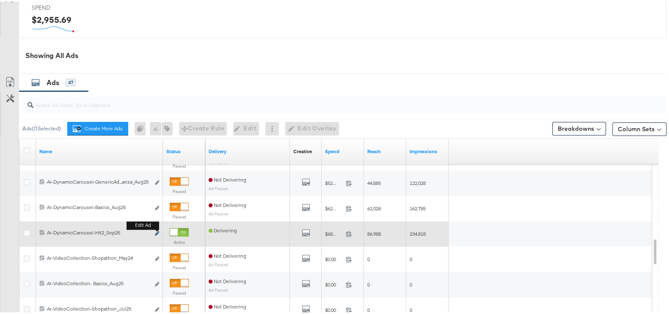
click at [155, 231] on icon "link" at bounding box center [157, 231] width 4 height 5
click at [156, 230] on icon "link" at bounding box center [157, 231] width 4 height 5
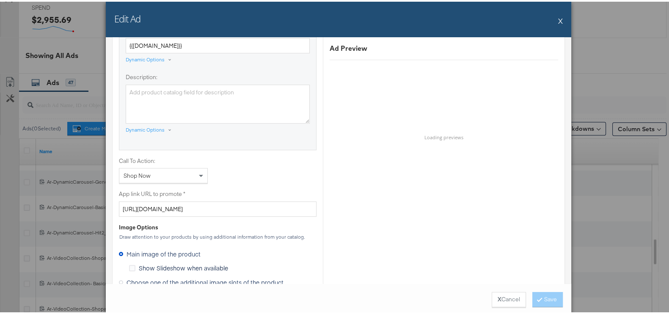
scroll to position [687, 0]
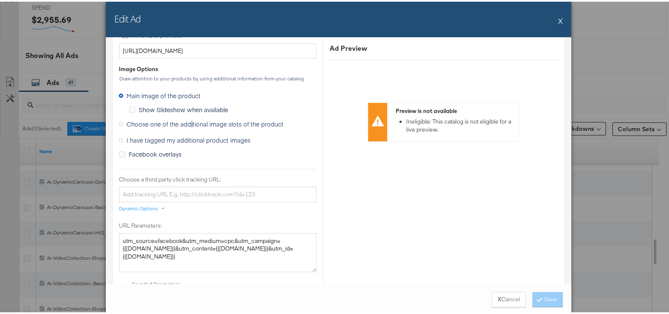
click at [188, 123] on span "Choose one of the additional image slots of the product" at bounding box center [204, 122] width 157 height 8
click at [131, 118] on span "Choose one of the additional image slots of the product" at bounding box center [204, 122] width 157 height 8
click at [0, 0] on input "Choose one of the additional image slots of the product" at bounding box center [0, 0] width 0 height 0
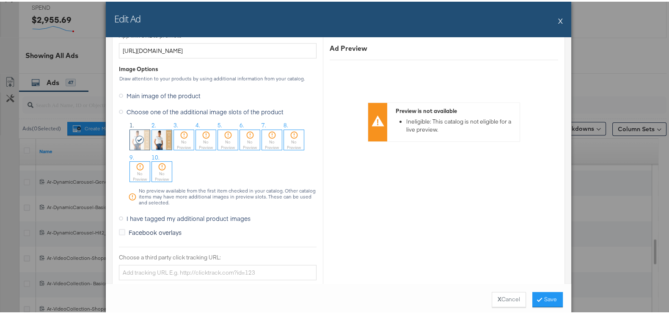
click at [184, 138] on div "No Preview" at bounding box center [184, 142] width 20 height 11
click at [540, 303] on button "Save" at bounding box center [547, 297] width 30 height 15
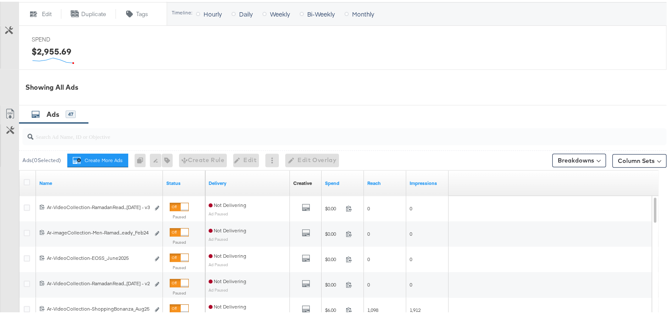
scroll to position [422, 0]
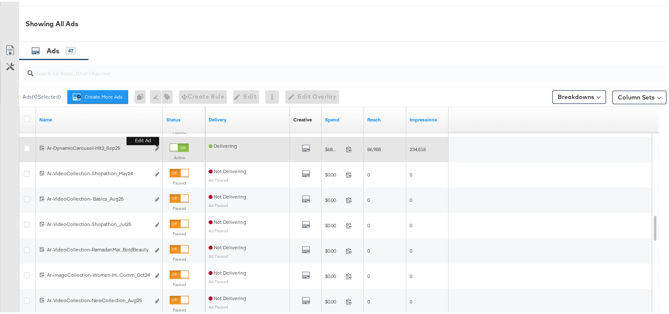
click at [157, 143] on b "Edit ad" at bounding box center [142, 138] width 33 height 9
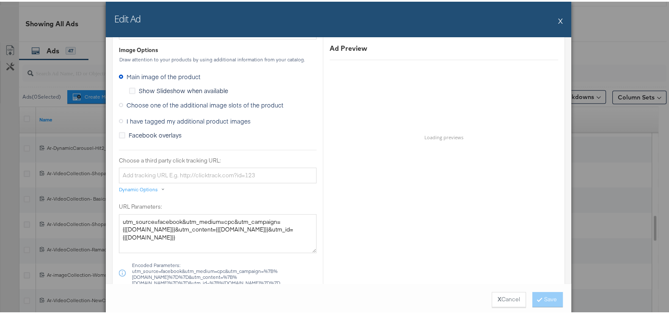
scroll to position [634, 0]
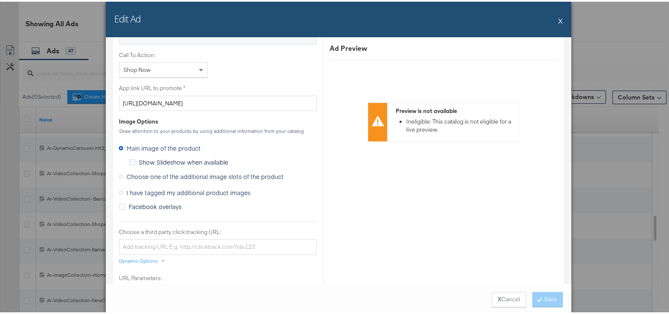
click at [174, 171] on span "Choose one of the additional image slots of the product" at bounding box center [204, 174] width 157 height 8
click at [0, 0] on input "Choose one of the additional image slots of the product" at bounding box center [0, 0] width 0 height 0
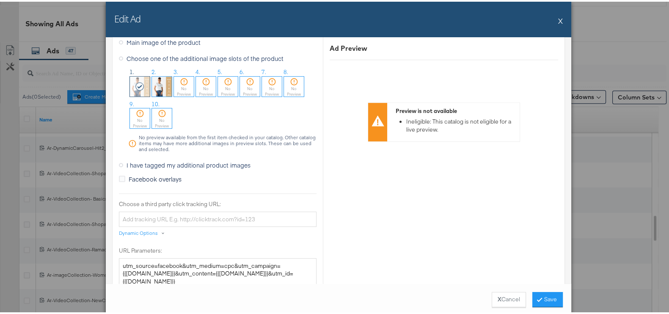
scroll to position [716, 0]
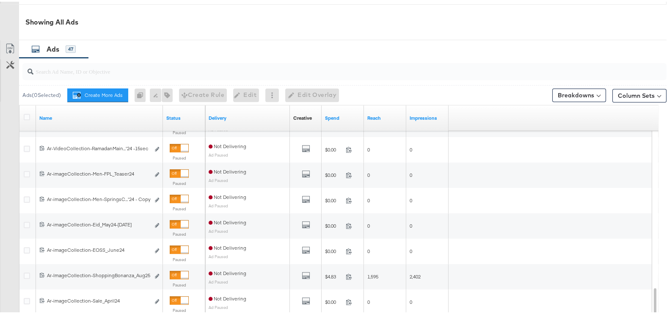
scroll to position [497, 0]
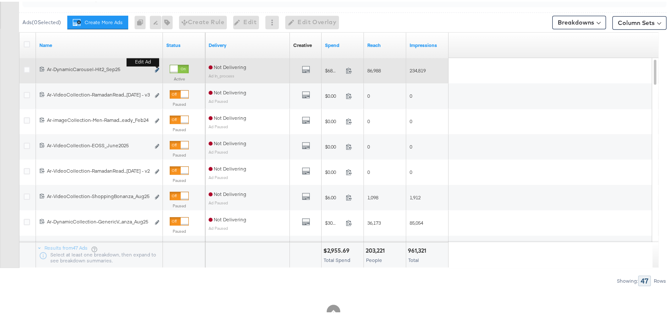
click at [156, 66] on button "Edit ad" at bounding box center [156, 68] width 5 height 9
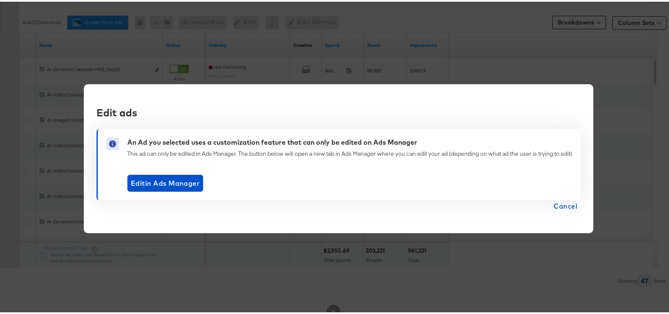
click at [555, 205] on span "Cancel" at bounding box center [565, 204] width 24 height 12
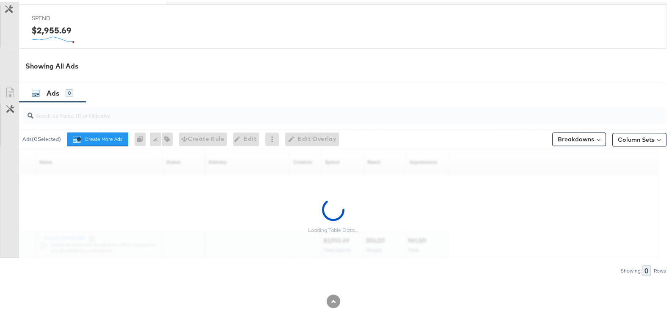
scroll to position [391, 0]
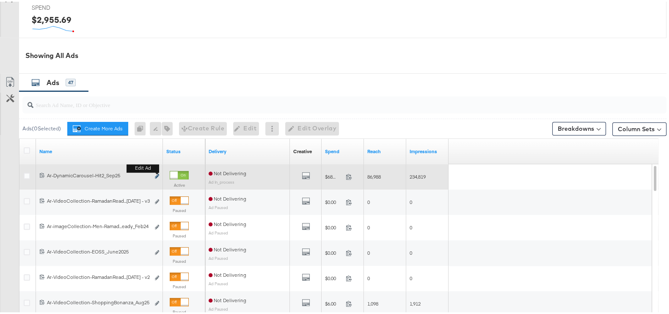
click at [156, 172] on icon "link" at bounding box center [157, 174] width 4 height 5
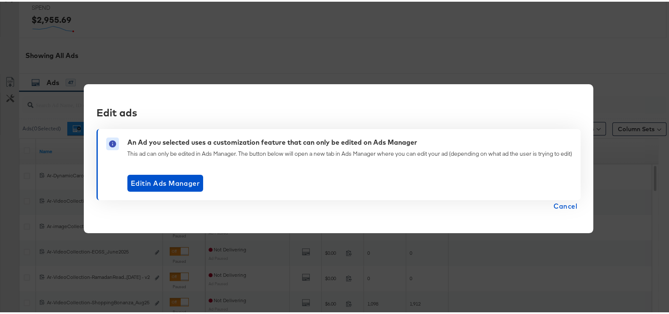
click at [567, 204] on span "Cancel" at bounding box center [565, 204] width 24 height 12
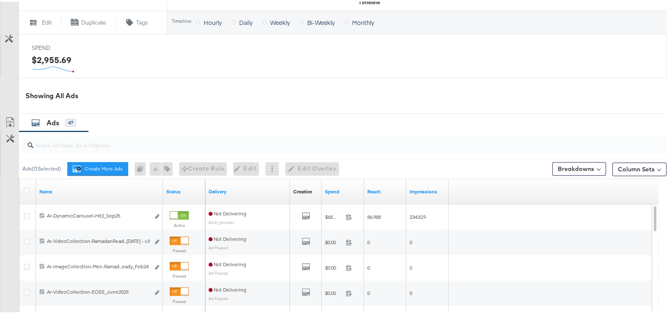
scroll to position [338, 0]
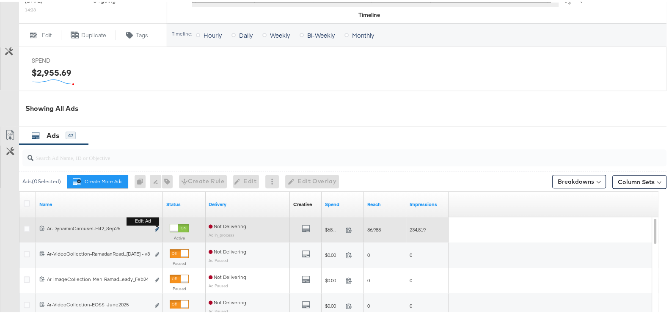
click at [156, 225] on icon "link" at bounding box center [157, 227] width 4 height 5
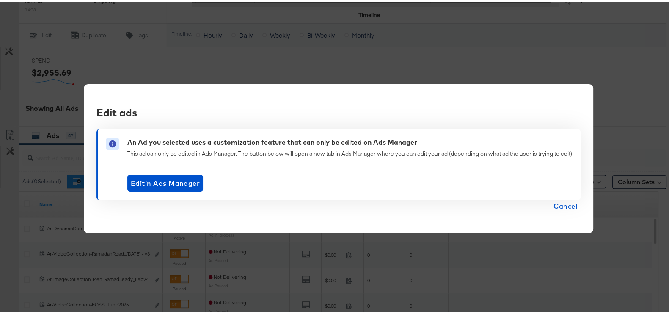
click at [573, 203] on span "Cancel" at bounding box center [565, 204] width 24 height 12
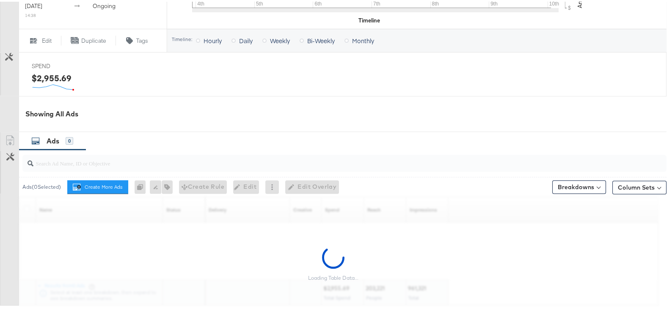
scroll to position [391, 0]
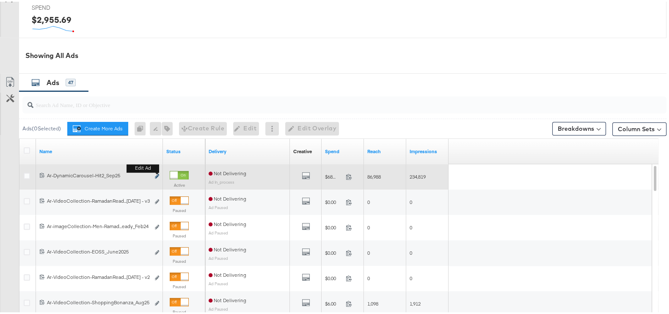
click at [156, 173] on icon "link" at bounding box center [157, 174] width 4 height 5
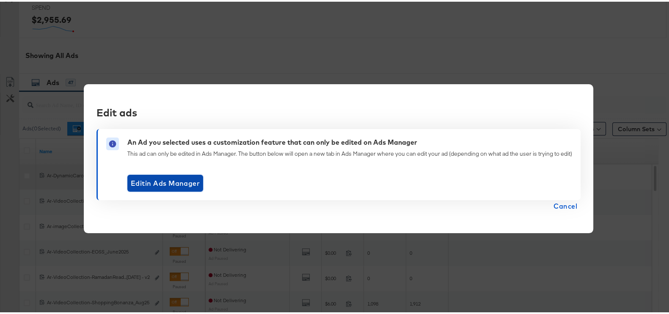
click at [156, 173] on button "Edit in Ads Manager" at bounding box center [165, 181] width 76 height 17
click at [567, 204] on span "Cancel" at bounding box center [565, 204] width 24 height 12
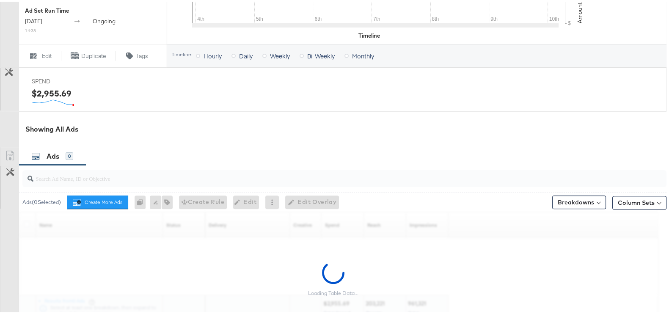
scroll to position [391, 0]
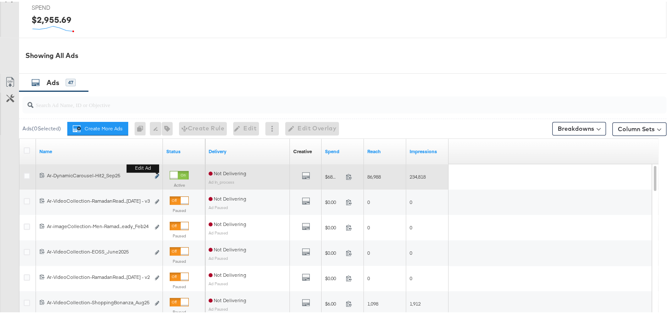
click at [157, 172] on icon "link" at bounding box center [157, 174] width 4 height 5
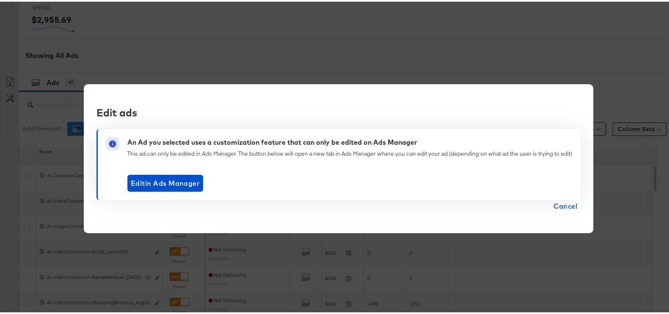
click at [559, 209] on span "Cancel" at bounding box center [565, 204] width 24 height 12
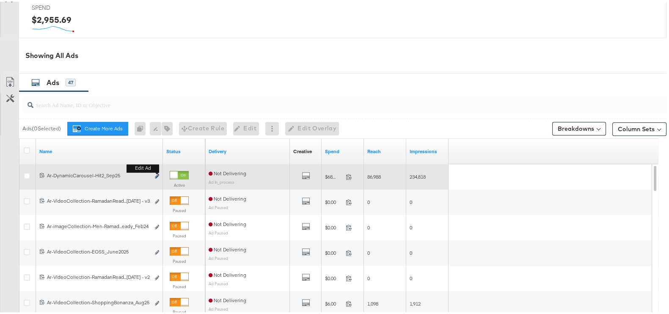
click at [156, 172] on icon "link" at bounding box center [157, 174] width 4 height 5
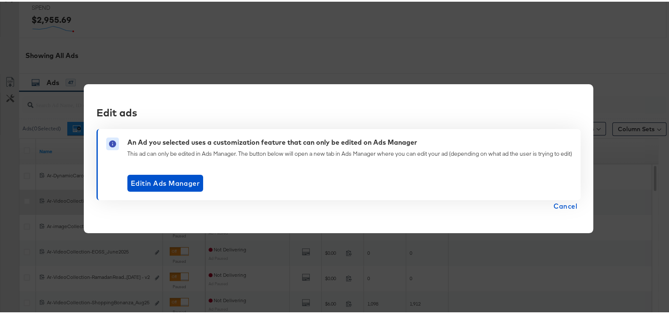
click at [557, 208] on span "Cancel" at bounding box center [565, 204] width 24 height 12
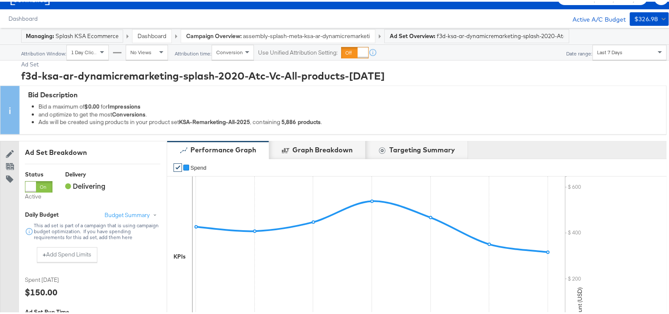
scroll to position [0, 0]
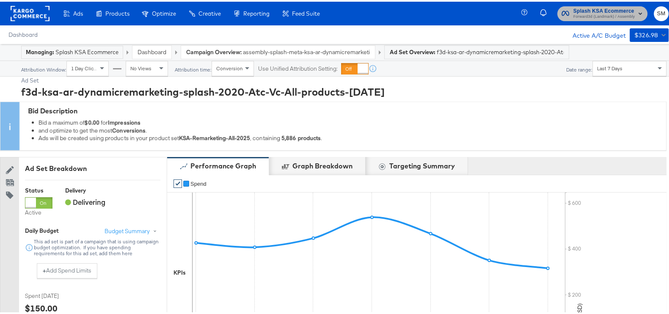
click at [581, 10] on span "Splash KSA Ecommerce" at bounding box center [603, 9] width 61 height 9
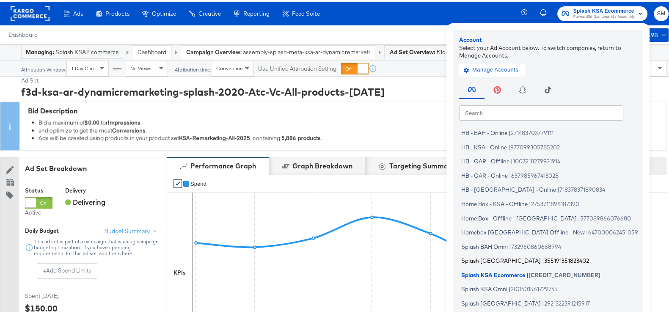
click at [493, 262] on li "Splash [GEOGRAPHIC_DATA] | 355191351823402" at bounding box center [550, 259] width 182 height 12
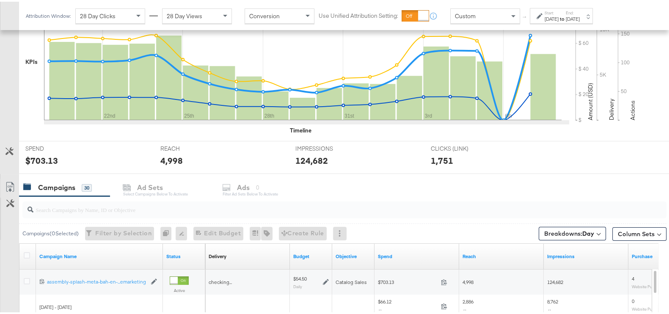
scroll to position [283, 0]
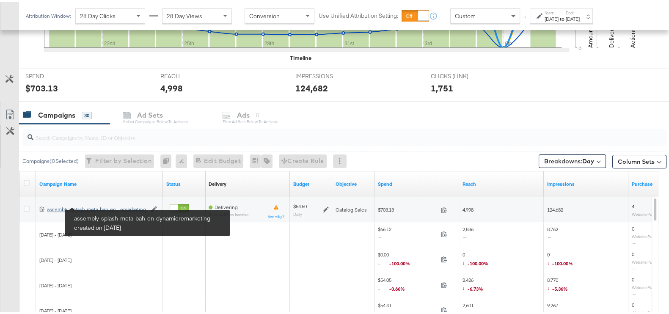
click at [129, 204] on div "assembly-splash-meta-bah-en-dynamicremarketing assembly-splash-meta-bah-en-...e…" at bounding box center [96, 207] width 99 height 7
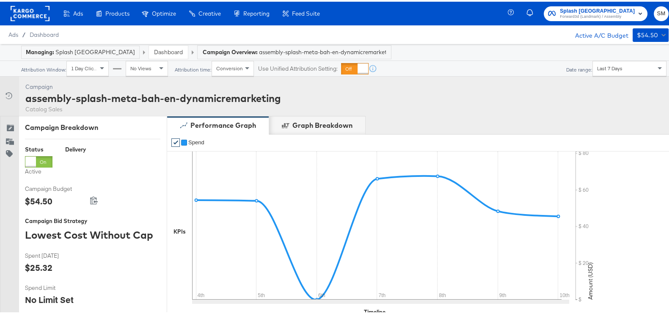
scroll to position [350, 0]
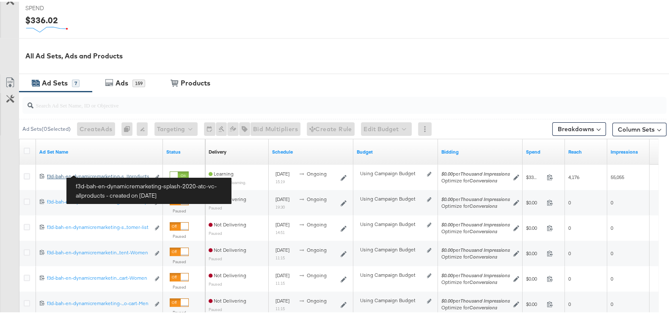
click at [140, 173] on div "f3d-bah-en-dynamicremarketing-splash-2020-atc-vc-allproducts f3d-bah-en-dynamic…" at bounding box center [98, 174] width 103 height 7
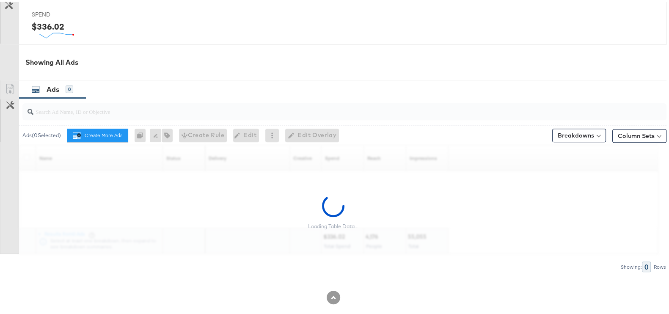
scroll to position [391, 0]
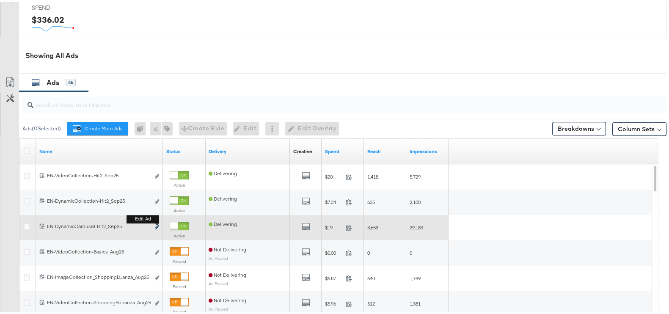
click at [157, 224] on icon "link" at bounding box center [157, 225] width 4 height 5
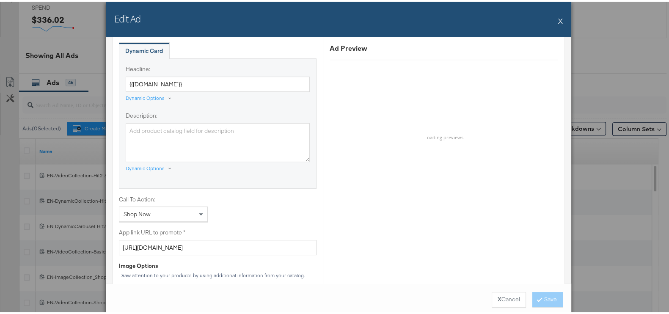
scroll to position [581, 0]
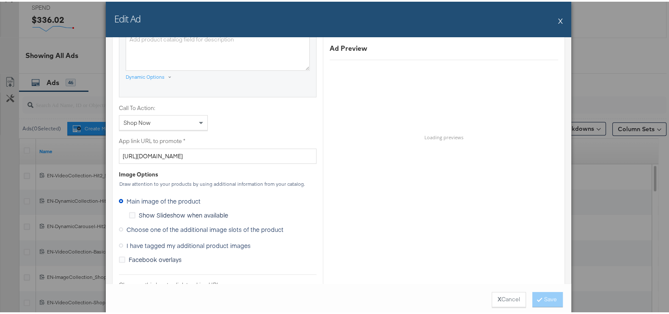
click at [147, 225] on span "Choose one of the additional image slots of the product" at bounding box center [204, 227] width 157 height 8
click at [0, 0] on input "Choose one of the additional image slots of the product" at bounding box center [0, 0] width 0 height 0
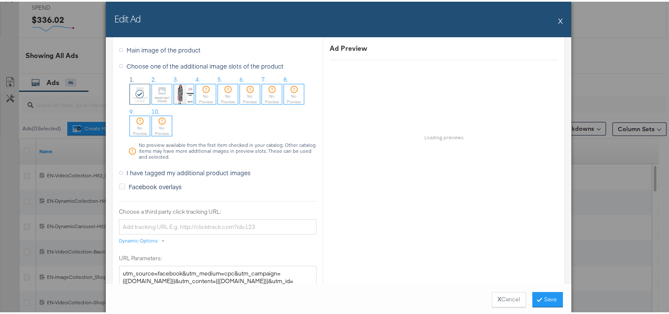
scroll to position [716, 0]
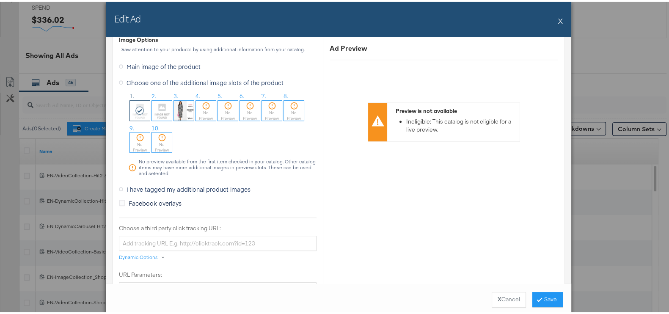
click at [185, 109] on img at bounding box center [184, 109] width 20 height 20
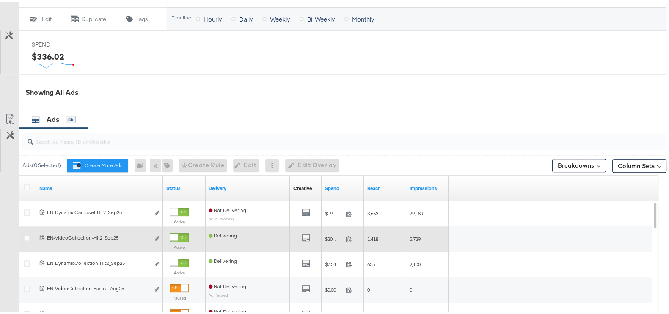
scroll to position [370, 0]
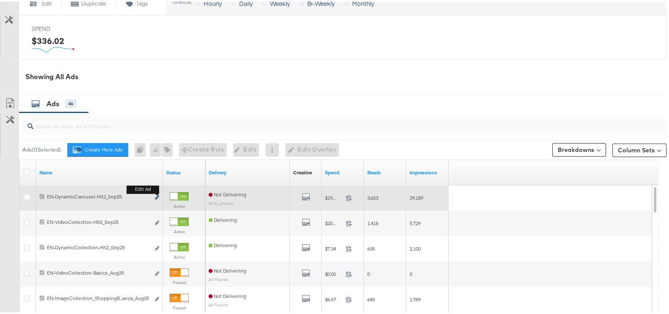
click at [158, 194] on icon "link" at bounding box center [157, 195] width 4 height 5
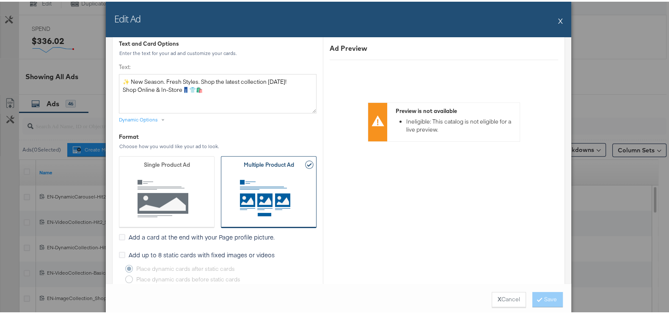
scroll to position [105, 0]
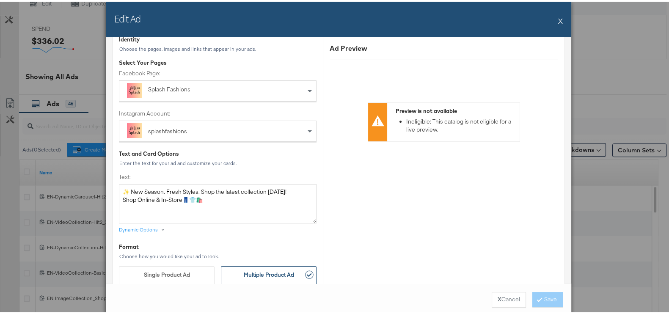
click at [558, 18] on button "X" at bounding box center [560, 19] width 5 height 17
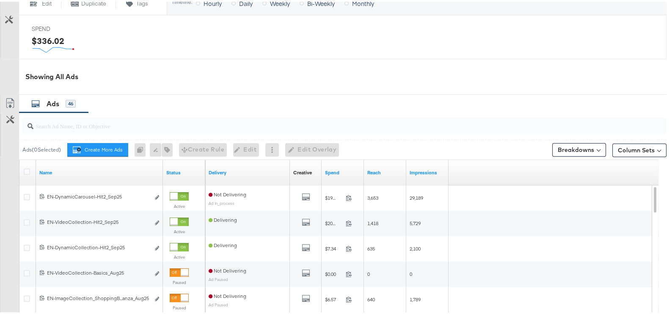
scroll to position [0, 0]
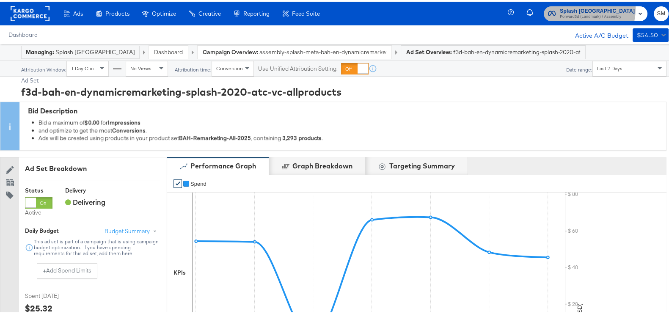
click at [571, 6] on span "Splash [GEOGRAPHIC_DATA]" at bounding box center [596, 9] width 75 height 9
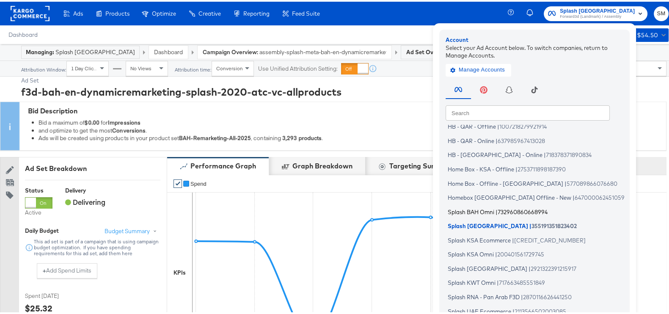
scroll to position [51, 0]
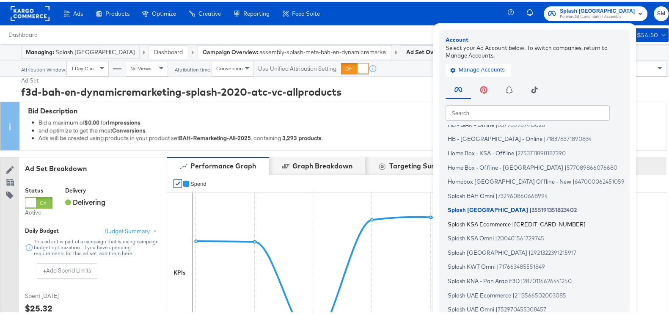
click at [496, 223] on span "Splash KSA Ecommerce" at bounding box center [478, 222] width 63 height 7
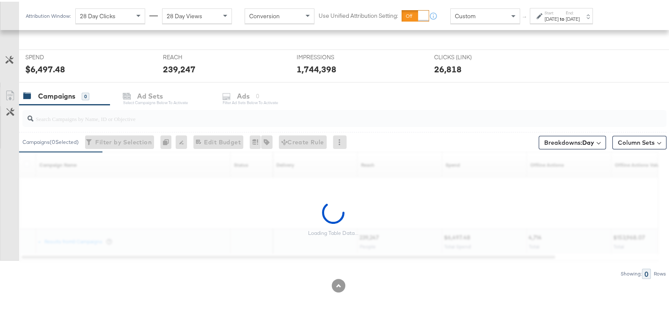
scroll to position [302, 0]
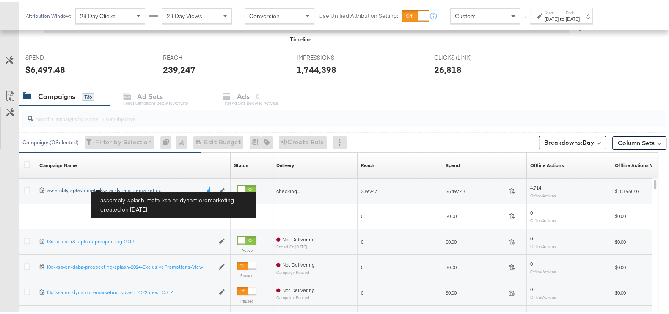
click at [139, 186] on div "assembly-splash-meta-ksa-ar-dynamicremarketing assembly-splash-meta-ksa-ar-dyna…" at bounding box center [123, 188] width 152 height 7
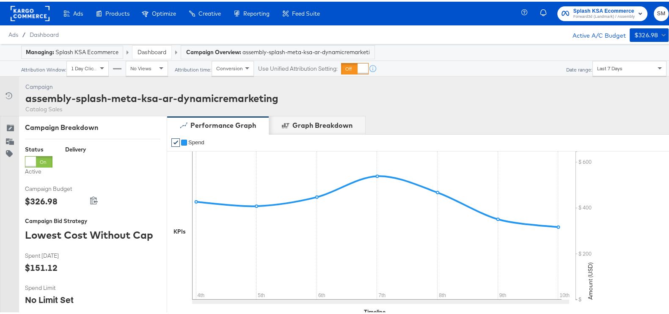
scroll to position [351, 0]
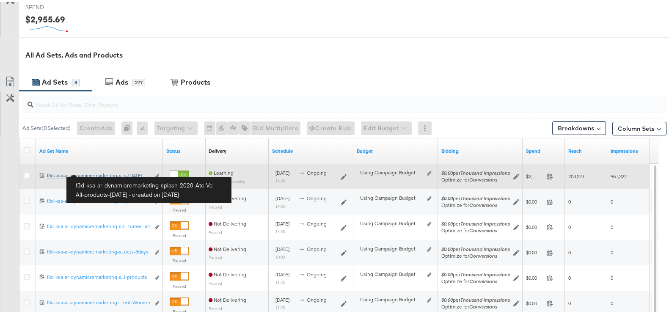
click at [133, 170] on div "f3d-ksa-ar-dynamicremarketing-splash-2020-Atc-Vc-All-products-[DATE] f3d-ksa-ar…" at bounding box center [98, 173] width 103 height 7
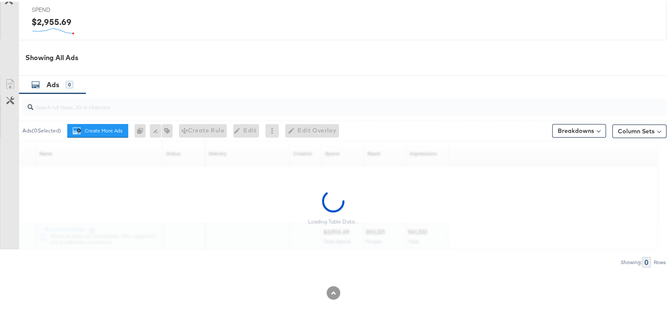
scroll to position [391, 0]
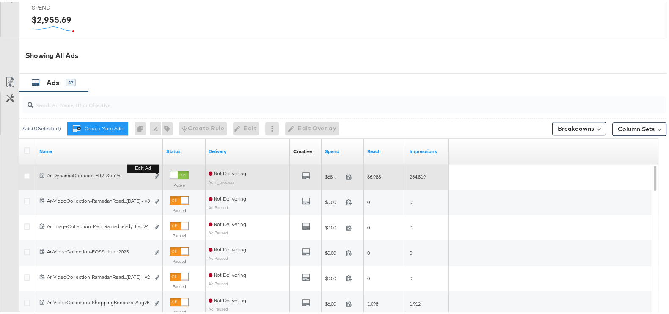
click at [159, 170] on b "Edit ad" at bounding box center [142, 166] width 33 height 9
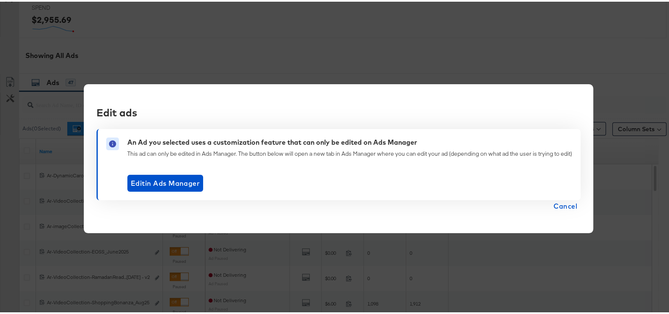
click at [559, 201] on span "Cancel" at bounding box center [565, 204] width 24 height 12
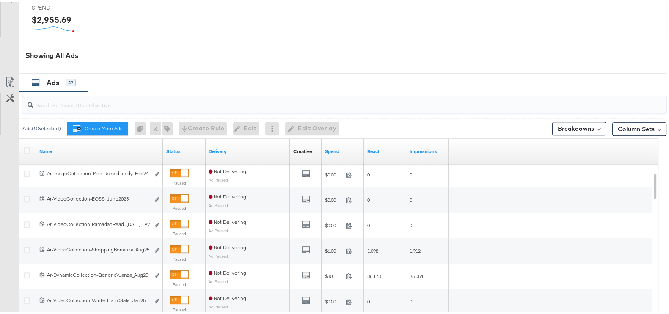
click at [125, 101] on input "search" at bounding box center [320, 99] width 575 height 16
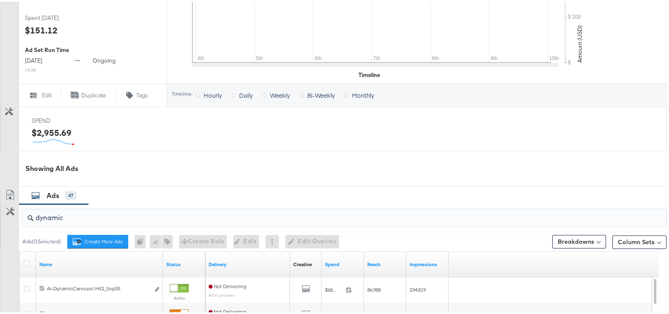
scroll to position [233, 0]
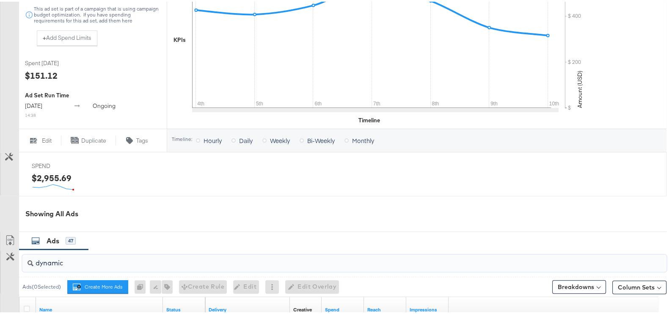
click at [138, 262] on input "dynamic" at bounding box center [320, 258] width 575 height 16
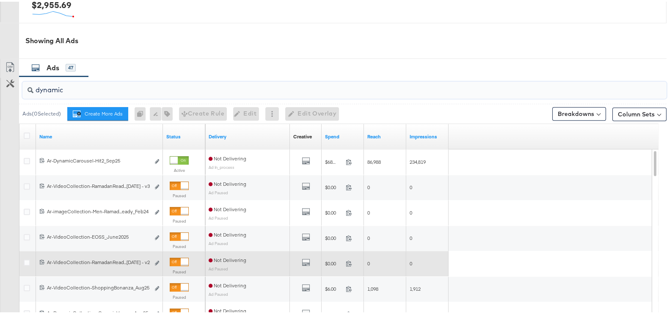
scroll to position [497, 0]
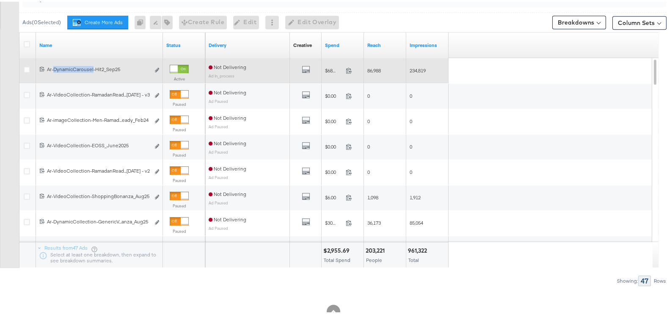
drag, startPoint x: 53, startPoint y: 63, endPoint x: 93, endPoint y: 77, distance: 42.8
click at [93, 77] on div "120209494560510369 Ar-DynamicCarousel-Hit2_Sep25 Ar-DynamicCarousel-Hit2_Sep25 …" at bounding box center [99, 68] width 127 height 25
copy div "DynamicCarousel"
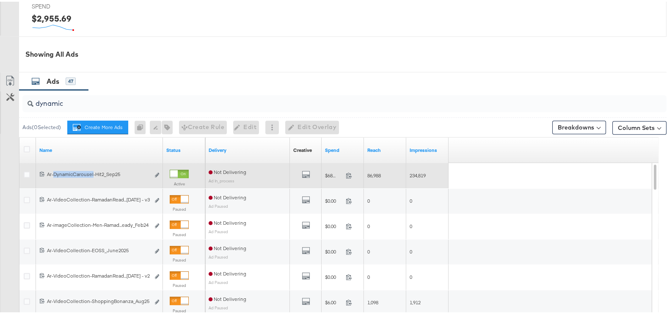
scroll to position [391, 0]
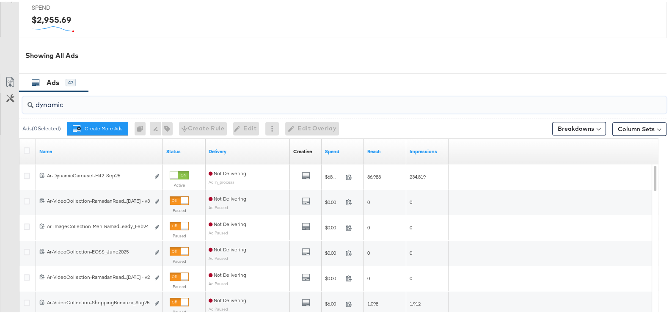
click at [72, 102] on input "dynamic" at bounding box center [320, 99] width 575 height 16
click at [72, 103] on input "dynamic" at bounding box center [320, 99] width 575 height 16
paste input "DynamicCarousel"
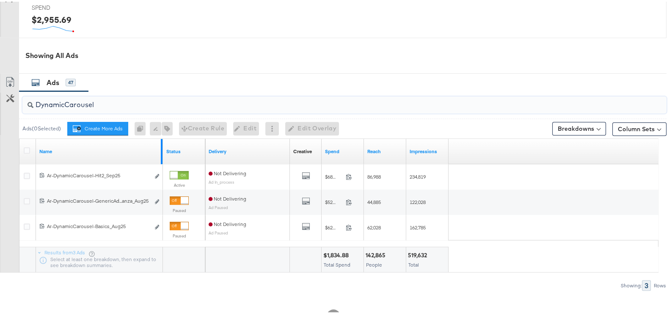
type input "DynamicCarousel"
drag, startPoint x: 160, startPoint y: 137, endPoint x: 245, endPoint y: 138, distance: 85.4
click at [19, 137] on div "Name Status Delivery Creative Sorting Unavailable Spend Reach Impressions" at bounding box center [19, 137] width 0 height 0
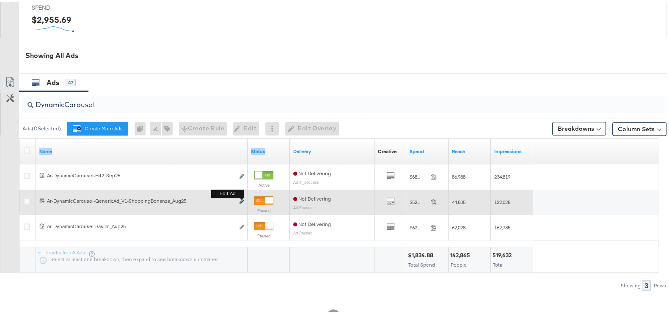
click at [239, 200] on icon "link" at bounding box center [241, 199] width 4 height 5
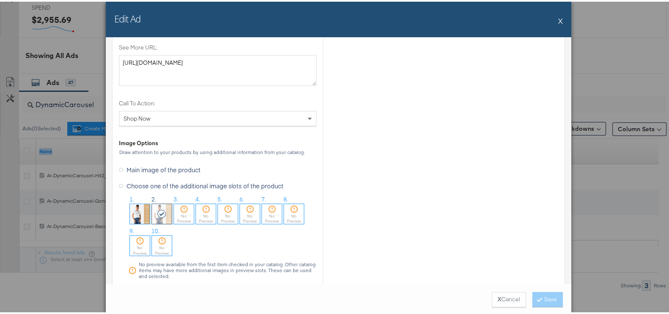
scroll to position [675, 0]
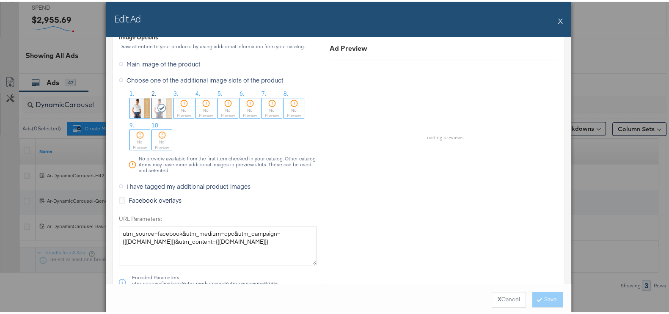
click at [180, 110] on div "No Preview" at bounding box center [184, 111] width 20 height 11
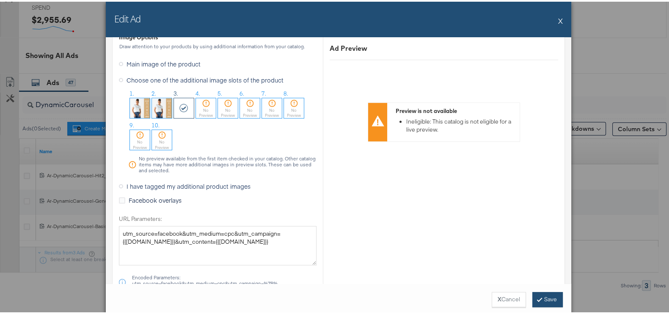
click at [554, 295] on button "Save" at bounding box center [547, 297] width 30 height 15
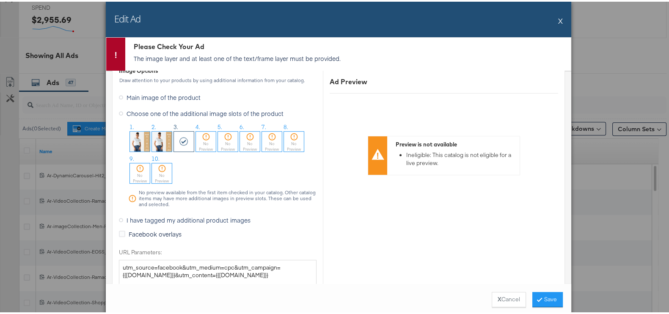
click at [181, 132] on div at bounding box center [184, 140] width 20 height 20
click at [196, 166] on ol "1. 2. 3. 4. No Preview 5. No Preview 6. No Preview 7. No Preview 8. No Preview …" at bounding box center [222, 152] width 188 height 63
click at [179, 135] on icon at bounding box center [183, 139] width 9 height 8
click at [540, 300] on button "Save" at bounding box center [547, 297] width 30 height 15
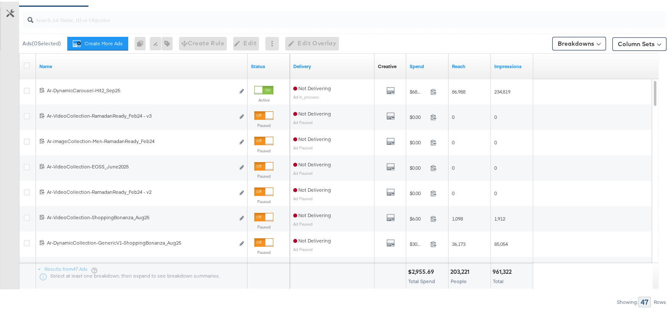
scroll to position [317, 0]
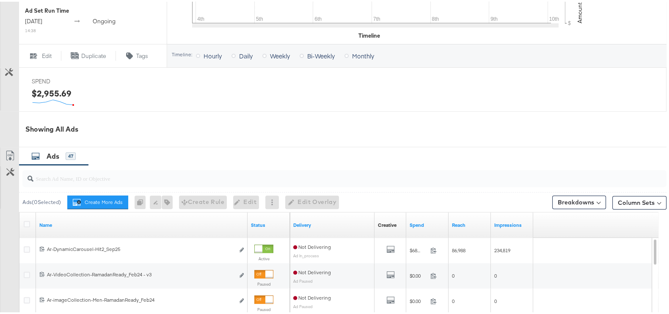
click at [80, 172] on input "search" at bounding box center [320, 173] width 575 height 16
paste input "DynamicCarousel"
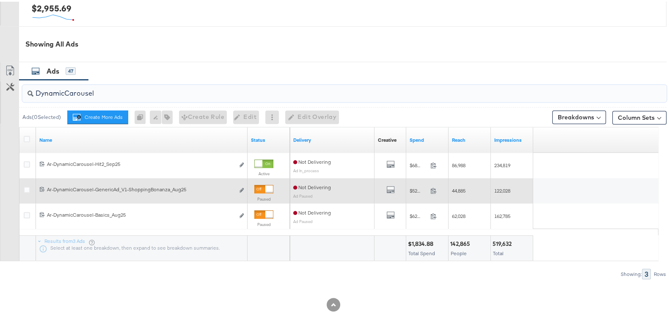
scroll to position [416, 0]
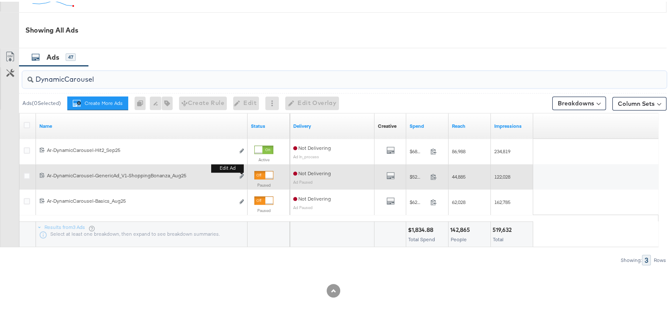
type input "DynamicCarousel"
click at [244, 171] on button "Edit ad" at bounding box center [241, 174] width 5 height 9
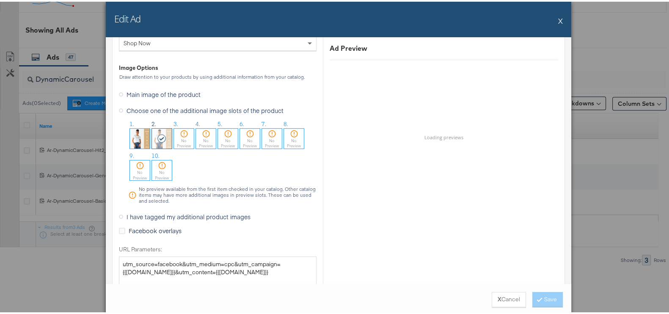
scroll to position [622, 0]
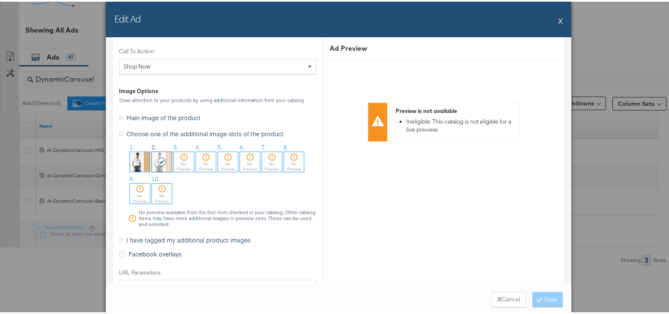
click at [185, 159] on div "No Preview" at bounding box center [184, 164] width 20 height 11
click at [549, 294] on button "Save" at bounding box center [547, 297] width 30 height 15
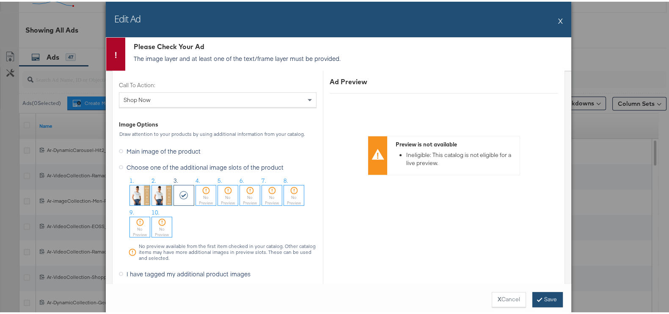
click at [546, 291] on button "Save" at bounding box center [547, 297] width 30 height 15
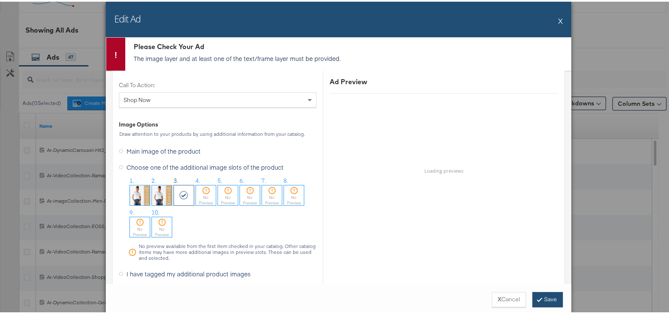
click at [548, 300] on button "Save" at bounding box center [547, 297] width 30 height 15
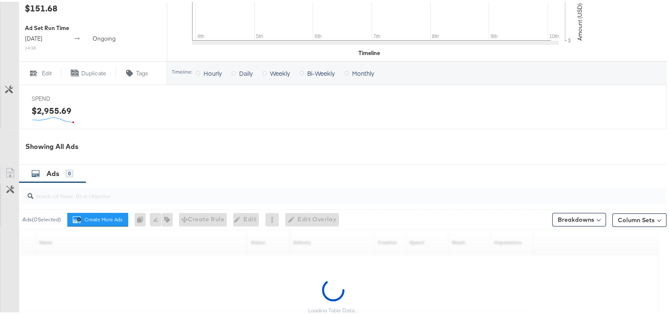
scroll to position [391, 0]
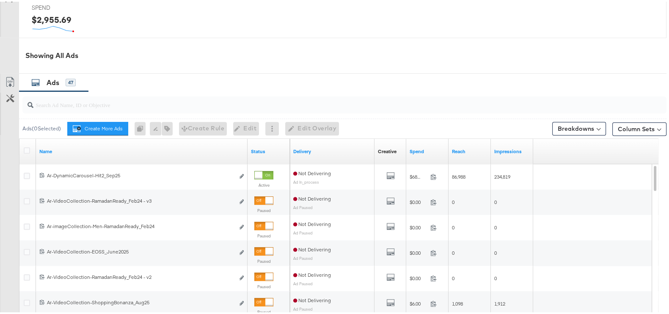
click at [94, 102] on input "search" at bounding box center [320, 99] width 575 height 16
paste input "DynamicCarousel"
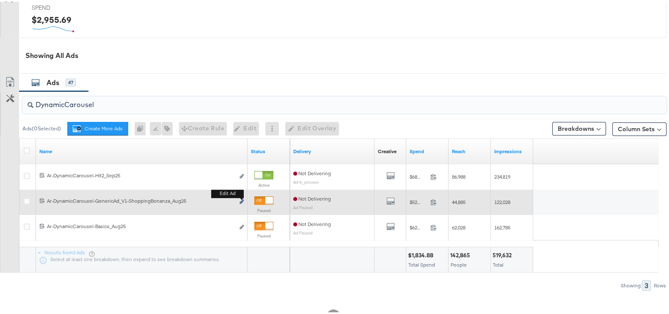
type input "DynamicCarousel"
click at [240, 200] on icon "link" at bounding box center [241, 199] width 4 height 5
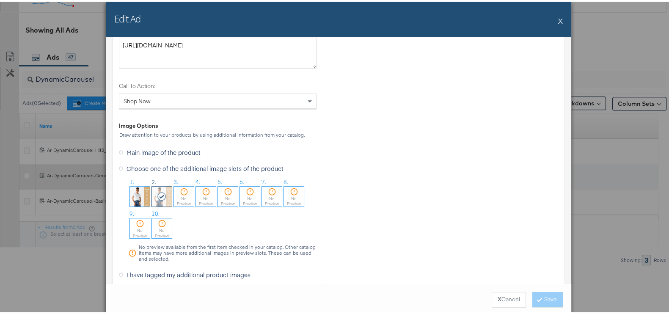
scroll to position [622, 0]
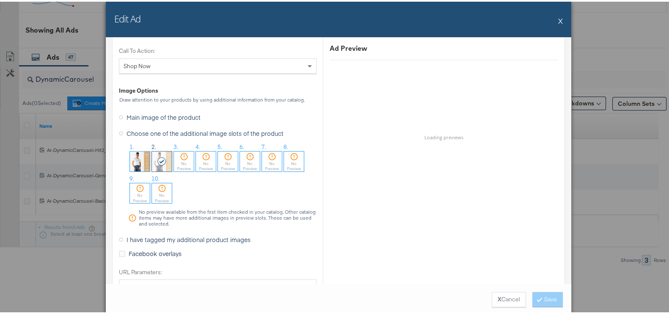
click at [178, 162] on div "No Preview" at bounding box center [184, 164] width 20 height 11
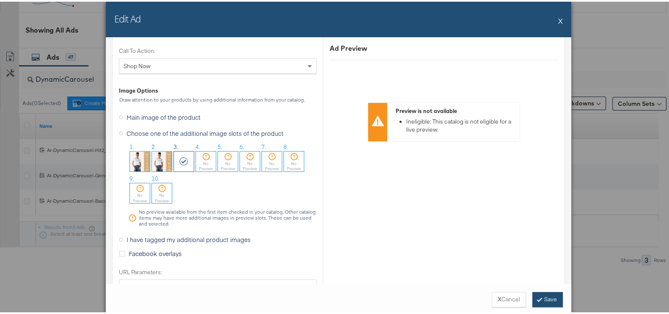
click at [538, 296] on icon at bounding box center [539, 297] width 3 height 5
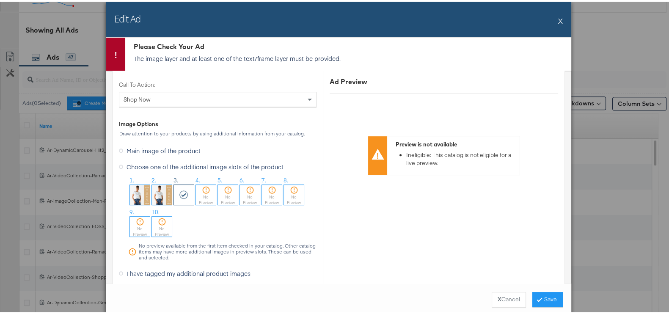
click at [558, 13] on div "Edit Ad X" at bounding box center [338, 18] width 465 height 36
click at [558, 18] on button "X" at bounding box center [560, 19] width 5 height 17
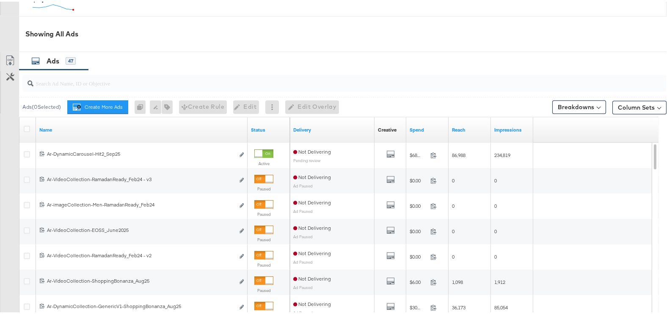
scroll to position [412, 0]
click at [118, 79] on input "search" at bounding box center [320, 78] width 575 height 16
paste input "DynamicCarousel"
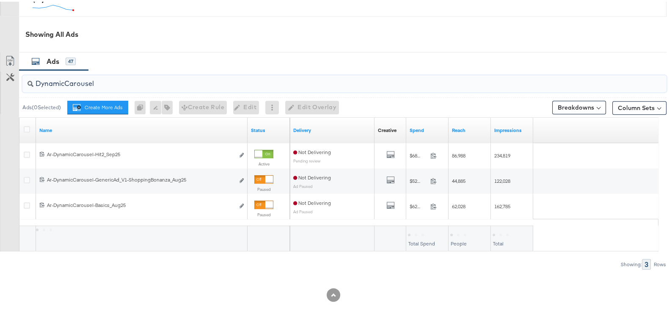
type input "DynamicCarousel"
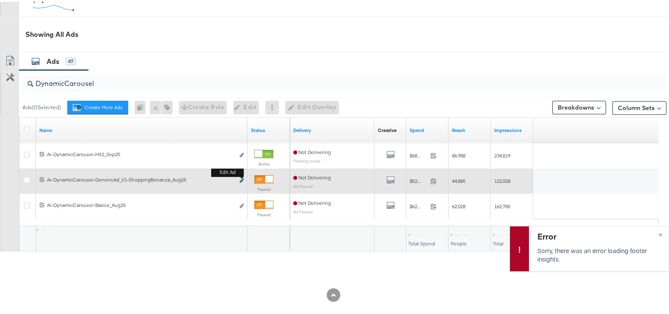
click at [243, 178] on icon "link" at bounding box center [241, 178] width 4 height 5
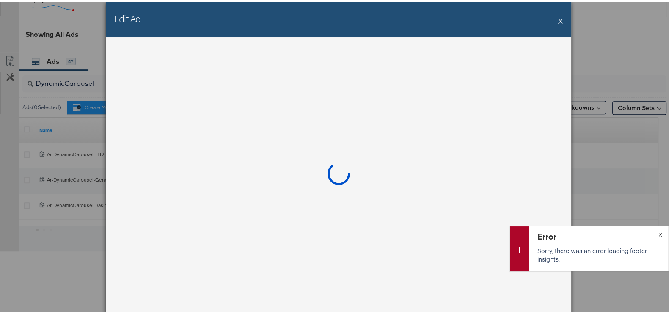
click at [652, 229] on button "×" at bounding box center [660, 232] width 16 height 15
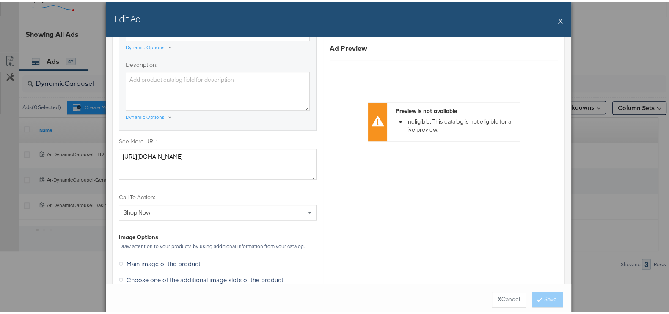
scroll to position [581, 0]
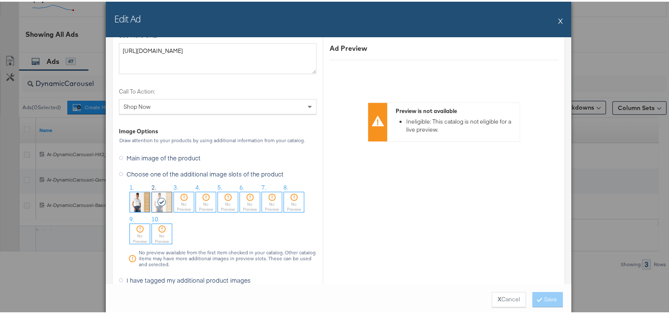
click at [186, 203] on div "No Preview" at bounding box center [184, 205] width 20 height 11
click at [539, 300] on button "Save" at bounding box center [547, 297] width 30 height 15
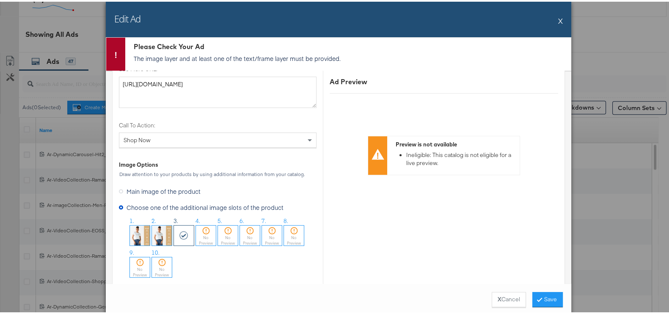
click at [553, 21] on div "Edit Ad X" at bounding box center [338, 18] width 465 height 36
click at [558, 18] on button "X" at bounding box center [560, 19] width 5 height 17
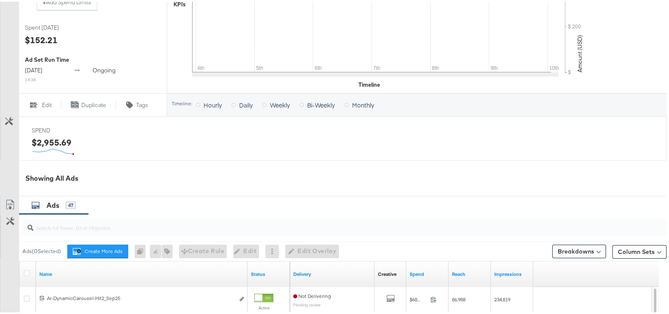
scroll to position [307, 0]
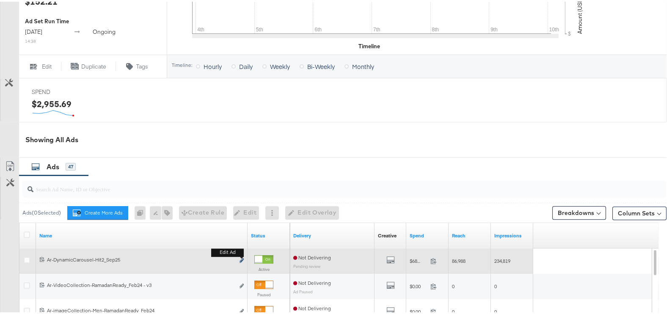
click at [241, 259] on icon "link" at bounding box center [241, 258] width 4 height 5
click at [243, 254] on b "Edit ad" at bounding box center [227, 250] width 33 height 9
click at [242, 255] on b "Edit ad" at bounding box center [227, 250] width 33 height 9
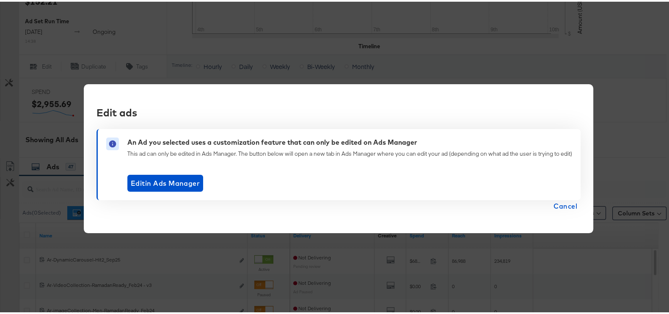
click at [565, 202] on span "Cancel" at bounding box center [565, 204] width 24 height 12
click at [561, 201] on span "Cancel" at bounding box center [565, 204] width 24 height 12
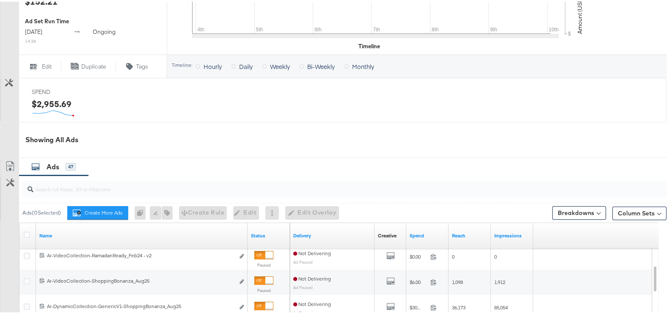
click at [90, 186] on input "search" at bounding box center [320, 183] width 575 height 16
paste input "ksaAW25-[DATE]"
type input "ksaAW25-[DATE]"
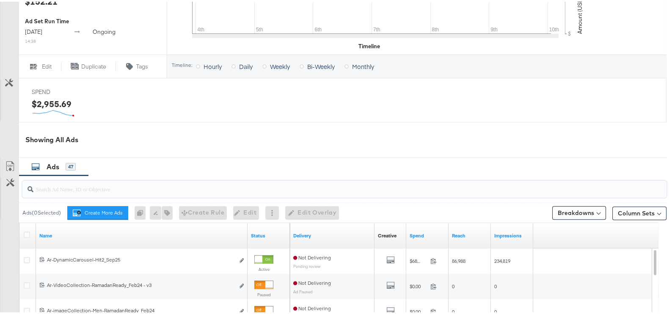
paste input "DynamicCarousel"
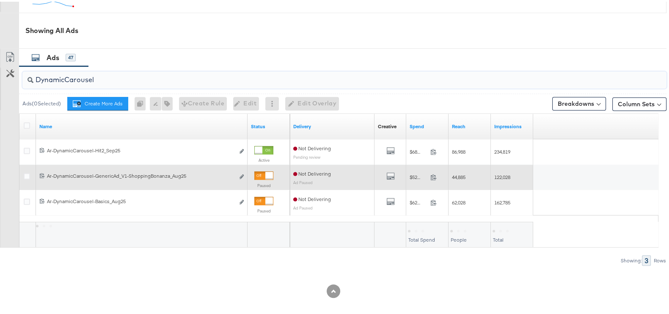
scroll to position [416, 0]
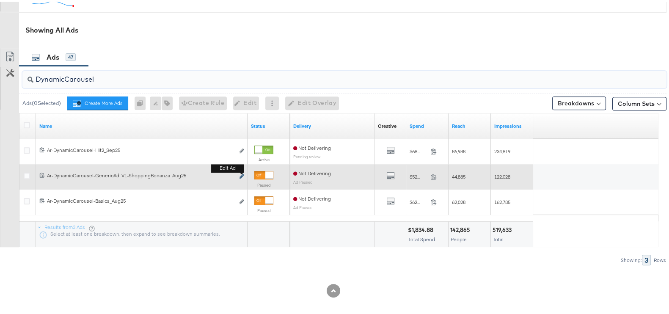
type input "DynamicCarousel"
click at [241, 173] on icon "link" at bounding box center [241, 174] width 4 height 5
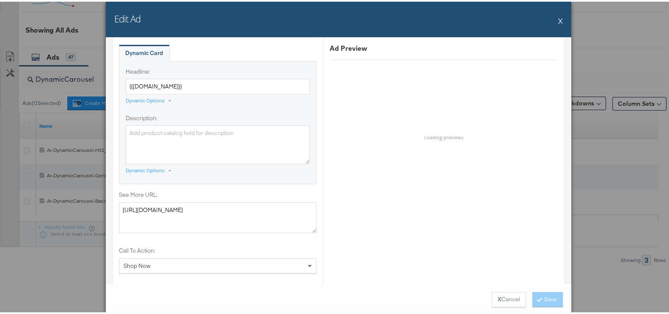
scroll to position [634, 0]
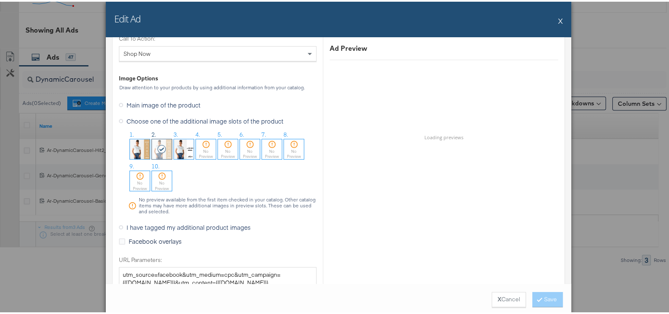
click at [186, 145] on img at bounding box center [184, 147] width 20 height 20
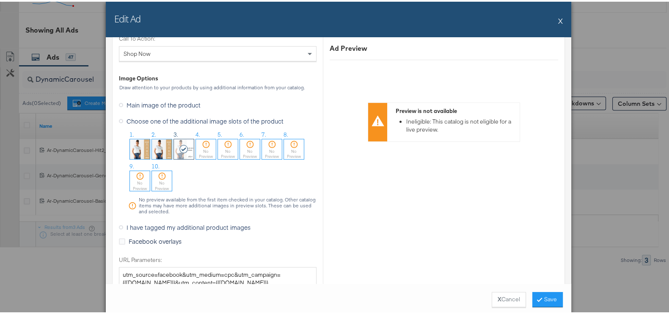
drag, startPoint x: 549, startPoint y: 292, endPoint x: 540, endPoint y: 299, distance: 11.8
click at [549, 292] on button "Save" at bounding box center [547, 297] width 30 height 15
